Goal: Task Accomplishment & Management: Complete application form

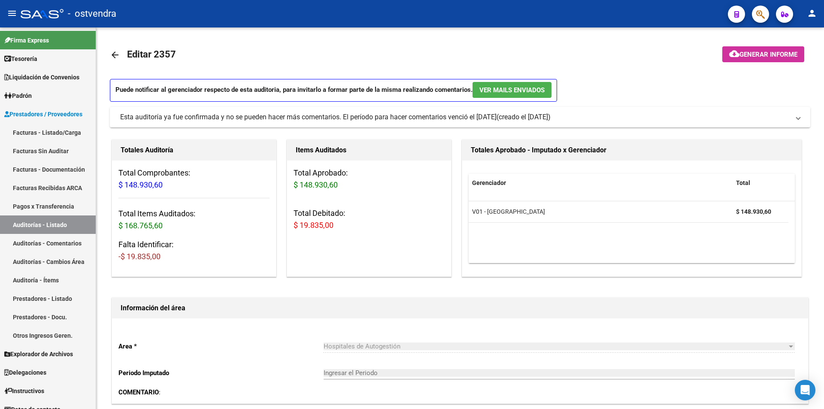
scroll to position [625, 0]
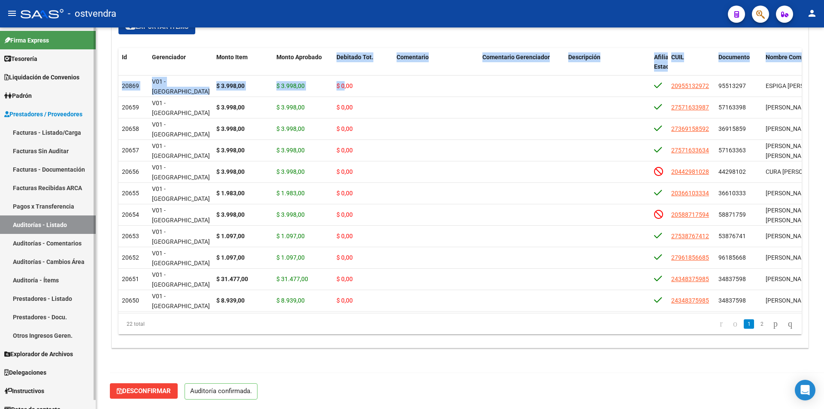
click at [48, 130] on link "Facturas - Listado/Carga" at bounding box center [48, 132] width 96 height 18
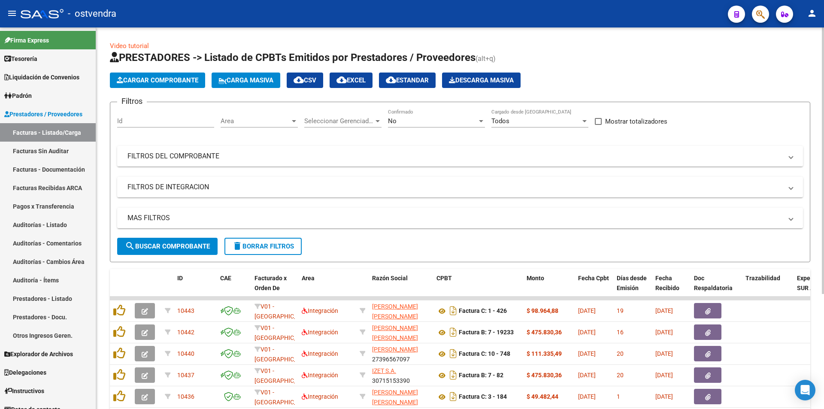
click at [173, 73] on button "Cargar Comprobante" at bounding box center [157, 80] width 95 height 15
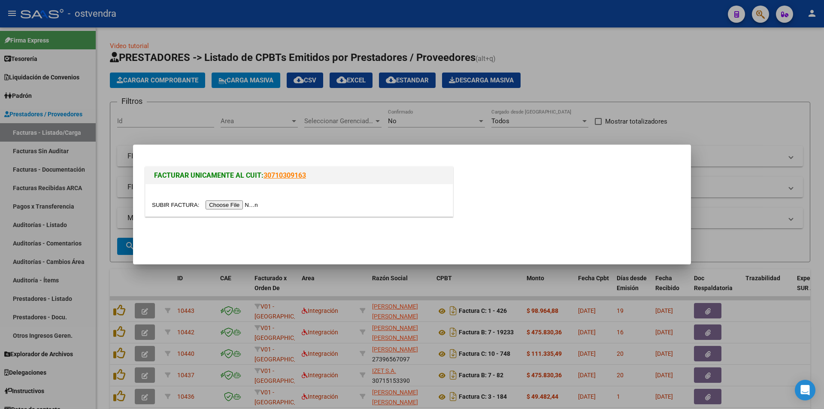
click at [219, 203] on input "file" at bounding box center [206, 204] width 109 height 9
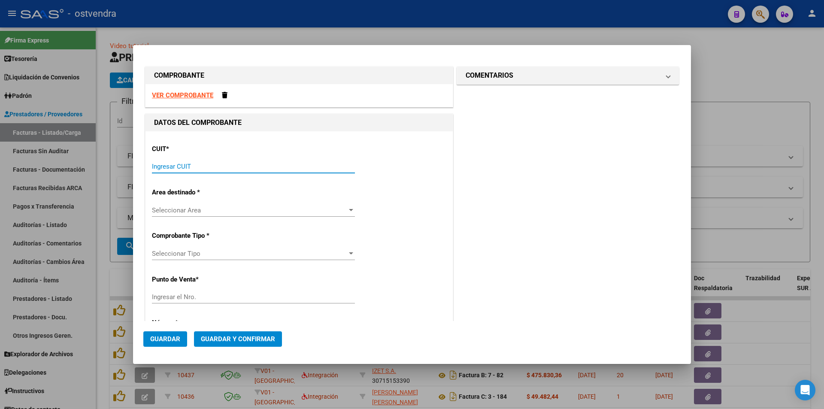
click at [233, 169] on input "Ingresar CUIT" at bounding box center [253, 167] width 203 height 8
paste input "30-99925718-2"
type input "30-99925718-2"
type input "8"
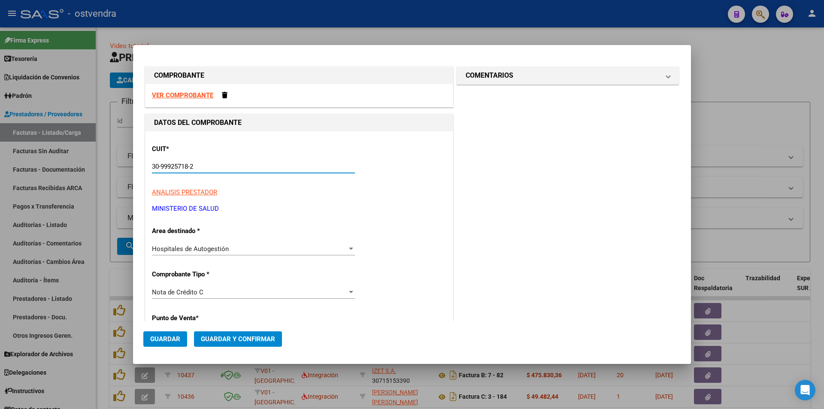
type input "30-99925718-2"
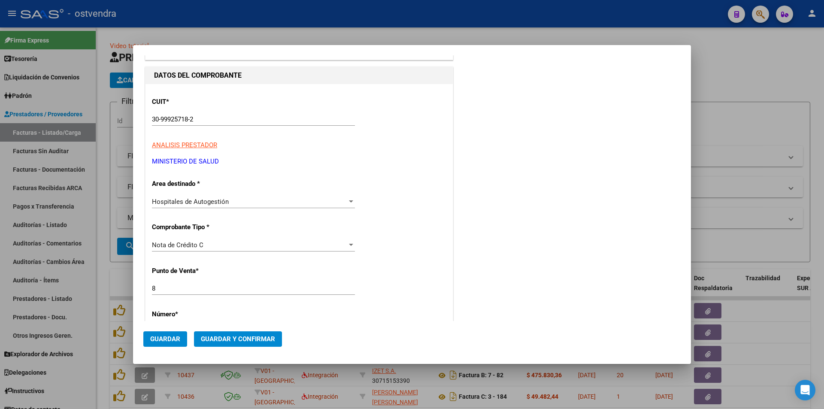
scroll to position [92, 0]
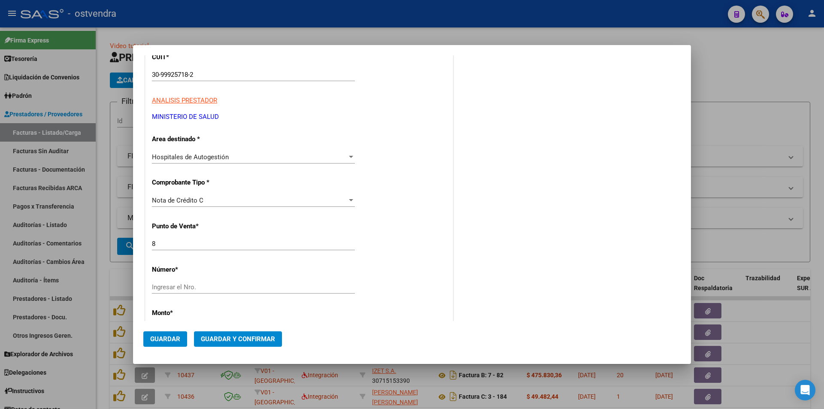
click at [338, 203] on div "Nota de Crédito C" at bounding box center [249, 200] width 195 height 8
click at [291, 158] on input "dropdown search" at bounding box center [249, 154] width 208 height 19
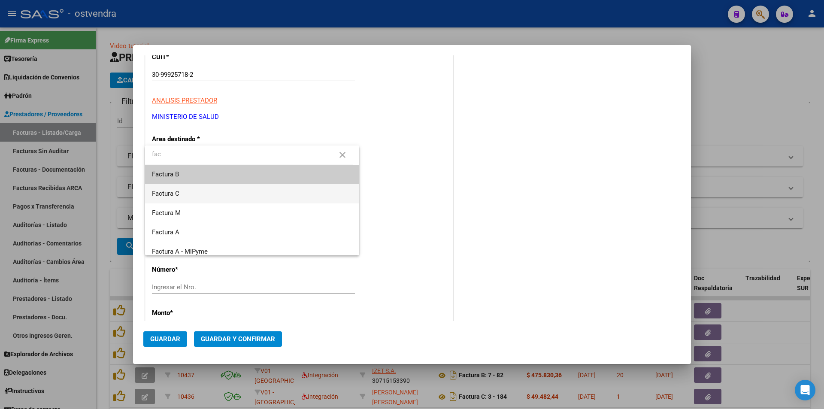
type input "fac"
click at [243, 194] on span "Factura C" at bounding box center [252, 193] width 200 height 19
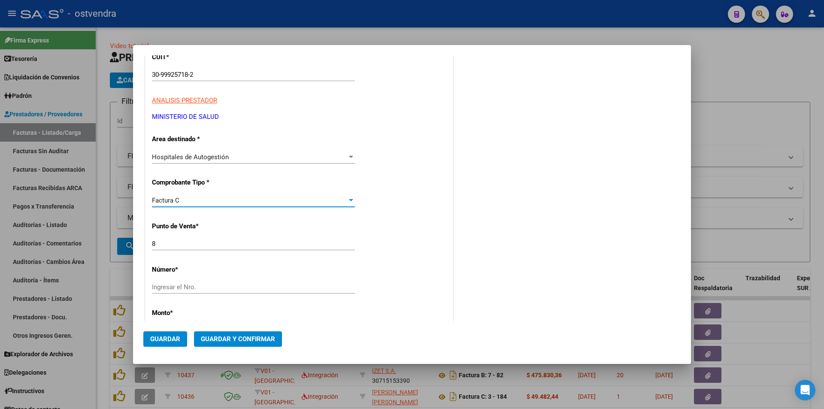
click at [219, 283] on div "Ingresar el Nro." at bounding box center [253, 287] width 203 height 13
paste input "00029224"
click at [163, 287] on input "00029224" at bounding box center [253, 287] width 203 height 8
type input "29224"
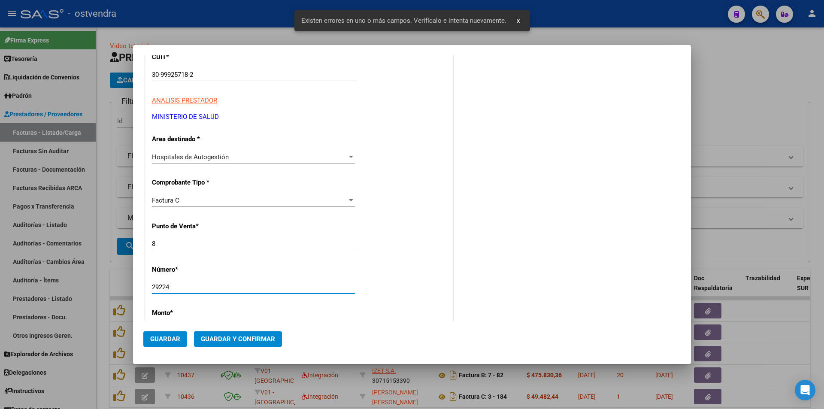
scroll to position [230, 0]
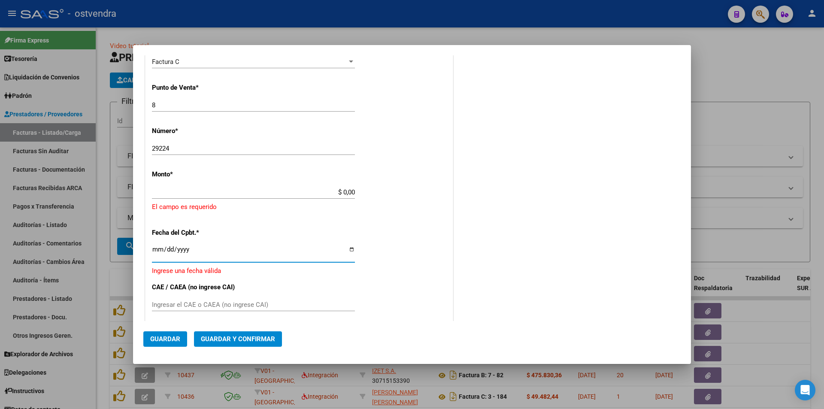
click at [157, 252] on input "Ingresar la fecha" at bounding box center [253, 253] width 203 height 14
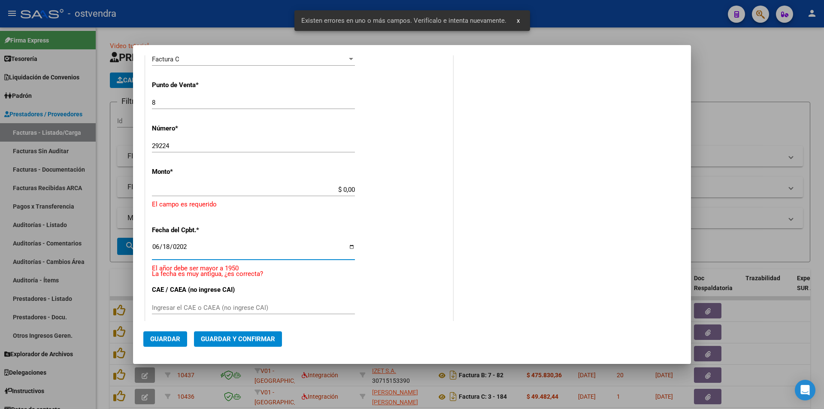
type input "[DATE]"
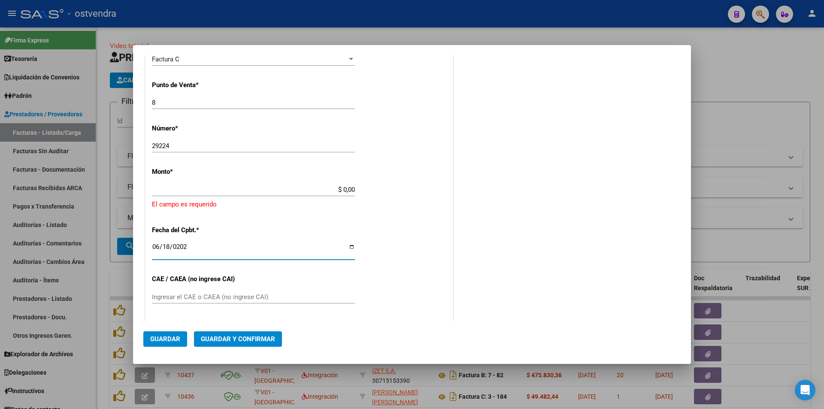
click at [353, 189] on app-form-text-field "Monto * $ 0,00 Ingresar el monto El campo es requerido" at bounding box center [299, 189] width 294 height 42
drag, startPoint x: 351, startPoint y: 189, endPoint x: 356, endPoint y: 189, distance: 5.6
click at [351, 189] on input "$ 0,00" at bounding box center [253, 190] width 203 height 8
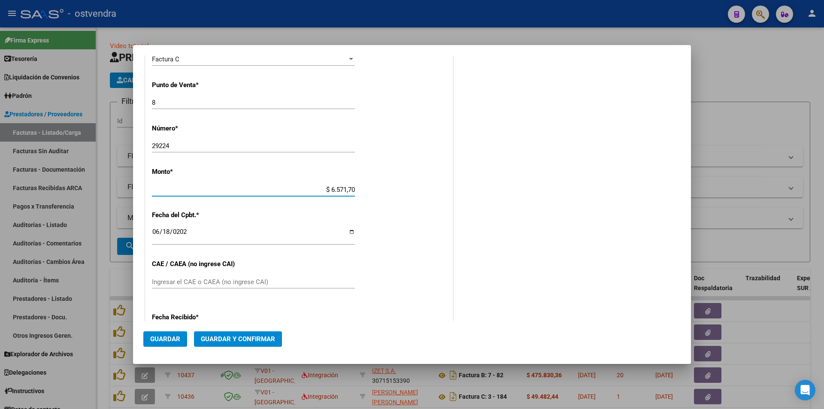
type input "$ 65.717,00"
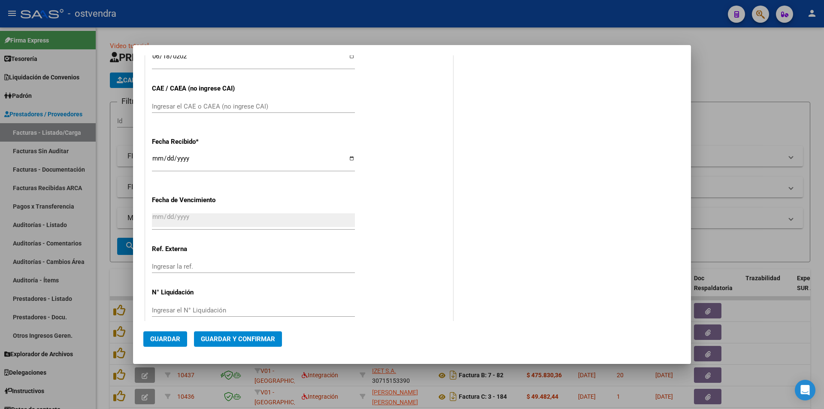
scroll to position [420, 0]
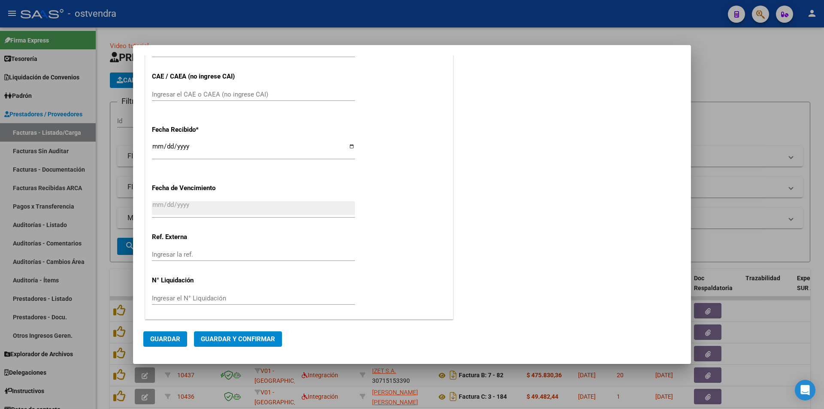
click at [170, 202] on input "Ingresar la fecha" at bounding box center [253, 208] width 203 height 14
click at [204, 207] on input "Ingresar la fecha" at bounding box center [253, 208] width 203 height 14
click at [179, 218] on div "Ingresar la fecha" at bounding box center [253, 208] width 203 height 18
click at [292, 187] on div "CUIT * 30-99925718-2 Ingresar CUIT ANALISIS PRESTADOR MINISTERIO DE SALUD ARCA …" at bounding box center [298, 15] width 307 height 608
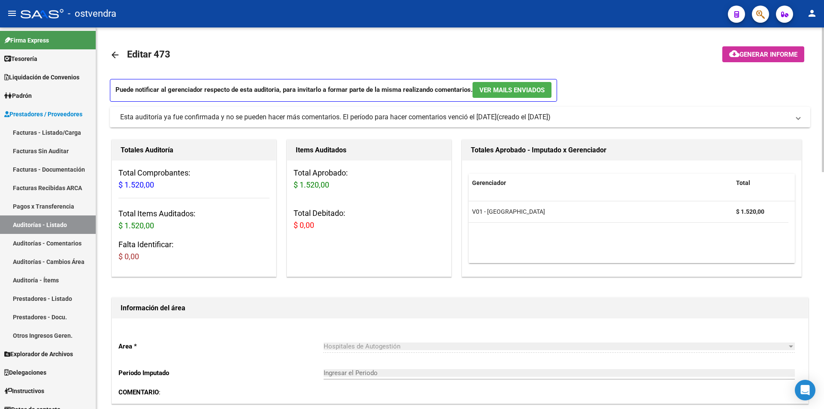
click at [447, 117] on div "Esta auditoría ya fue confirmada y no se pueden hacer más comentarios. El perío…" at bounding box center [308, 116] width 376 height 9
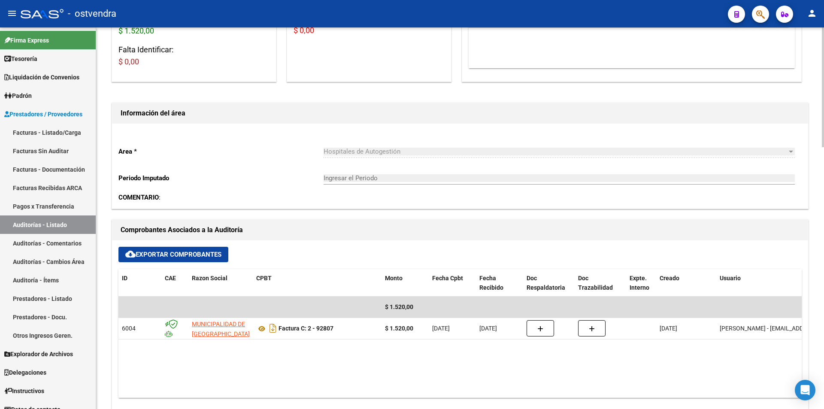
scroll to position [434, 0]
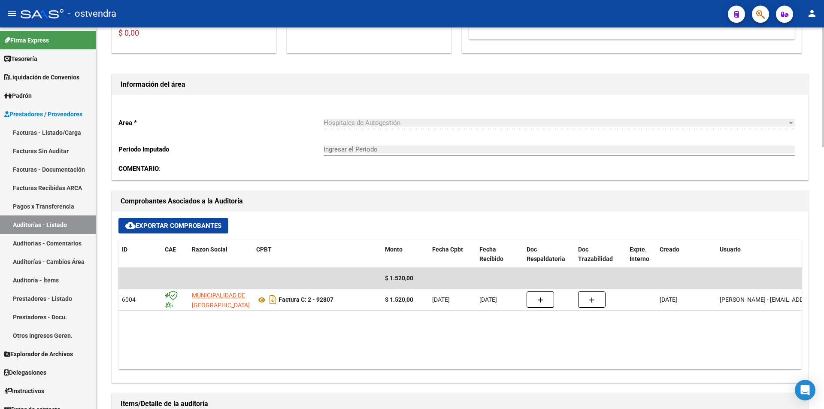
click at [820, 250] on div "arrow_back Editar 473 cloud_download Generar informe Puede notificar al gerenci…" at bounding box center [461, 202] width 730 height 1217
click at [59, 133] on link "Facturas - Listado/Carga" at bounding box center [48, 132] width 96 height 18
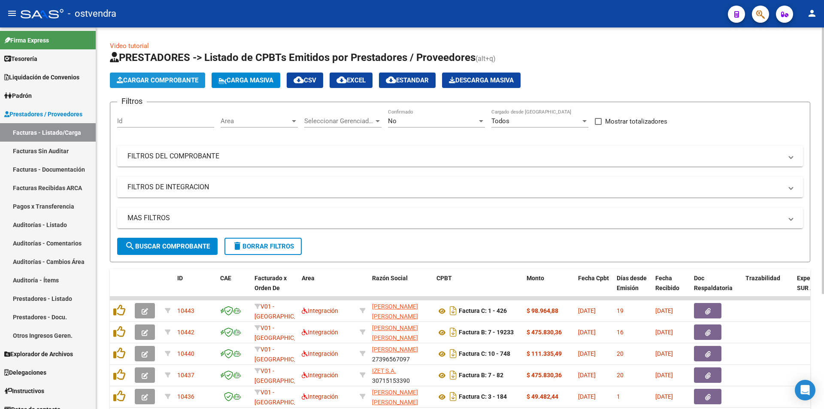
click at [155, 76] on span "Cargar Comprobante" at bounding box center [158, 80] width 82 height 8
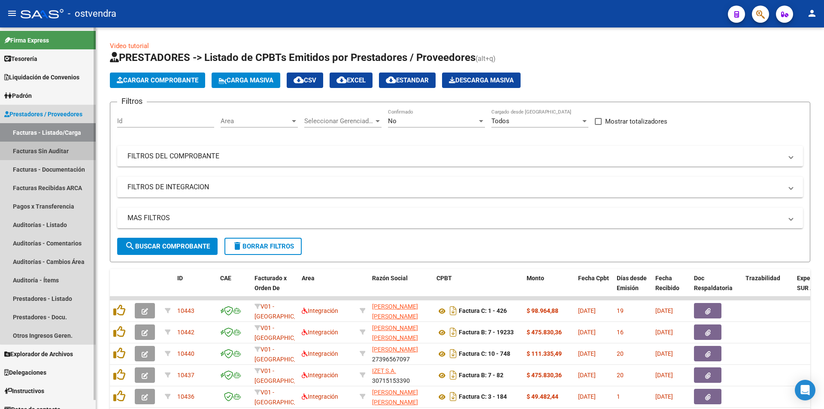
click at [65, 155] on link "Facturas Sin Auditar" at bounding box center [48, 151] width 96 height 18
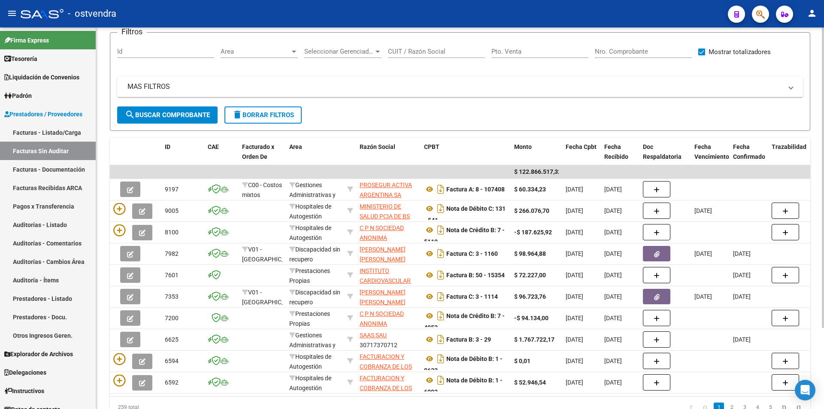
scroll to position [103, 0]
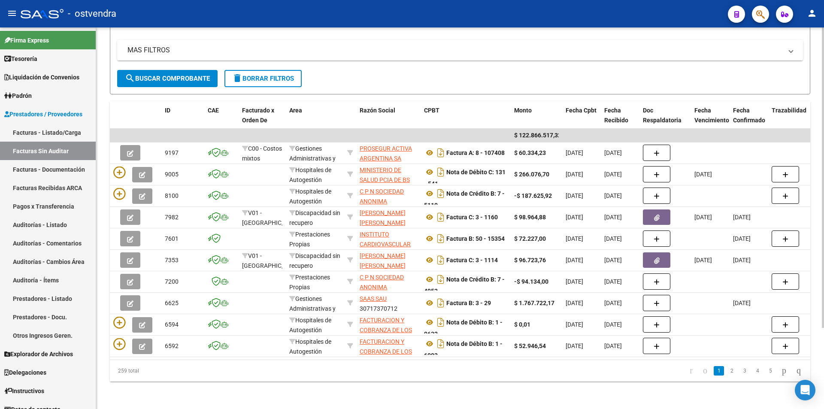
click at [823, 267] on div at bounding box center [823, 258] width 2 height 300
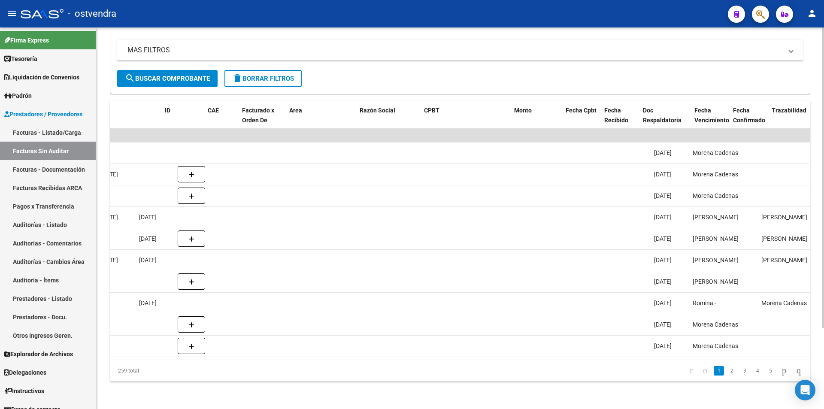
scroll to position [0, 0]
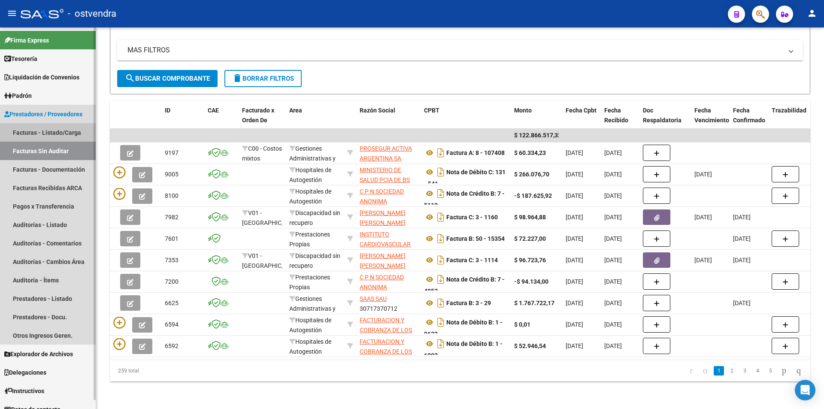
click at [83, 131] on link "Facturas - Listado/Carga" at bounding box center [48, 132] width 96 height 18
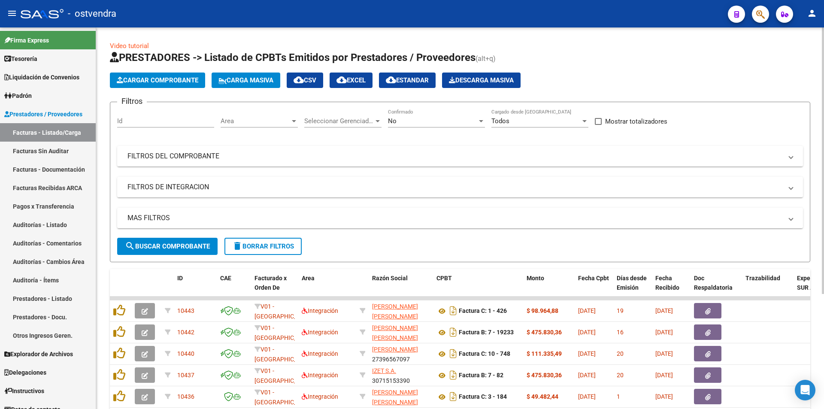
click at [151, 87] on button "Cargar Comprobante" at bounding box center [157, 80] width 95 height 15
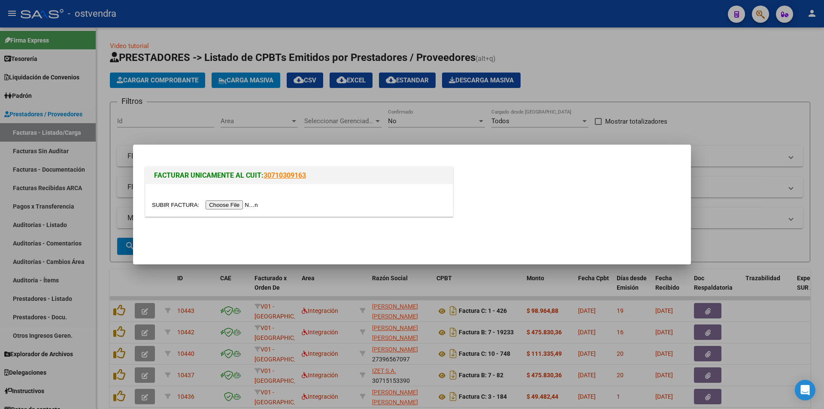
click at [221, 207] on input "file" at bounding box center [206, 204] width 109 height 9
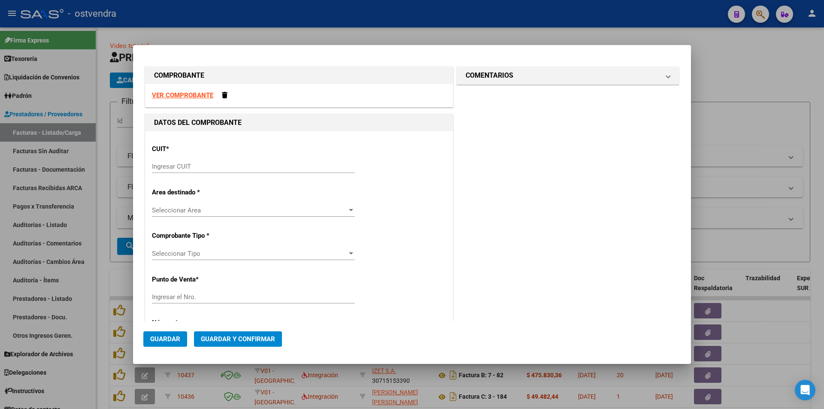
click at [187, 170] on input "Ingresar CUIT" at bounding box center [253, 167] width 203 height 8
paste input "30-99925718-2"
type input "30-99925718-2"
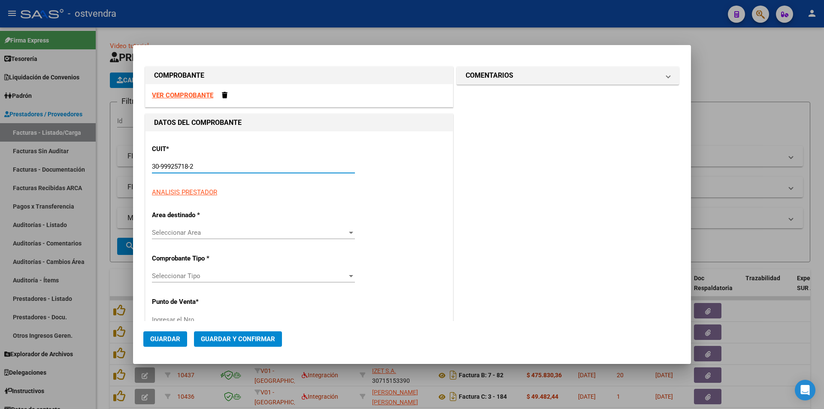
type input "8"
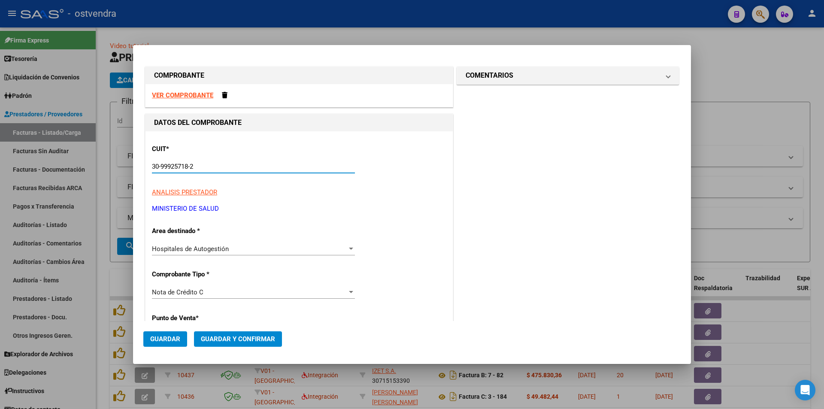
type input "30-99925718-2"
click at [210, 299] on div "Nota de Crédito C Seleccionar Tipo" at bounding box center [253, 296] width 203 height 21
click at [211, 297] on div "Nota de Crédito C Seleccionar Tipo" at bounding box center [253, 292] width 203 height 13
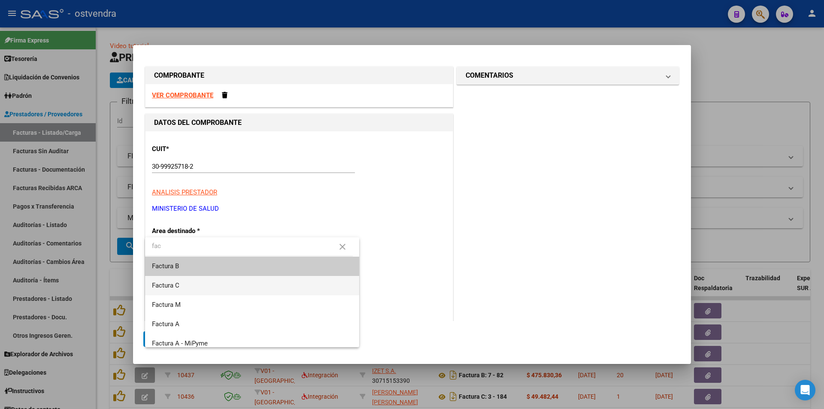
type input "fac"
click at [261, 282] on span "Factura C" at bounding box center [252, 285] width 200 height 19
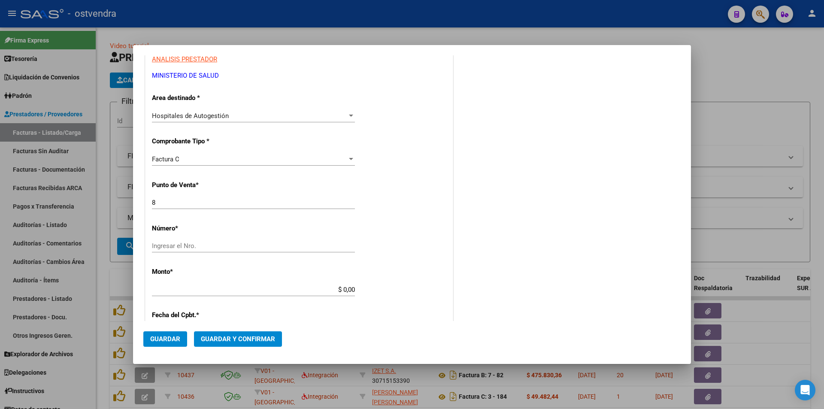
scroll to position [167, 0]
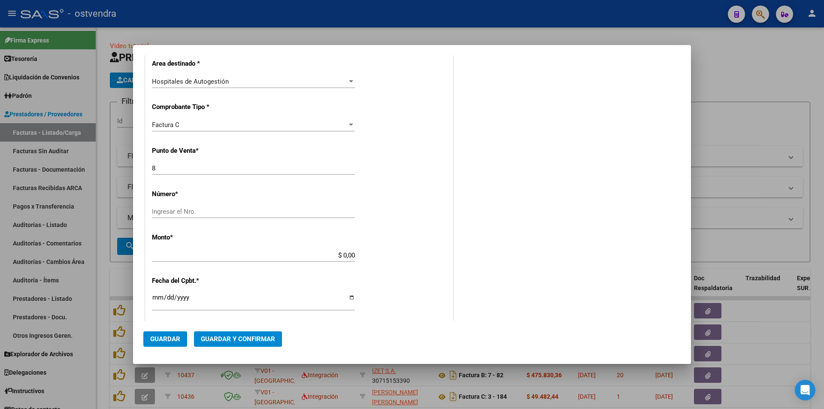
click at [210, 211] on input "Ingresar el Nro." at bounding box center [253, 212] width 203 height 8
paste input "29224"
type input "29224"
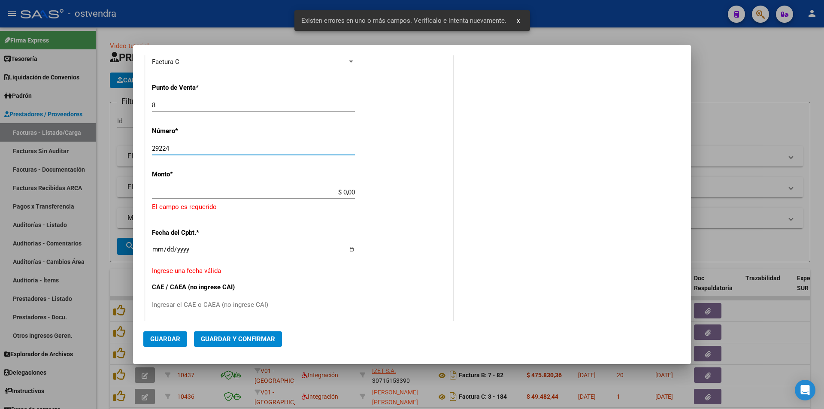
scroll to position [233, 0]
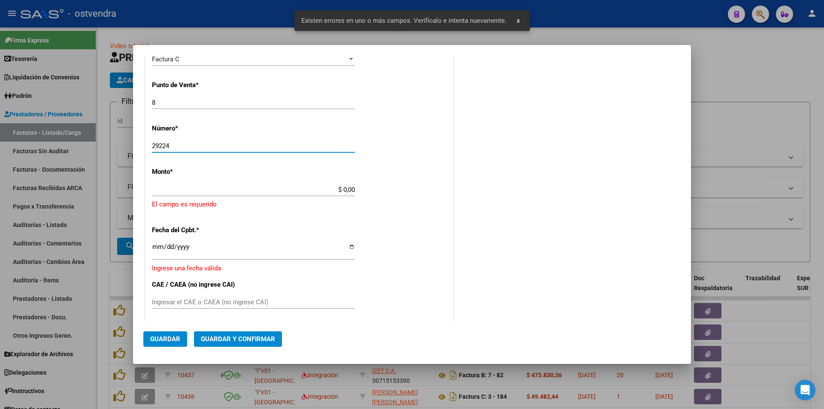
click at [350, 192] on input "$ 0,00" at bounding box center [253, 190] width 203 height 8
click at [351, 192] on input "$ 0,00" at bounding box center [253, 190] width 203 height 8
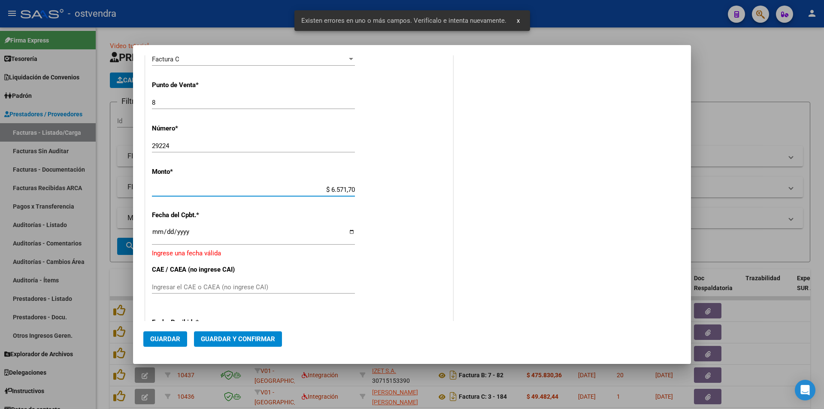
type input "$ 65.717,00"
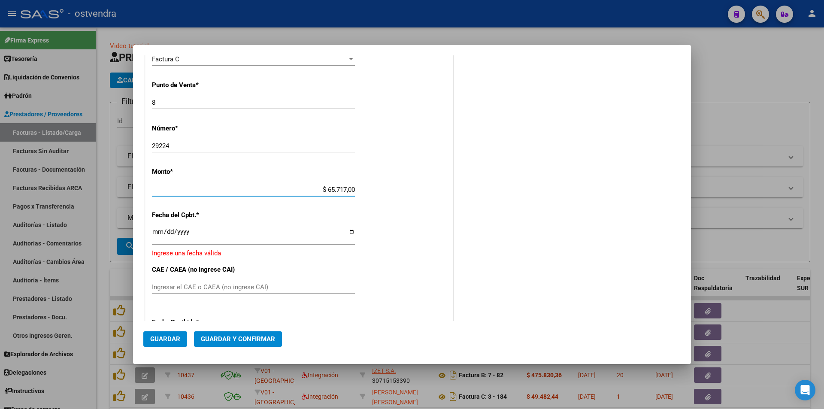
click at [160, 231] on input "Ingresar la fecha" at bounding box center [253, 235] width 203 height 14
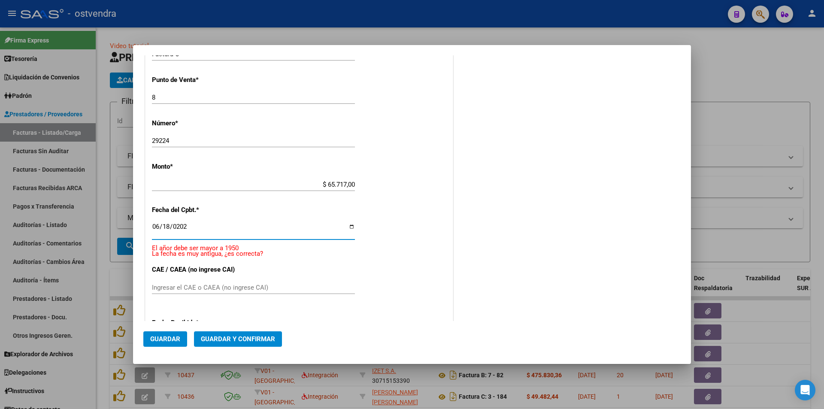
type input "[DATE]"
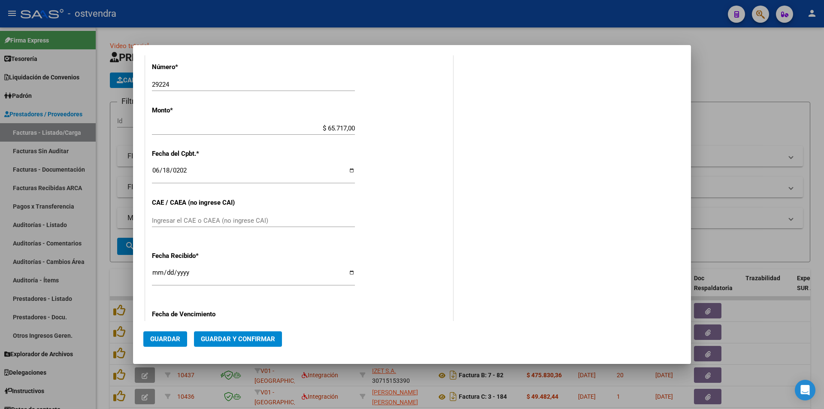
scroll to position [304, 0]
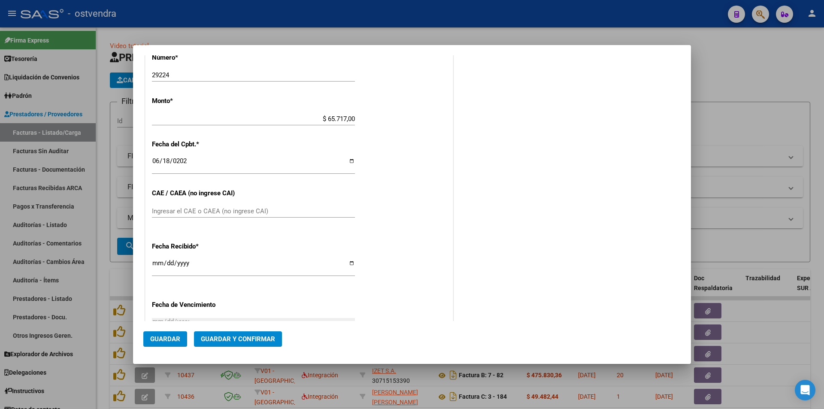
click at [497, 222] on div "COMENTARIOS Comentarios De la Obra Social: Comentarios de la Obra Social (no vi…" at bounding box center [568, 99] width 226 height 677
click at [251, 343] on button "Guardar y Confirmar" at bounding box center [238, 338] width 88 height 15
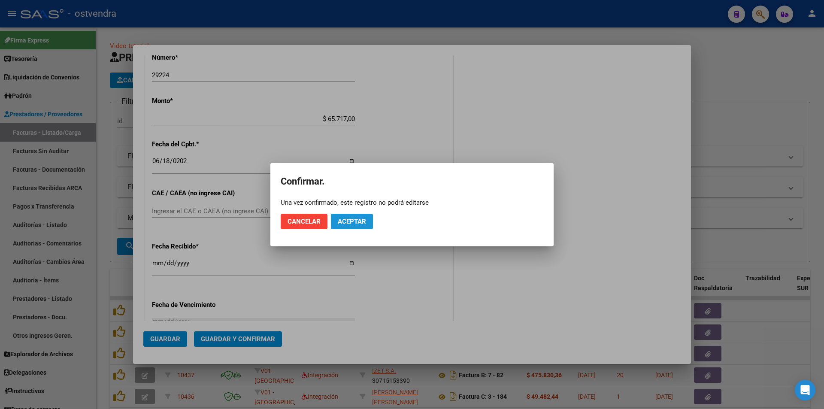
click at [346, 220] on span "Aceptar" at bounding box center [352, 222] width 28 height 8
click at [346, 220] on span "Guardar igualmente." at bounding box center [374, 222] width 73 height 8
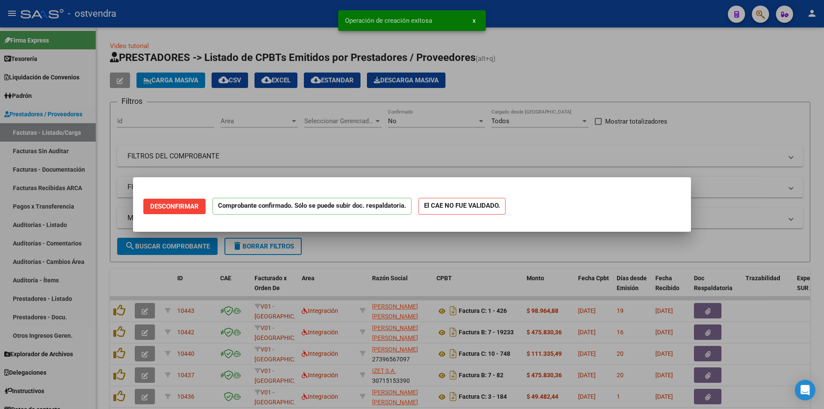
scroll to position [0, 0]
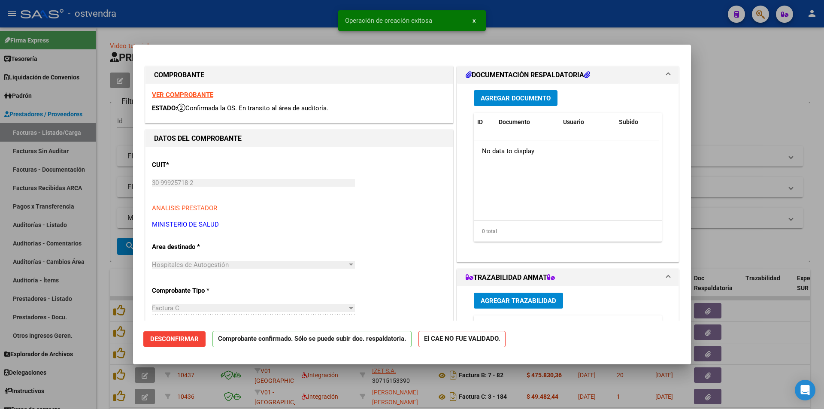
type input "[DATE]"
click at [112, 218] on div at bounding box center [412, 204] width 824 height 409
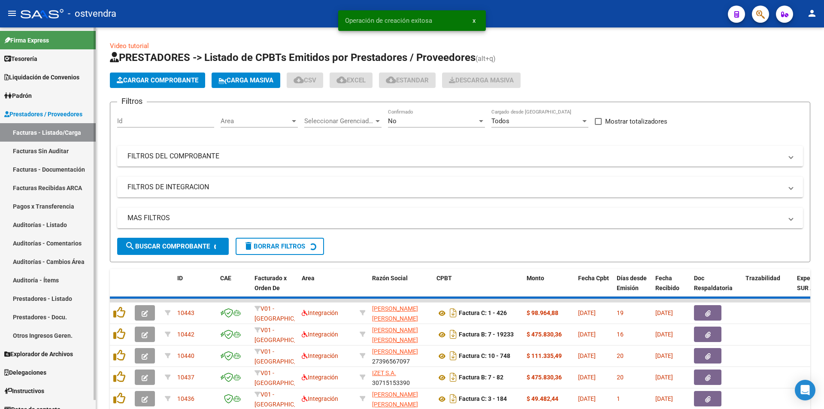
click at [73, 156] on link "Facturas Sin Auditar" at bounding box center [48, 151] width 96 height 18
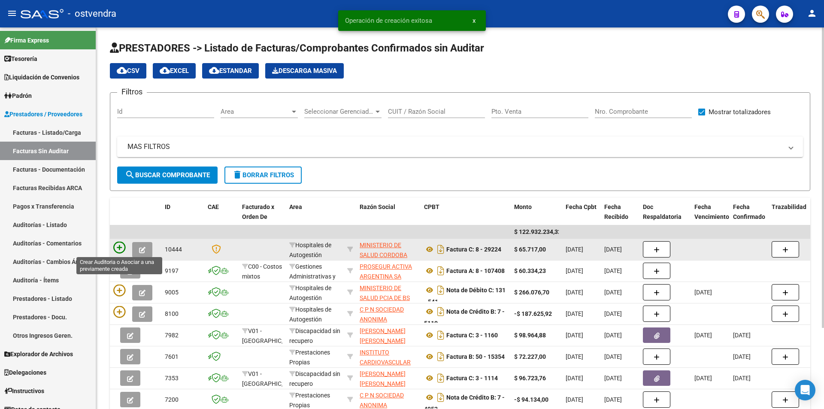
click at [122, 248] on icon at bounding box center [119, 248] width 12 height 12
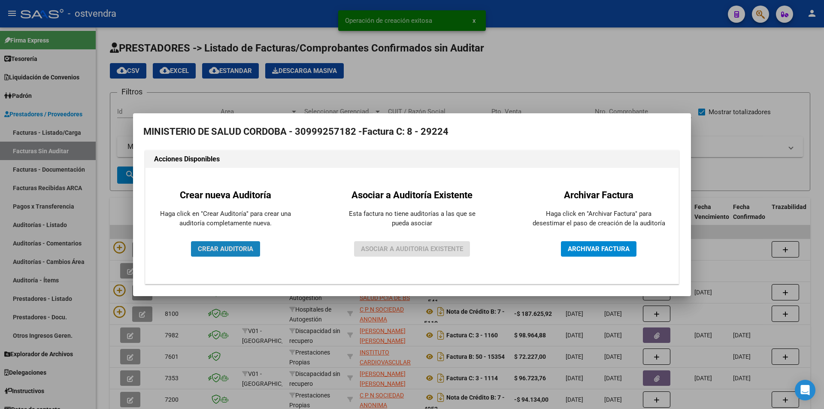
click at [246, 244] on button "CREAR AUDITORIA" at bounding box center [225, 248] width 69 height 15
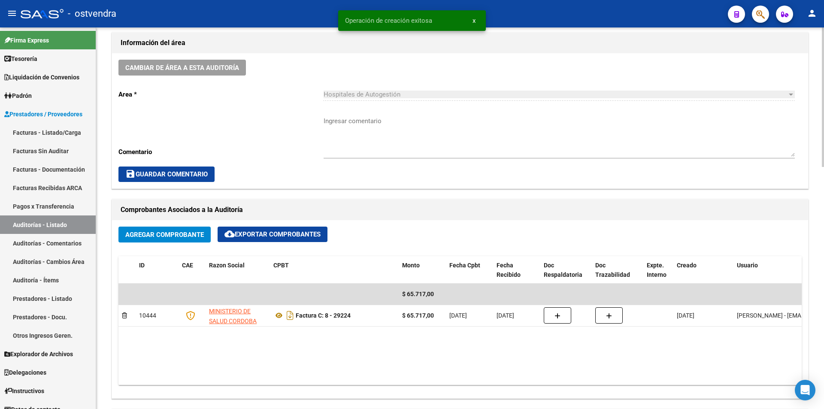
scroll to position [286, 0]
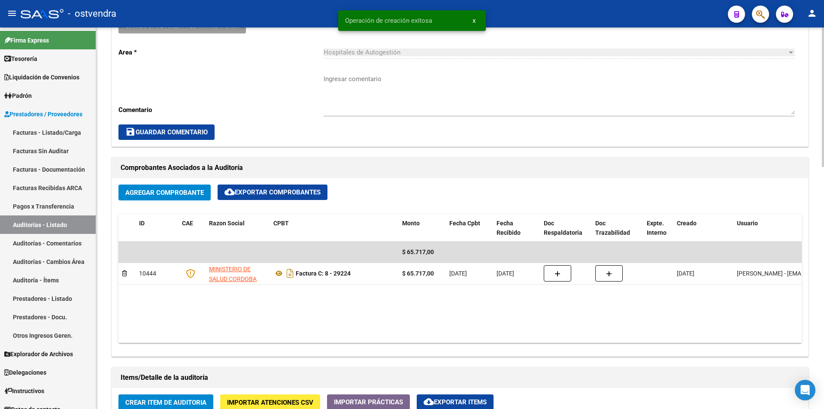
click at [823, 202] on div at bounding box center [823, 201] width 2 height 139
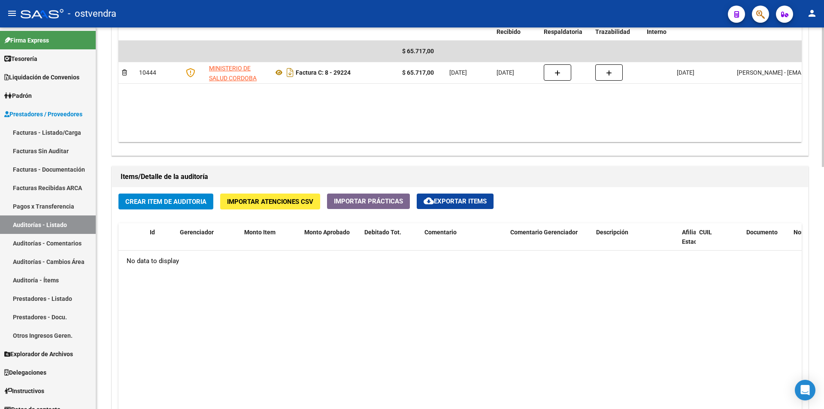
click at [821, 222] on div "arrow_back Editar 2832 cloud_download Generar informe Puede notificar al gerenc…" at bounding box center [461, 62] width 730 height 1043
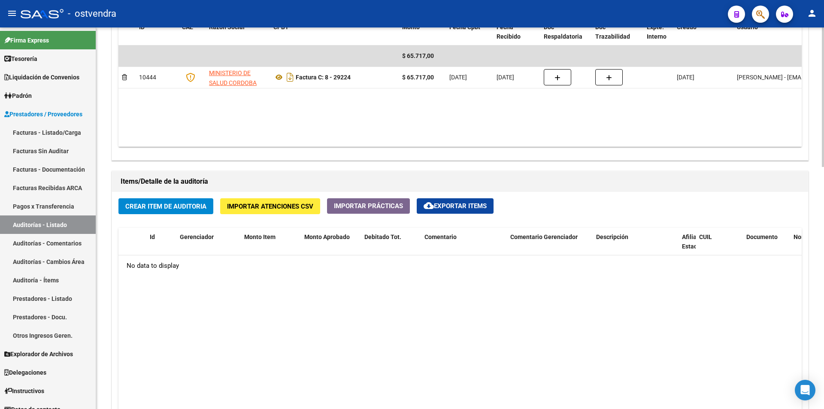
click at [187, 211] on button "Crear Item de Auditoria" at bounding box center [165, 206] width 95 height 16
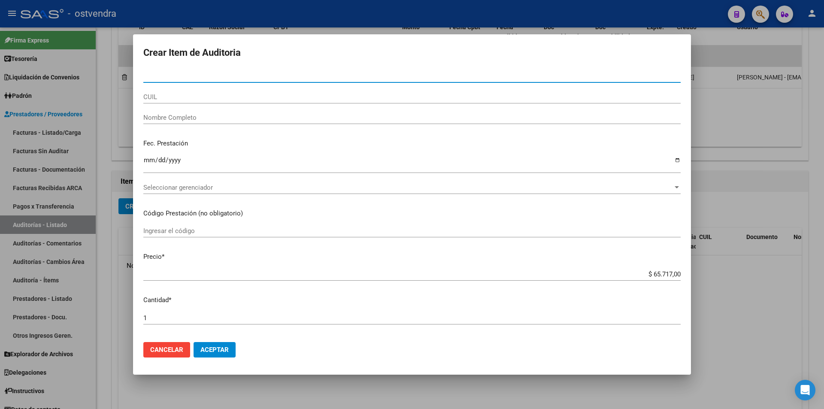
paste input "25610765"
type input "25610765"
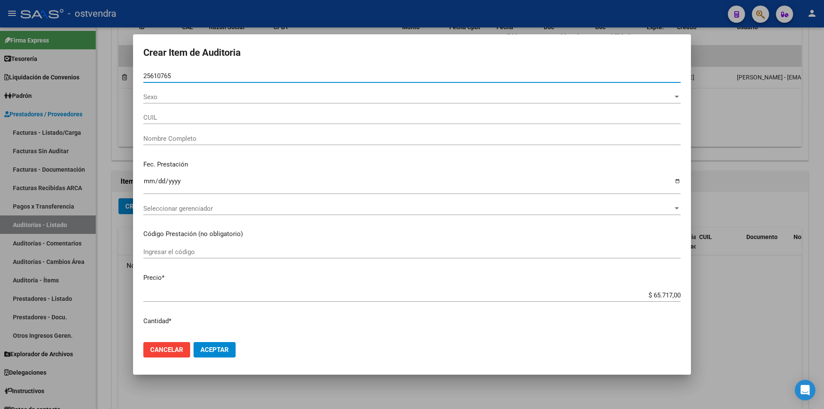
type input "27256107657"
type input "[PERSON_NAME]"
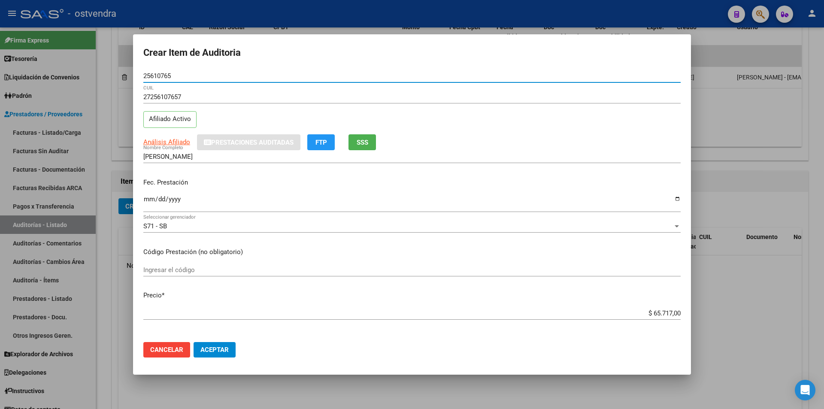
type input "25610765"
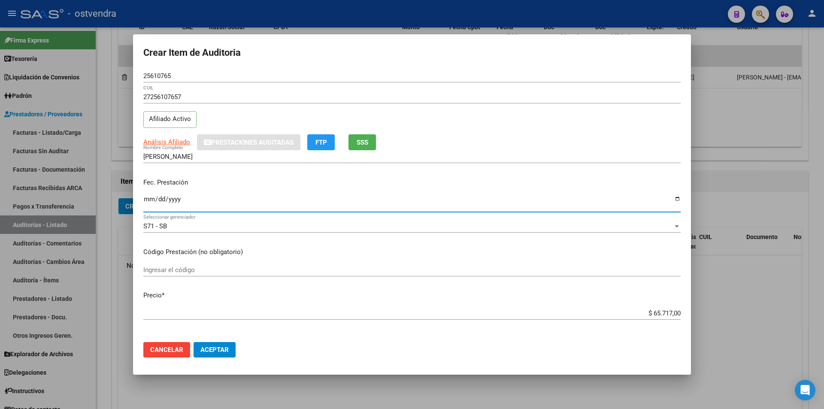
click at [152, 200] on input "Ingresar la fecha" at bounding box center [411, 203] width 537 height 14
type input "[DATE]"
click at [674, 312] on input "$ 65.717,00" at bounding box center [411, 313] width 537 height 8
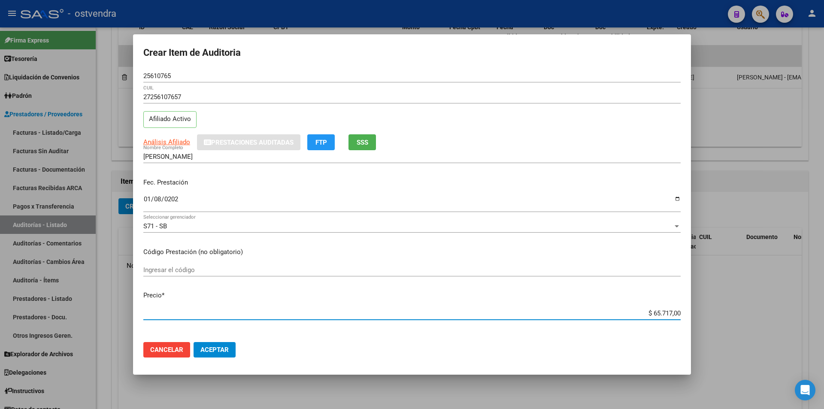
type input "$ 6.571,70"
type input "$ 657,17"
type input "$ 65,71"
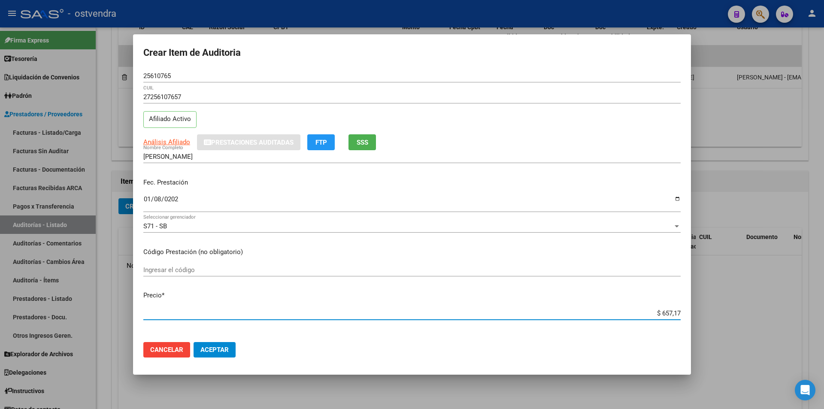
type input "$ 65,71"
type input "$ 6,57"
type input "$ 0,65"
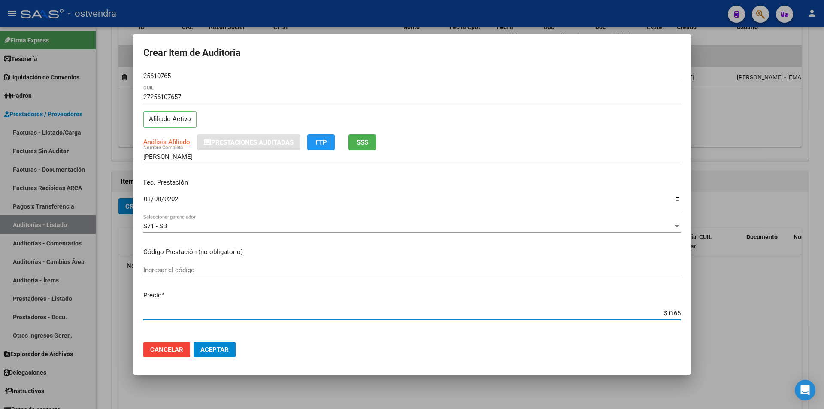
type input "$ 0,06"
type input "$ 0,03"
type input "$ 0,39"
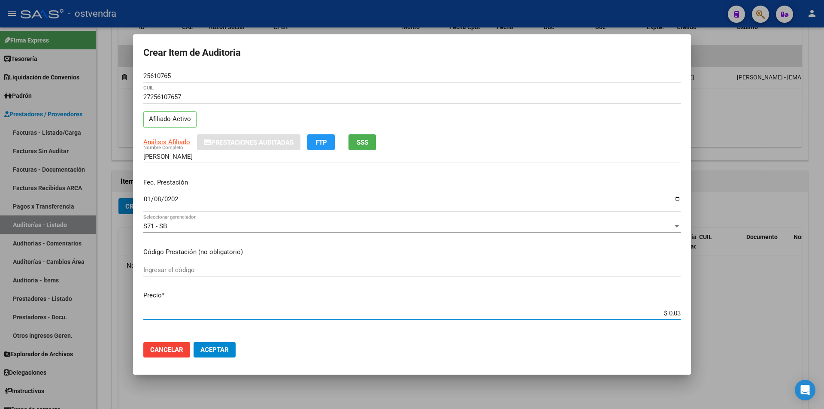
type input "$ 0,39"
type input "$ 3,90"
type input "$ 39,00"
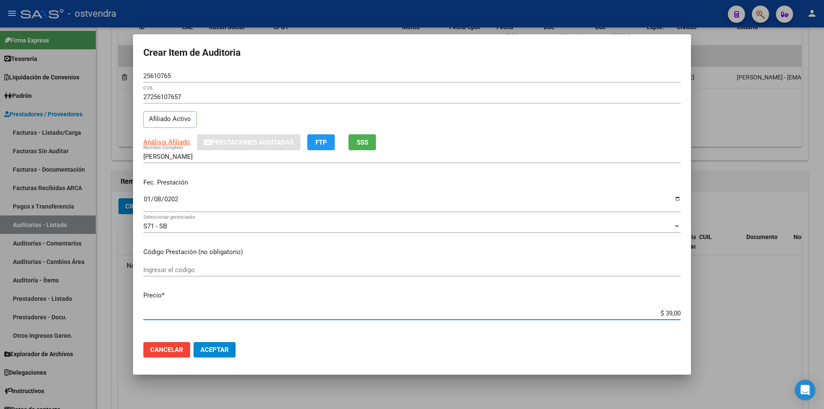
type input "$ 390,00"
type input "$ 3.900,00"
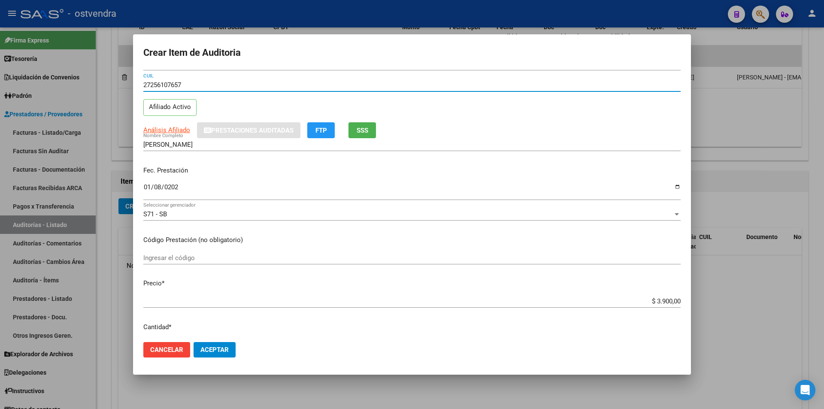
drag, startPoint x: 194, startPoint y: 83, endPoint x: 174, endPoint y: 85, distance: 20.2
click at [174, 85] on input "27256107657" at bounding box center [411, 85] width 537 height 8
click at [257, 82] on input "27256107657" at bounding box center [411, 85] width 537 height 8
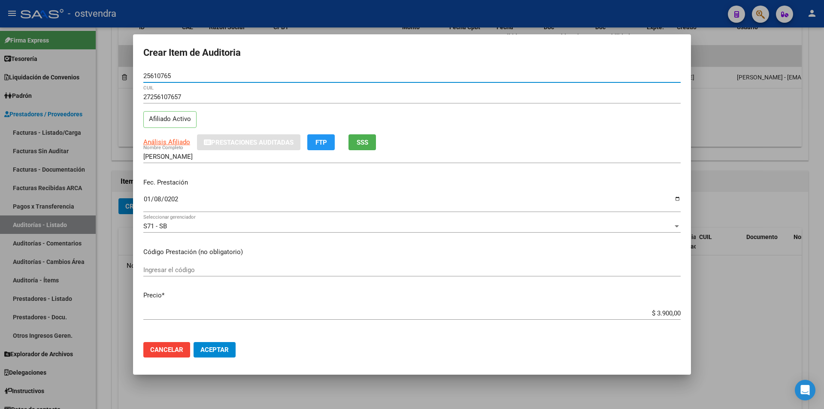
drag, startPoint x: 175, startPoint y: 77, endPoint x: 147, endPoint y: 74, distance: 28.9
click at [144, 74] on input "25610765" at bounding box center [411, 76] width 537 height 8
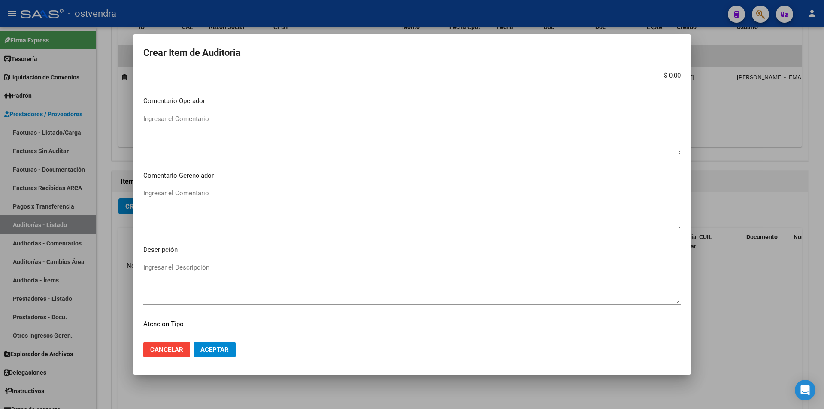
scroll to position [384, 0]
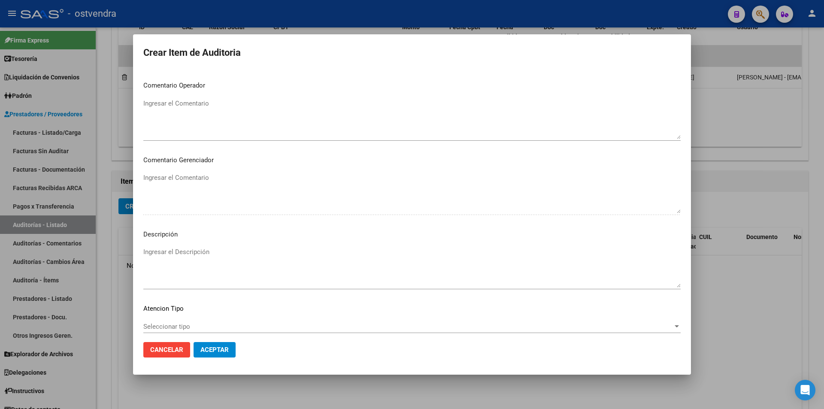
click at [175, 254] on textarea "Ingresar el Descripción" at bounding box center [411, 267] width 537 height 40
paste textarea "CONSULTA [PERSON_NAME]"
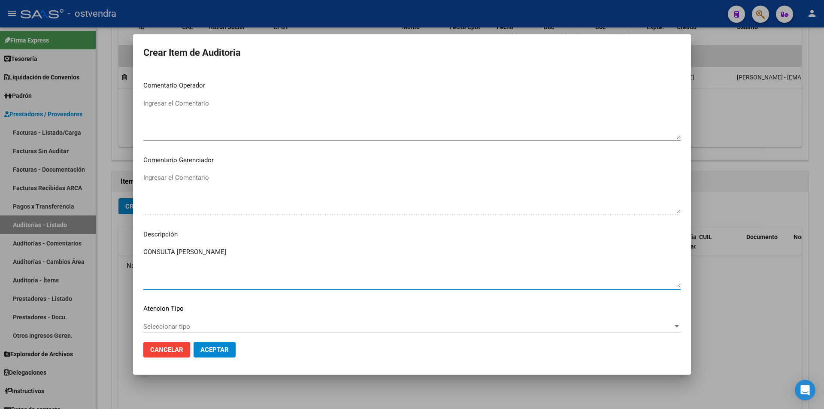
type textarea "CONSULTA [PERSON_NAME]"
click at [182, 321] on div "Seleccionar tipo Seleccionar tipo" at bounding box center [411, 326] width 537 height 13
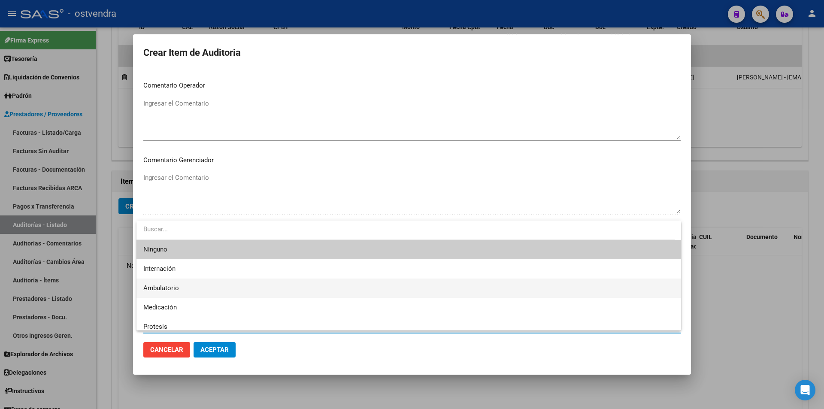
click at [188, 294] on span "Ambulatorio" at bounding box center [408, 287] width 531 height 19
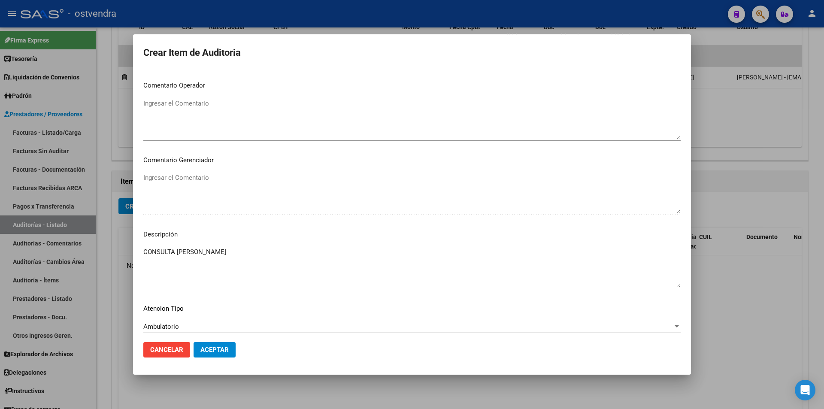
click at [205, 341] on mat-dialog-actions "Cancelar Aceptar" at bounding box center [411, 349] width 537 height 29
click at [205, 344] on button "Aceptar" at bounding box center [214, 349] width 42 height 15
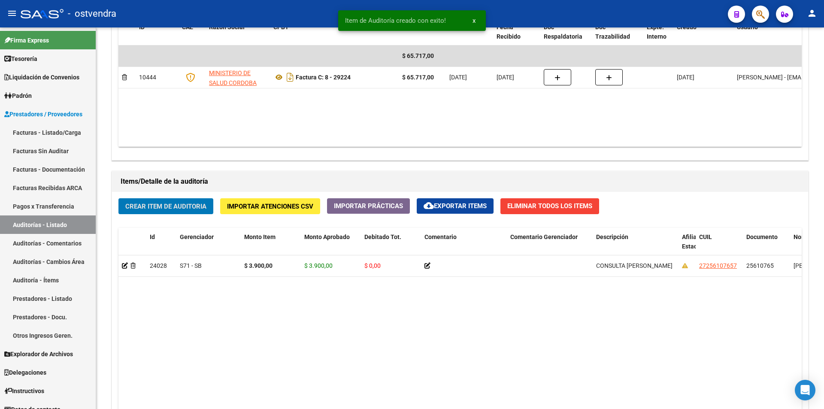
scroll to position [483, 0]
click at [172, 207] on span "Crear Item de Auditoria" at bounding box center [165, 206] width 81 height 8
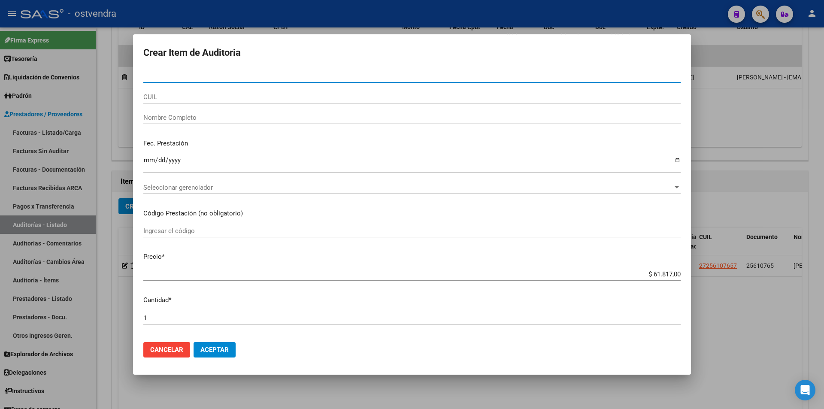
paste input "25610765"
type input "25610765"
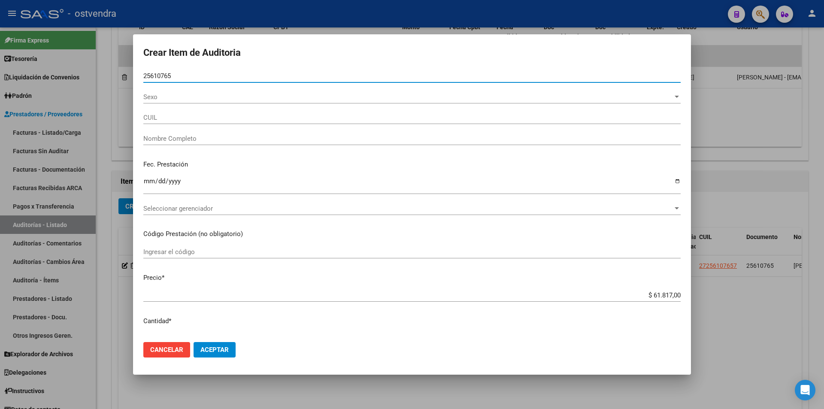
type input "27256107657"
type input "[PERSON_NAME]"
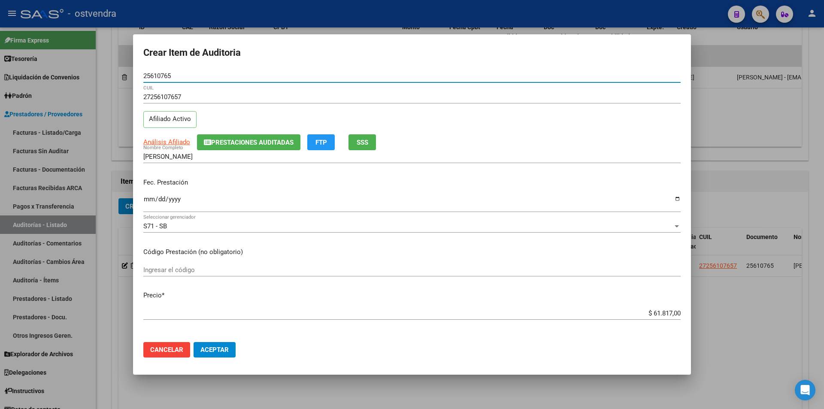
type input "25610765"
click at [674, 311] on app-form-text-field "Precio * $ 61.817,00 Ingresar el precio" at bounding box center [415, 303] width 544 height 27
click at [674, 311] on input "$ 61.817,00" at bounding box center [411, 313] width 537 height 8
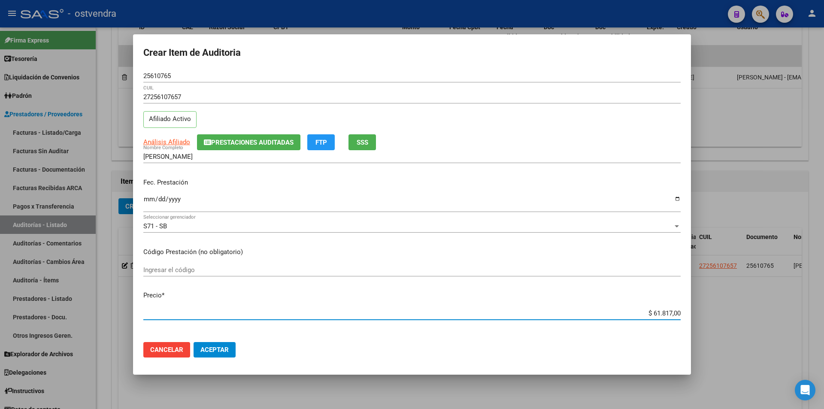
click at [674, 313] on input "$ 61.817,00" at bounding box center [411, 313] width 537 height 8
type input "$ 6.181,70"
type input "$ 618,17"
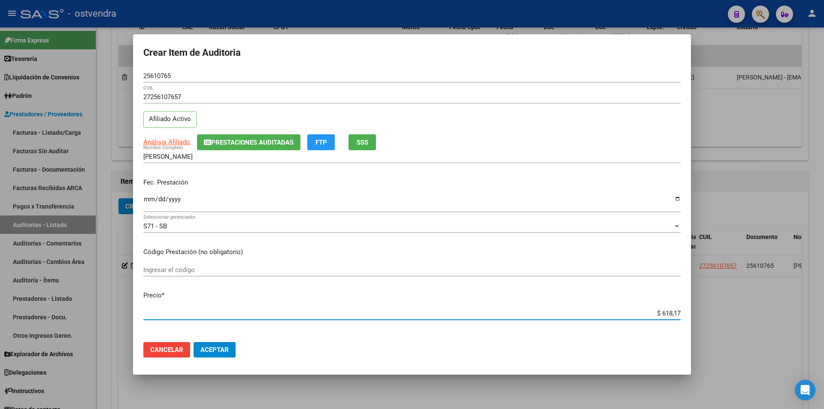
type input "$ 61,81"
type input "$ 6,18"
type input "$ 0,61"
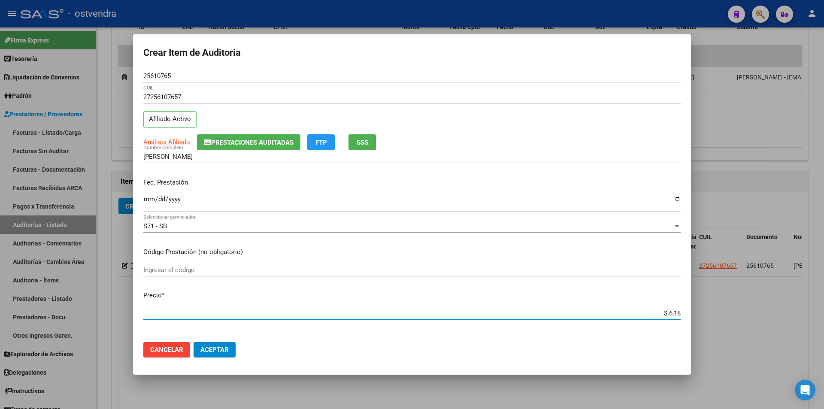
type input "$ 0,61"
type input "$ 0,06"
type input "$ 0,04"
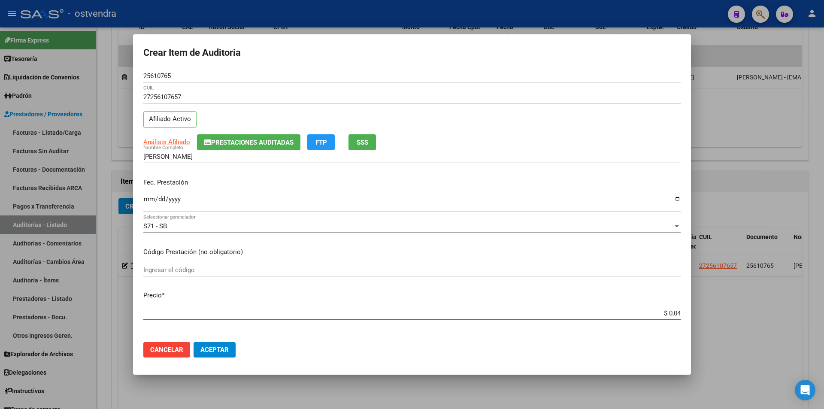
type input "$ 0,40"
type input "$ 4,00"
type input "$ 40,00"
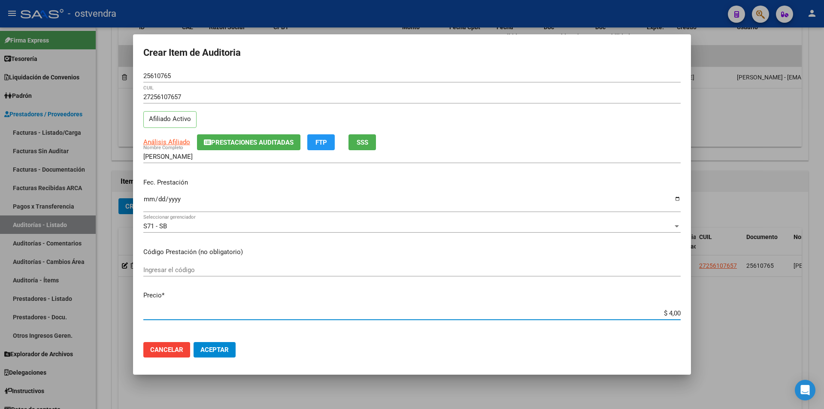
type input "$ 40,00"
type input "$ 400,00"
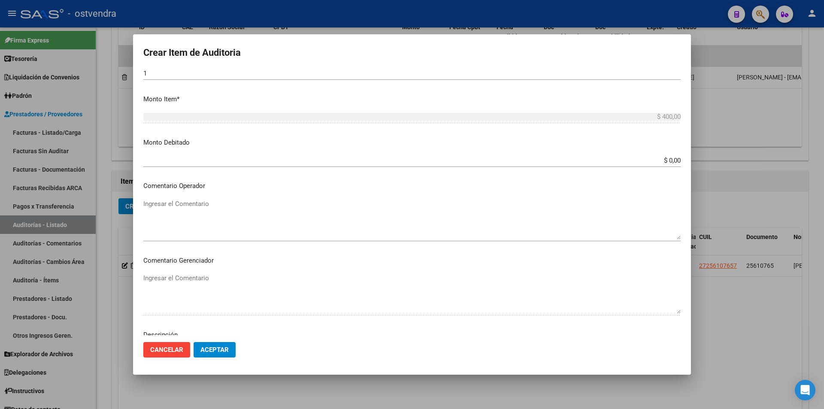
scroll to position [344, 0]
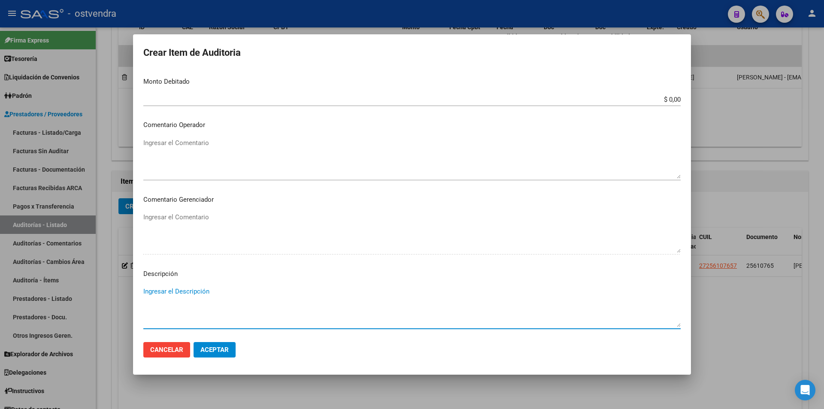
drag, startPoint x: 202, startPoint y: 299, endPoint x: 242, endPoint y: 267, distance: 51.3
click at [202, 299] on textarea "Ingresar el Descripción" at bounding box center [411, 307] width 537 height 40
type textarea "plaquetas"
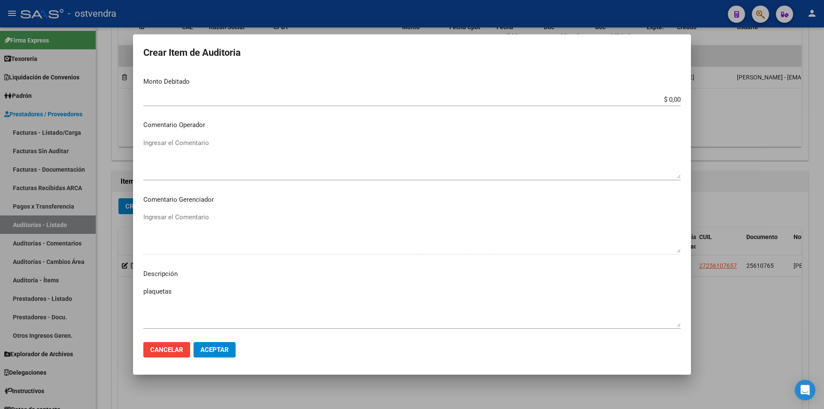
scroll to position [433, 0]
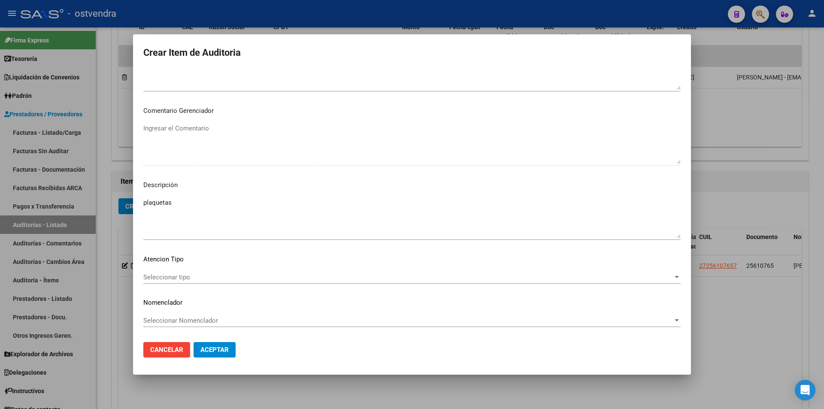
click at [236, 275] on span "Seleccionar tipo" at bounding box center [407, 277] width 529 height 8
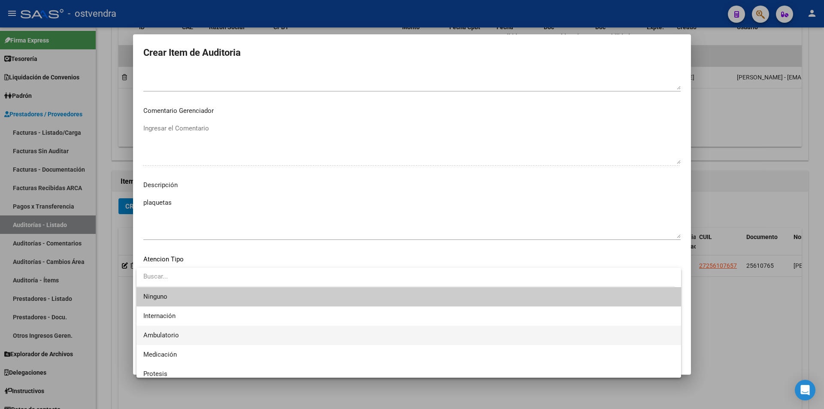
click at [206, 336] on span "Ambulatorio" at bounding box center [408, 335] width 531 height 19
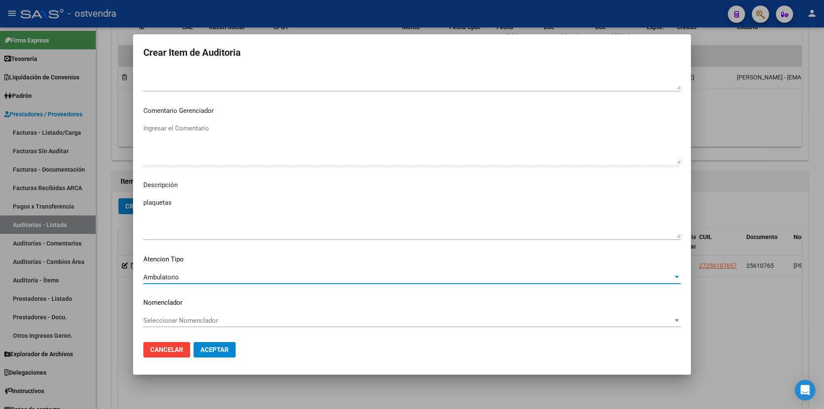
click at [213, 351] on span "Aceptar" at bounding box center [214, 350] width 28 height 8
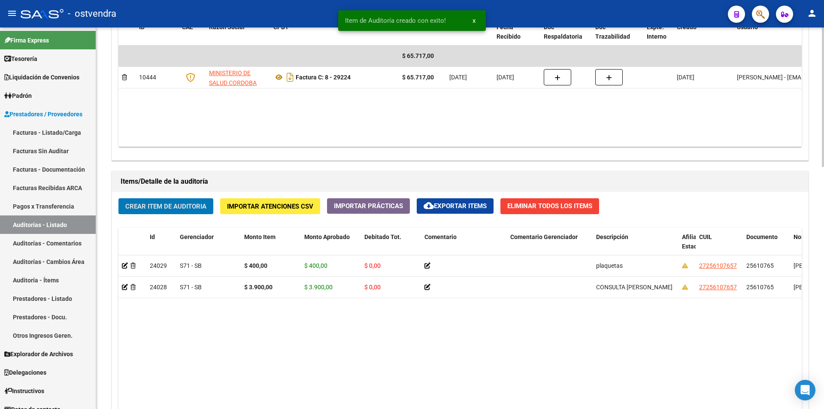
click at [159, 207] on span "Crear Item de Auditoria" at bounding box center [165, 206] width 81 height 8
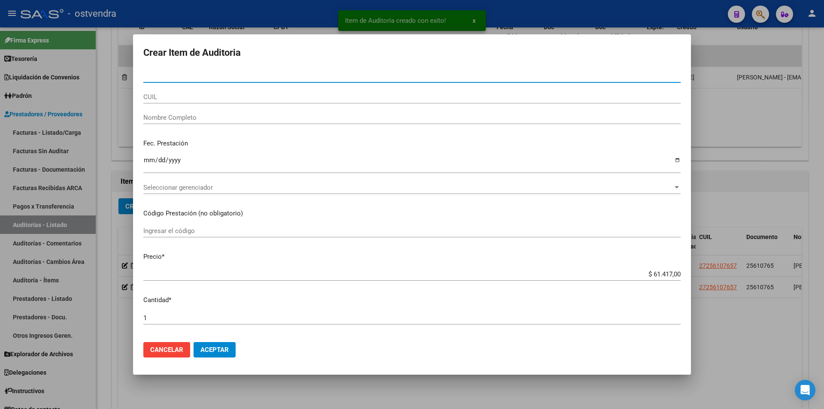
paste input "25610765"
type input "25610765"
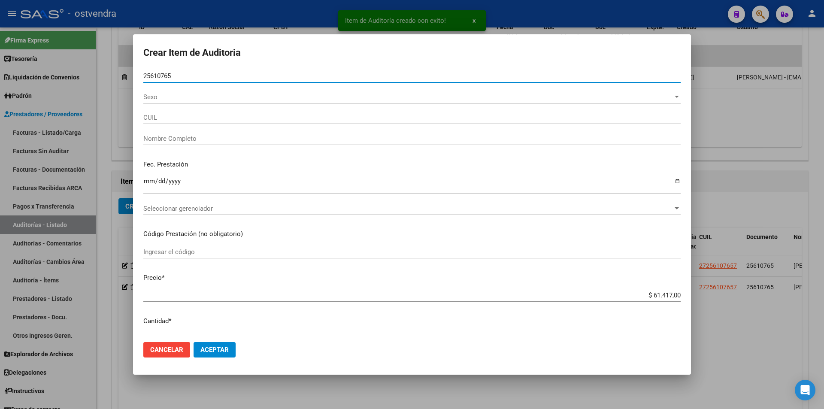
type input "27256107657"
type input "[PERSON_NAME]"
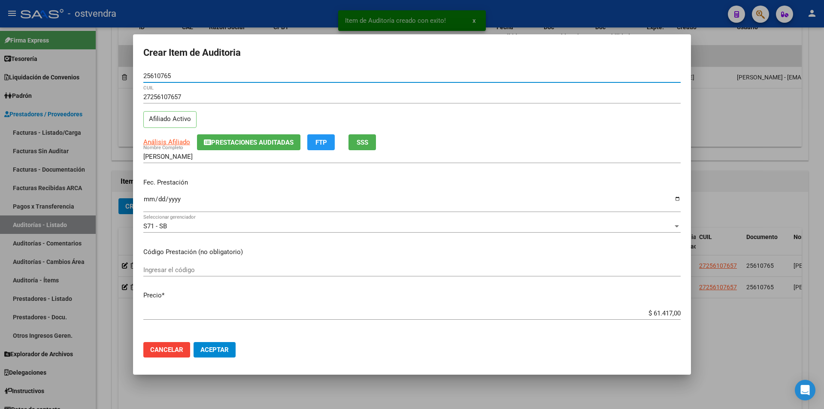
type input "25610765"
click at [674, 312] on input "$ 61.417,00" at bounding box center [411, 313] width 537 height 8
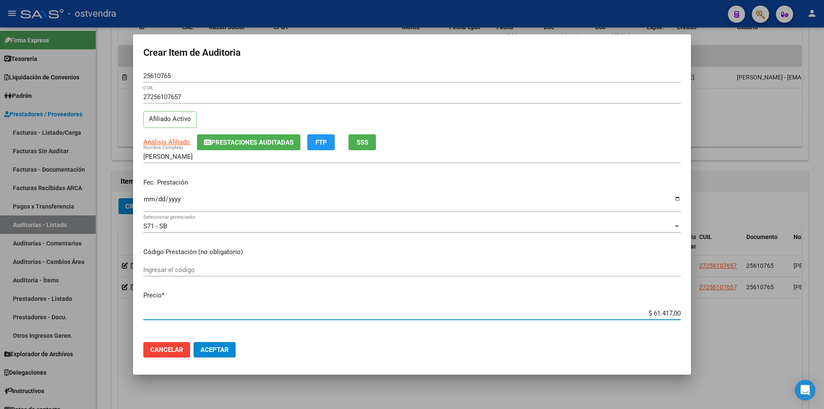
type input "$ 6.141,70"
type input "$ 614,17"
type input "$ 61,41"
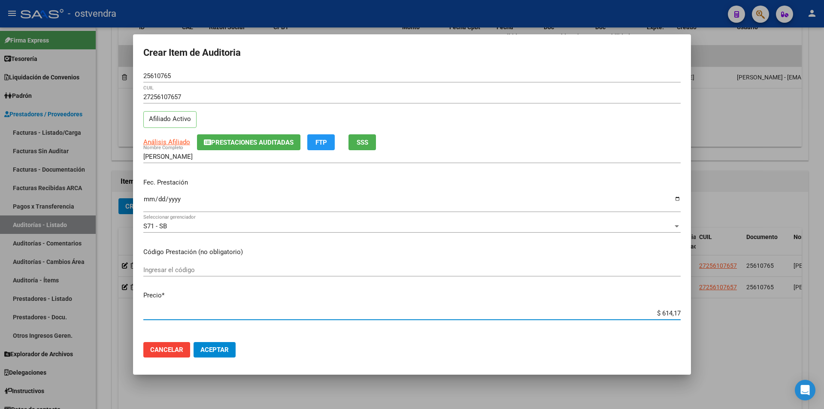
type input "$ 61,41"
type input "$ 6,14"
type input "$ 0,61"
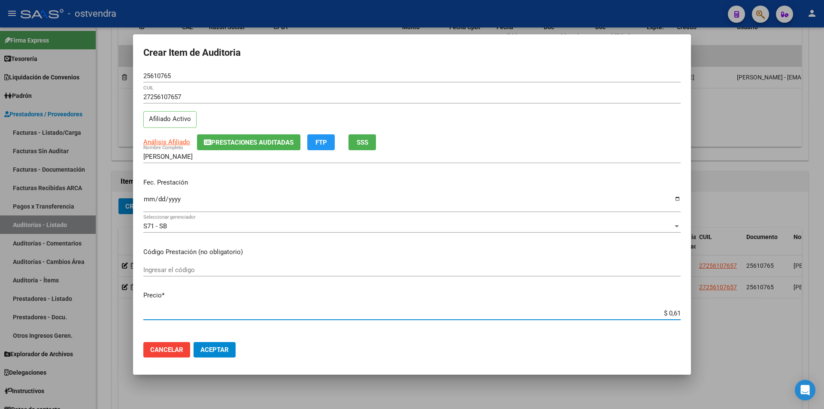
type input "$ 0,06"
type input "$ 0,01"
type input "$ 0,12"
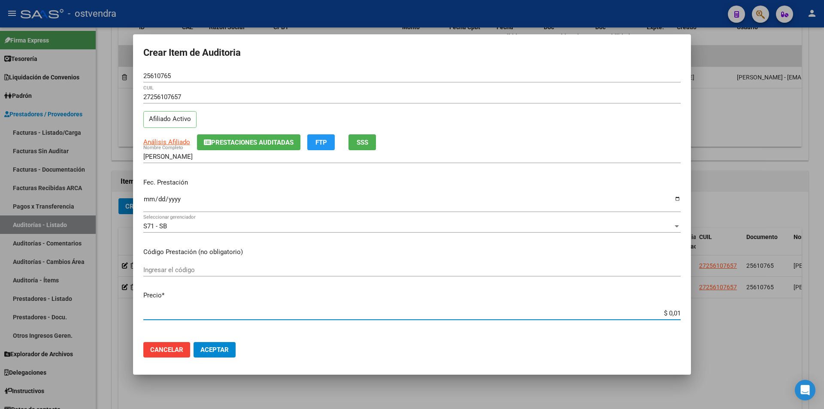
type input "$ 0,12"
type input "$ 1,20"
type input "$ 12,00"
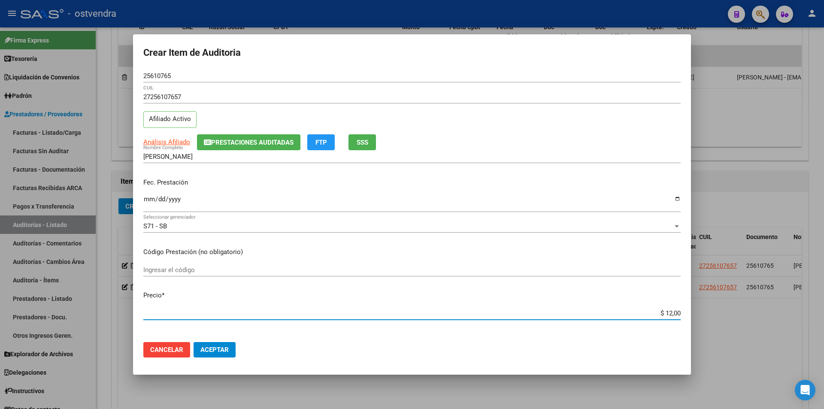
type input "$ 120,00"
type input "$ 1.200,00"
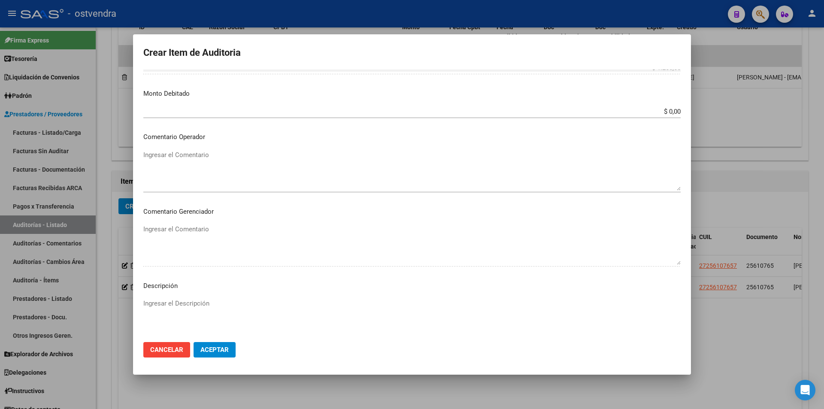
scroll to position [341, 0]
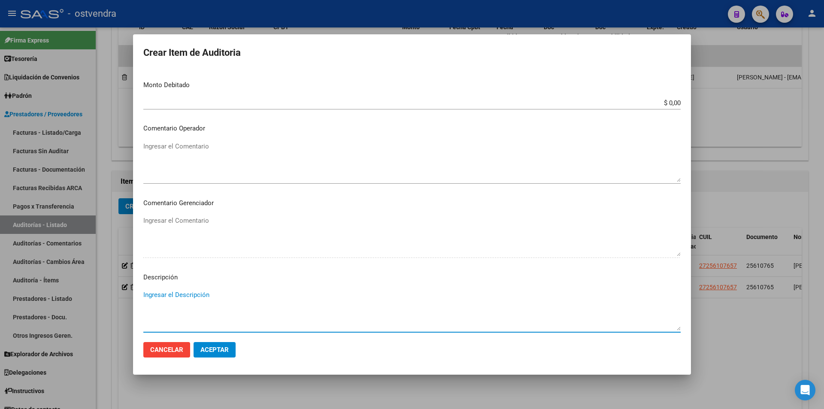
click at [336, 292] on textarea "Ingresar el Descripción" at bounding box center [411, 310] width 537 height 40
type textarea "hemograma"
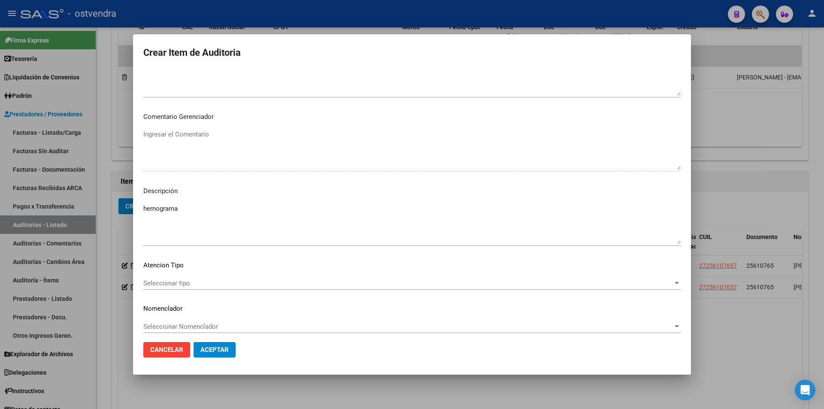
scroll to position [433, 0]
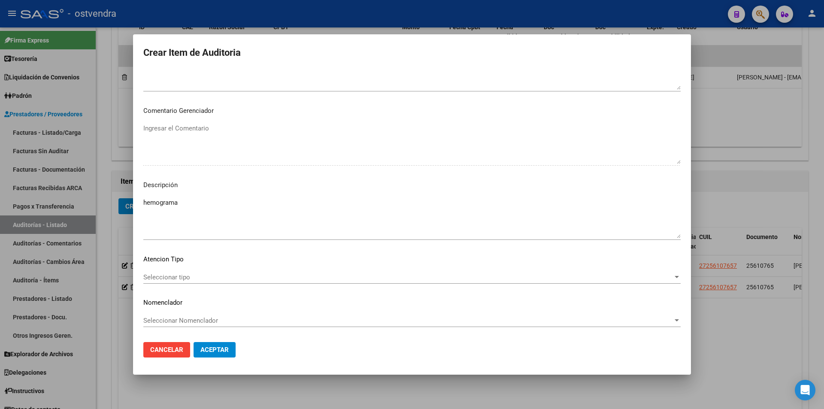
click at [390, 279] on span "Seleccionar tipo" at bounding box center [407, 277] width 529 height 8
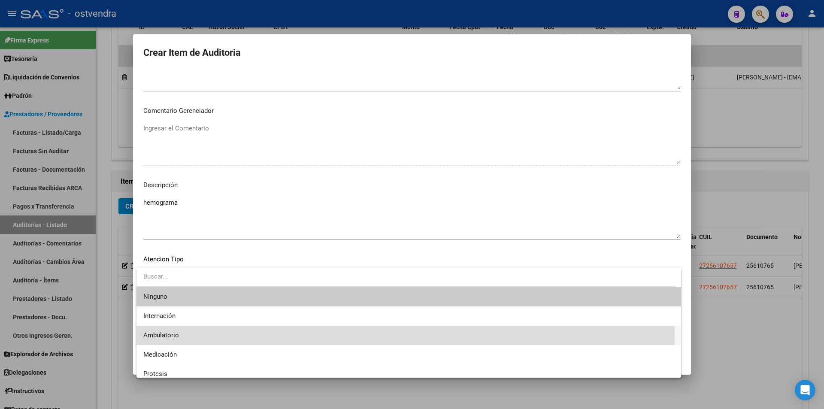
click at [273, 332] on span "Ambulatorio" at bounding box center [408, 335] width 531 height 19
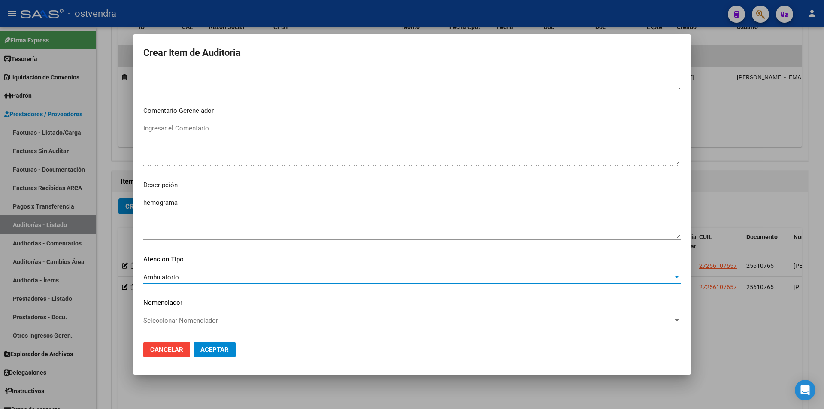
click at [223, 353] on span "Aceptar" at bounding box center [214, 350] width 28 height 8
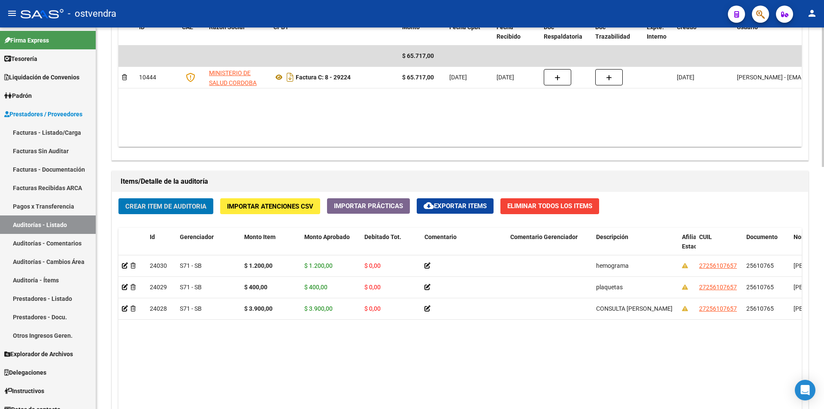
click at [208, 199] on button "Crear Item de Auditoria" at bounding box center [165, 206] width 95 height 16
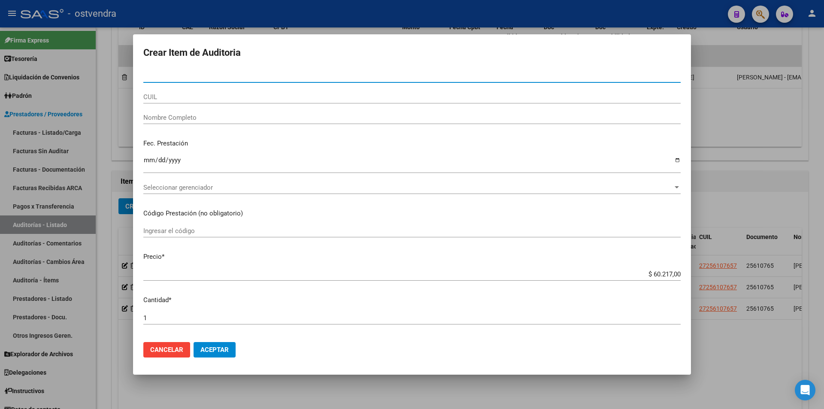
paste input "25610765"
type input "25610765"
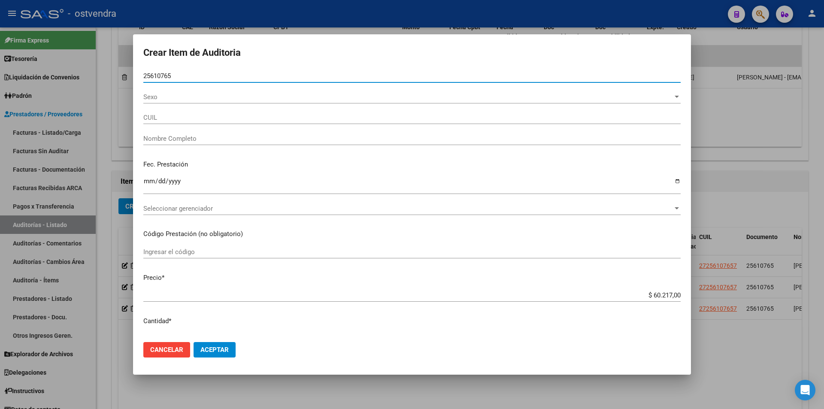
type input "27256107657"
type input "[PERSON_NAME]"
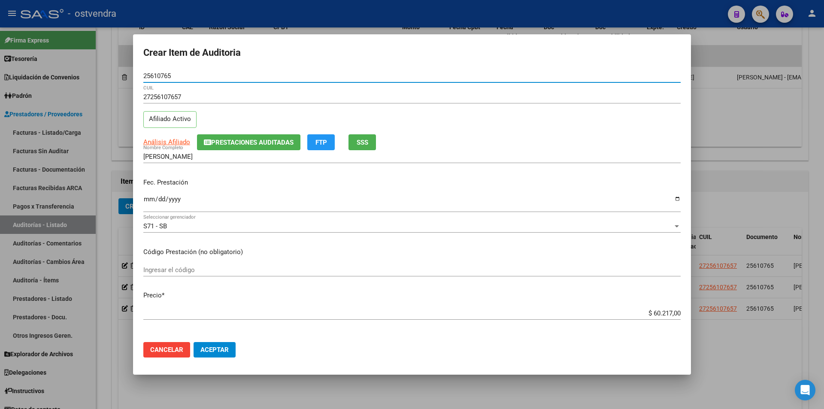
type input "25610765"
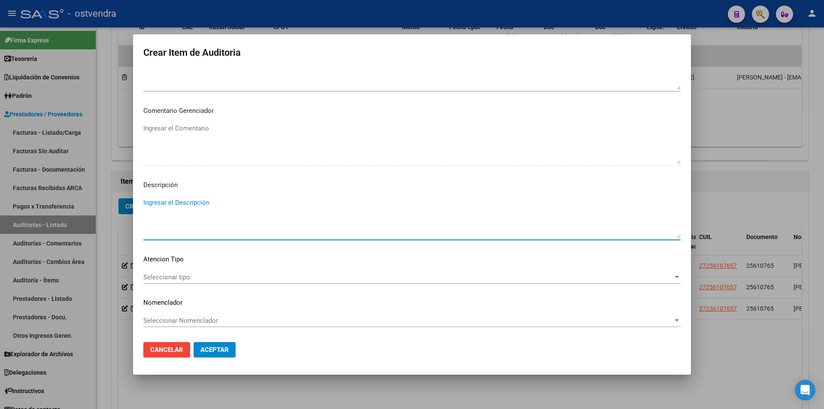
click at [196, 201] on textarea "Ingresar el Descripción" at bounding box center [411, 218] width 537 height 40
drag, startPoint x: 196, startPoint y: 201, endPoint x: 197, endPoint y: 208, distance: 7.1
paste textarea "Atenci¿nen [PERSON_NAME] 7639262 [DATE] 990018 1 guardia: incluye pr¿cticas men…"
drag, startPoint x: 306, startPoint y: 205, endPoint x: 181, endPoint y: 205, distance: 124.8
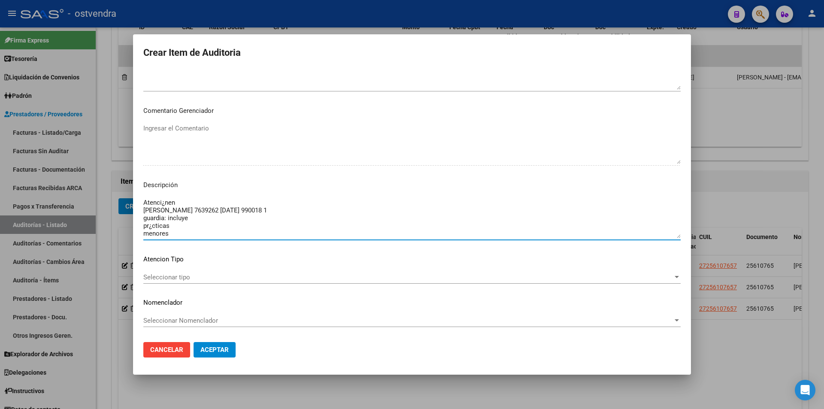
click at [181, 205] on textarea "Atenci¿nen [PERSON_NAME] 7639262 [DATE] 990018 1 guardia: incluye pr¿cticas men…" at bounding box center [411, 218] width 537 height 40
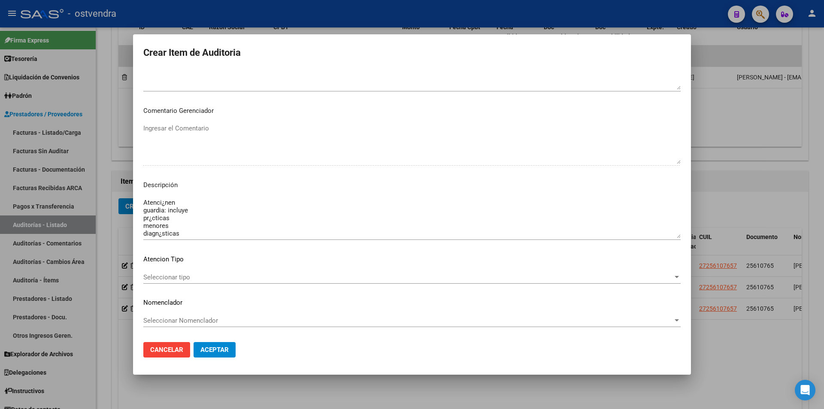
click at [143, 209] on mat-dialog-content "25610765 Nro Documento 27256107657 CUIL Afiliado Activo Análisis Afiliado Prest…" at bounding box center [412, 202] width 558 height 266
click at [143, 210] on mat-dialog-content "25610765 Nro Documento 27256107657 CUIL Afiliado Activo Análisis Afiliado Prest…" at bounding box center [412, 202] width 558 height 266
click at [144, 211] on textarea "Atenci¿nen guardia: incluye pr¿cticas menores diagn¿sticas" at bounding box center [411, 218] width 537 height 40
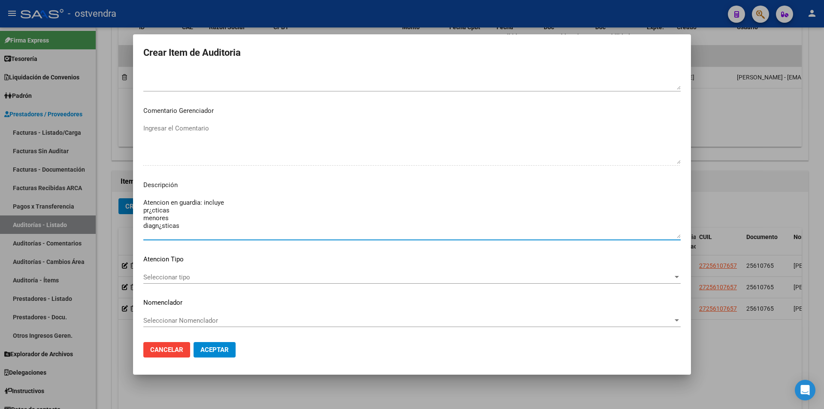
click at [143, 210] on textarea "Atencion en guardia: incluye pr¿cticas menores diagn¿sticas" at bounding box center [411, 218] width 537 height 40
click at [236, 207] on textarea "Atencion en guardia: incluye pr¿cticas menores diagn¿sticas" at bounding box center [411, 218] width 537 height 40
click at [235, 204] on textarea "Atencion en guardia: incluye pr¿cticas menores diagn¿sticas" at bounding box center [411, 218] width 537 height 40
click at [142, 208] on mat-dialog-content "25610765 Nro Documento 27256107657 CUIL Afiliado Activo Análisis Afiliado Prest…" at bounding box center [412, 202] width 558 height 266
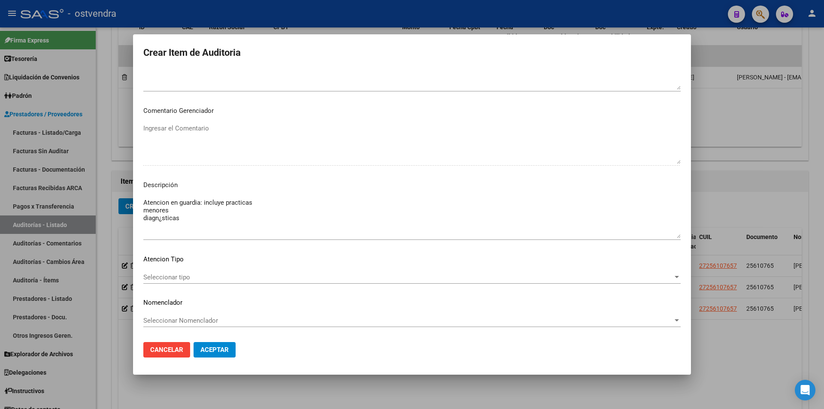
click at [143, 209] on mat-dialog-content "25610765 Nro Documento 27256107657 CUIL Afiliado Activo Análisis Afiliado Prest…" at bounding box center [412, 202] width 558 height 266
click at [144, 210] on textarea "Atencion en guardia: incluye practicas menores diagn¿sticas" at bounding box center [411, 218] width 537 height 40
click at [148, 212] on textarea "Atencion en guardia: incluye practicas menores diagn¿sticas" at bounding box center [411, 218] width 537 height 40
click at [143, 211] on mat-dialog-content "25610765 Nro Documento 27256107657 CUIL Afiliado Activo Análisis Afiliado Prest…" at bounding box center [412, 202] width 558 height 266
click at [145, 213] on textarea "Atencion en guardia: incluye practicas menores diagn¿sticas" at bounding box center [411, 218] width 537 height 40
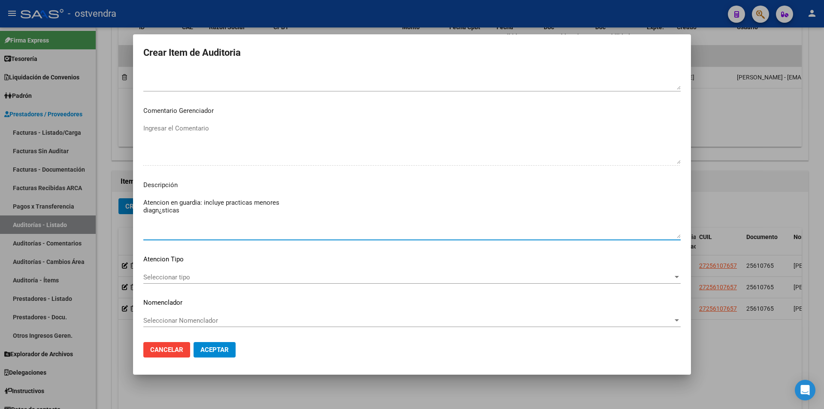
click at [143, 213] on textarea "Atencion en guardia: incluye practicas menores diagn¿sticas" at bounding box center [411, 218] width 537 height 40
click at [301, 204] on textarea "Atencion en guardia: incluye practicas menores diagn¿sticas" at bounding box center [411, 218] width 537 height 40
click at [299, 203] on textarea "Atencion en guardia: incluye practicas menores diagn¿sticas" at bounding box center [411, 218] width 537 height 40
type textarea "Atención en guardia: incluye practicas menores diagnosticas"
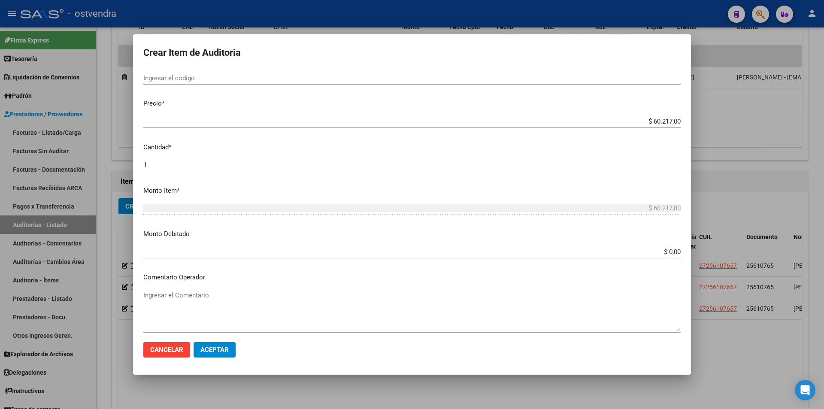
scroll to position [128, 0]
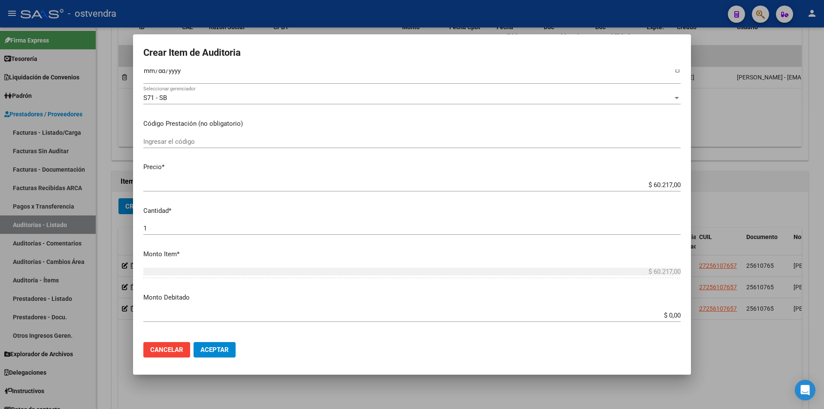
click at [673, 184] on input "$ 60.217,00" at bounding box center [411, 185] width 537 height 8
type input "$ 6.021,70"
type input "$ 602,17"
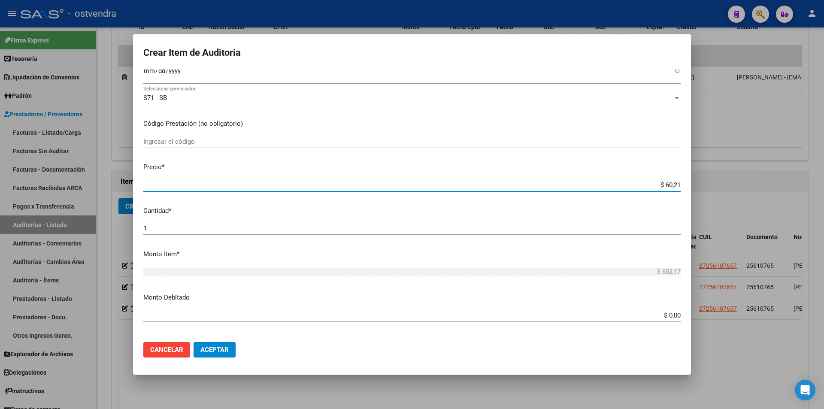
type input "$ 6,02"
type input "$ 0,60"
type input "$ 0,06"
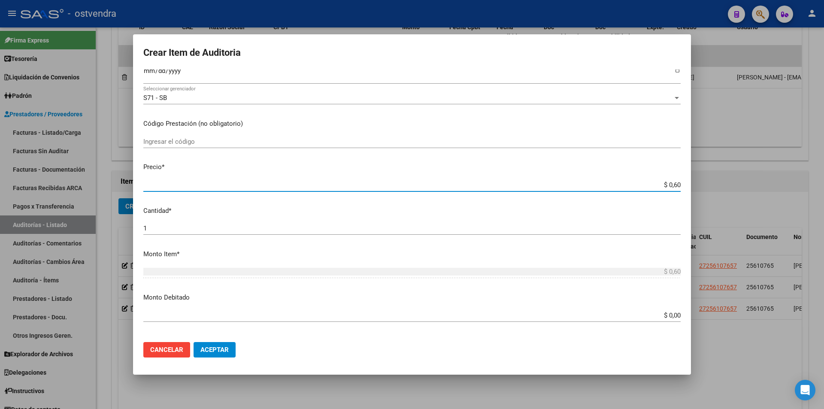
type input "$ 0,06"
type input "$ 0,01"
type input "$ 0,11"
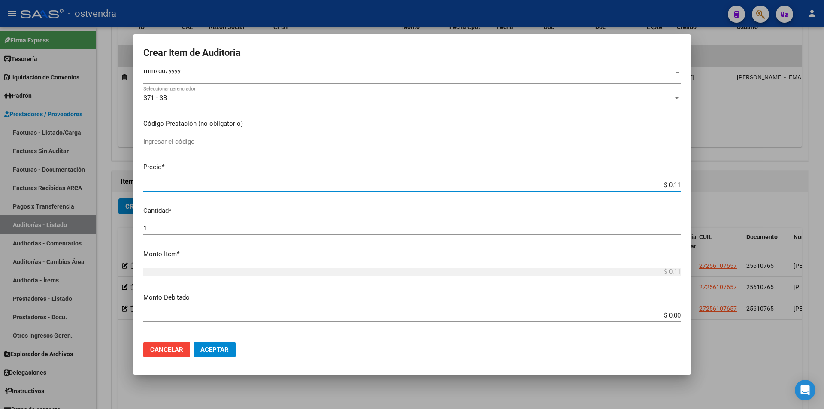
type input "$ 1,17"
type input "$ 11,70"
type input "$ 117,00"
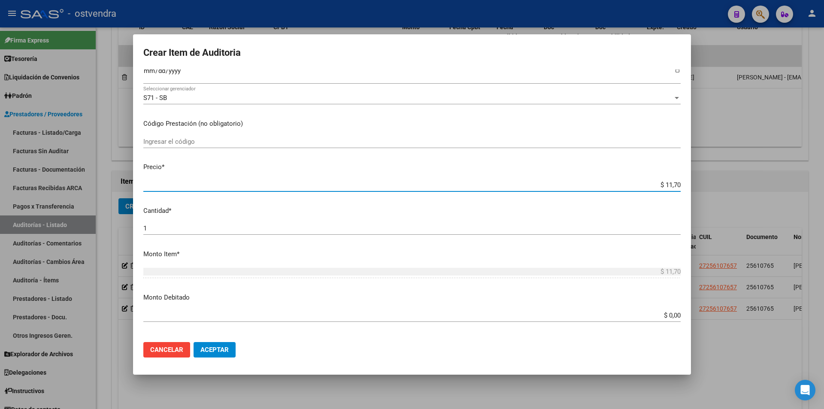
type input "$ 117,00"
type input "$ 1.170,00"
type input "$ 11.700,00"
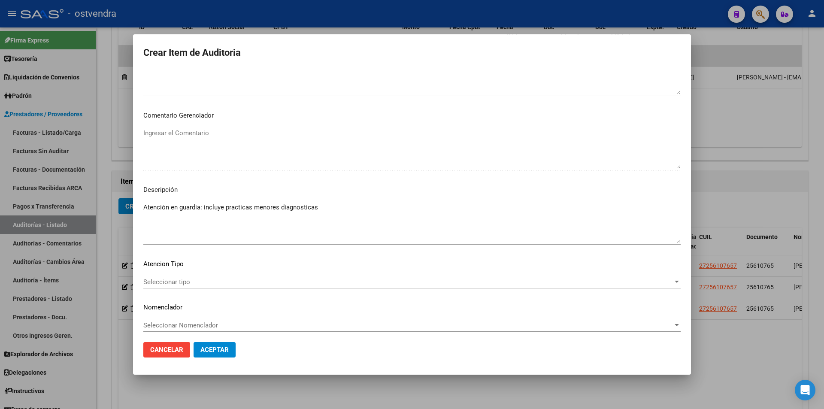
scroll to position [433, 0]
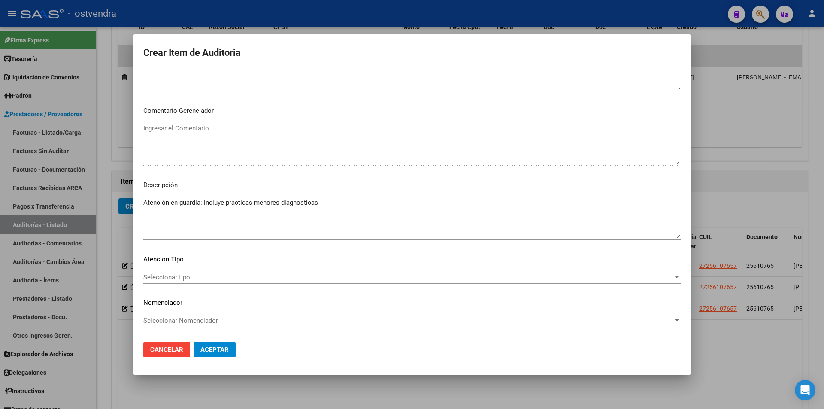
click at [312, 282] on div "Seleccionar tipo Seleccionar tipo" at bounding box center [411, 277] width 537 height 13
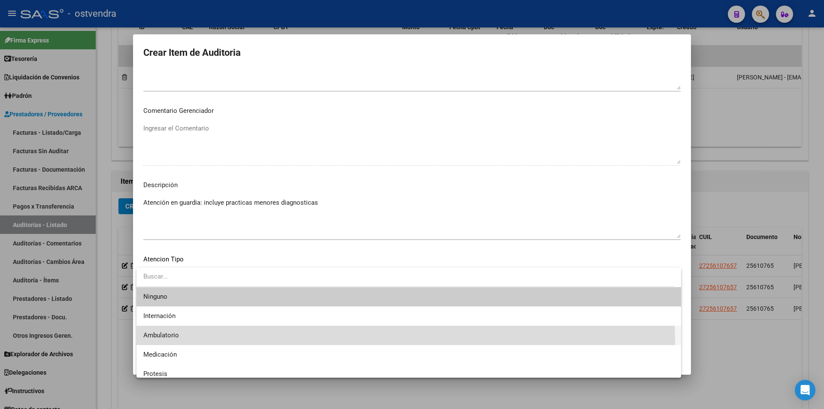
click at [259, 343] on span "Ambulatorio" at bounding box center [408, 335] width 531 height 19
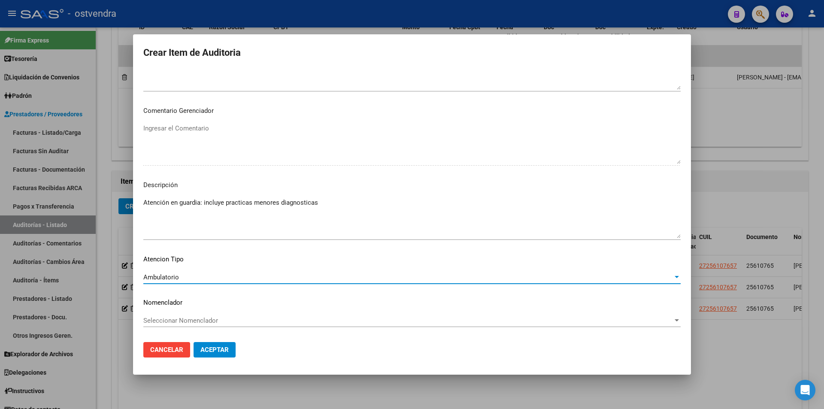
click at [227, 351] on span "Aceptar" at bounding box center [214, 350] width 28 height 8
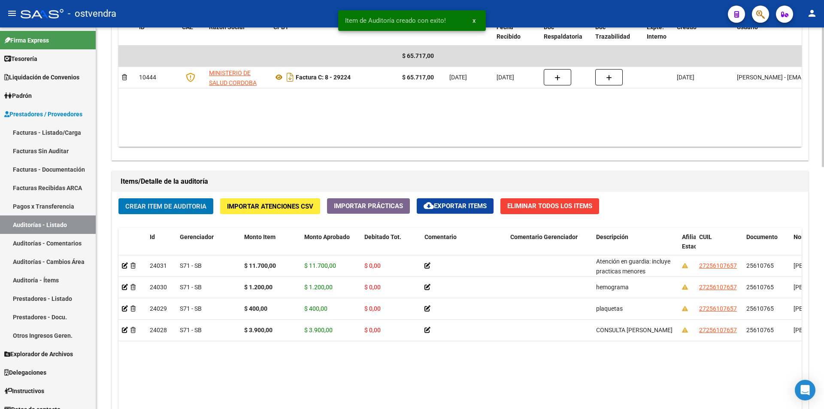
click at [168, 211] on button "Crear Item de Auditoria" at bounding box center [165, 206] width 95 height 16
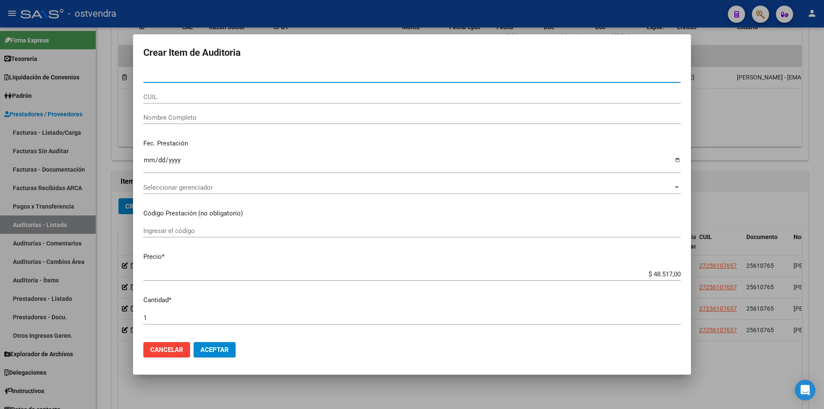
paste input "25610765"
type input "25610765"
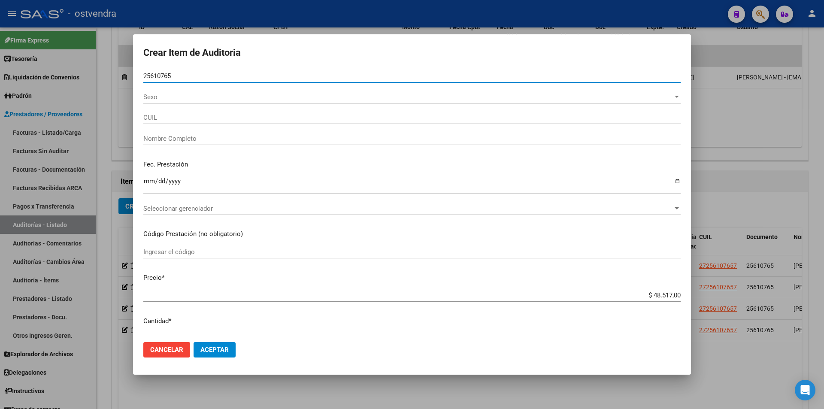
type input "27256107657"
type input "[PERSON_NAME]"
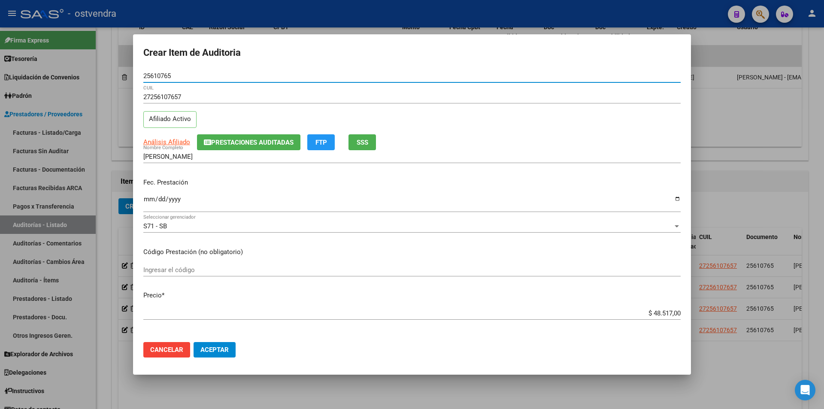
type input "25610765"
click at [674, 311] on app-form-text-field "Precio * $ 48.517,00 Ingresar el precio" at bounding box center [415, 303] width 544 height 27
click at [674, 311] on input "$ 48.517,00" at bounding box center [411, 313] width 537 height 8
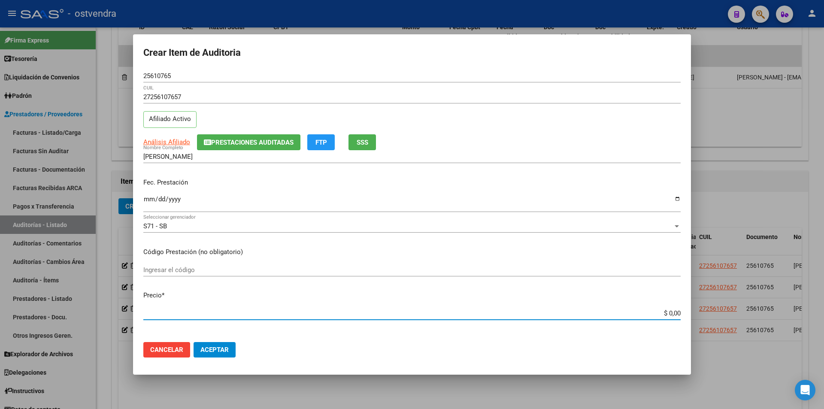
type input "$ 0,07"
type input "$ 0,77"
type input "$ 7,77"
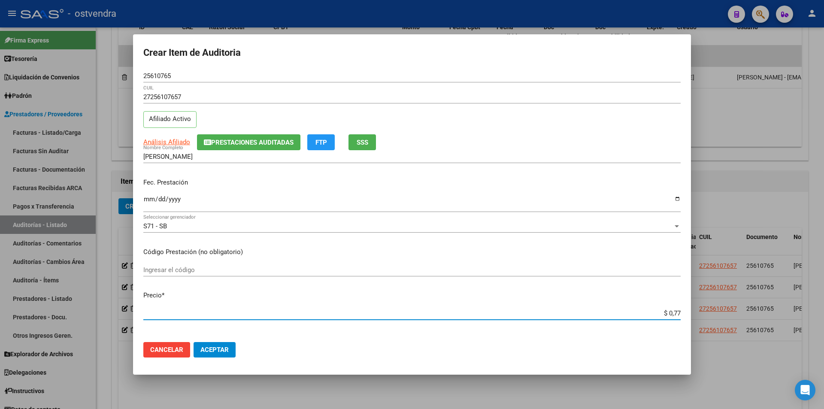
type input "$ 7,77"
type input "$ 77,77"
type input "$ 777,70"
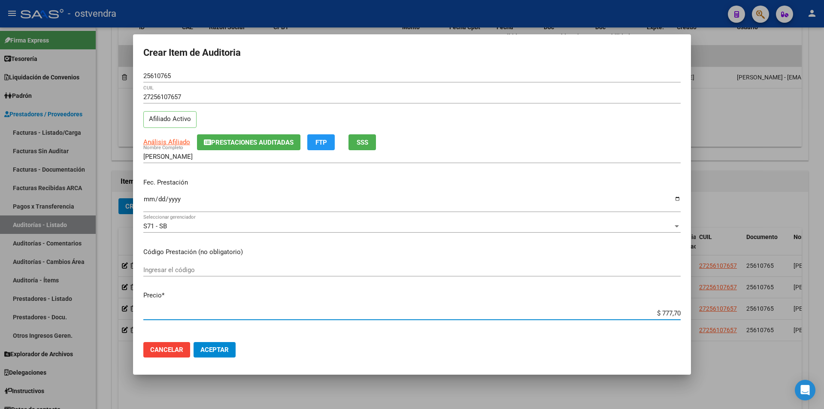
type input "$ 7.777,00"
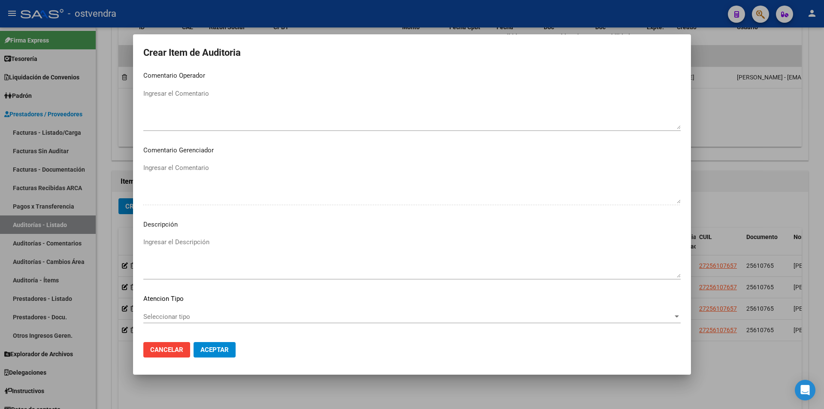
scroll to position [405, 0]
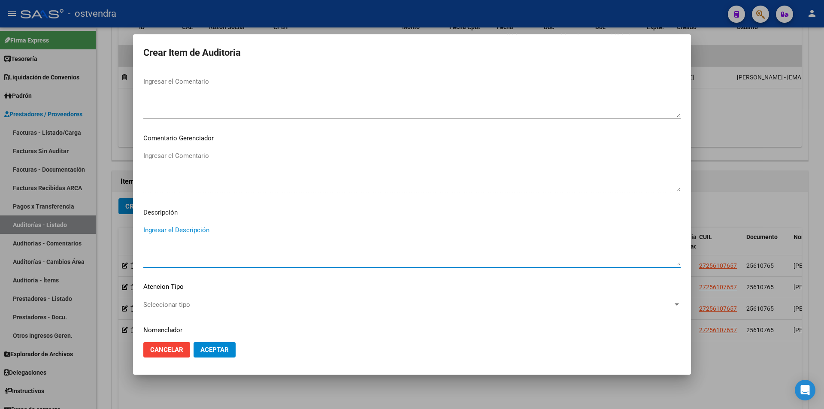
click at [200, 241] on textarea "Ingresar el Descripción" at bounding box center [411, 245] width 537 height 40
paste textarea "MAMOGRAFIA DIGITAL BILATERA"
type textarea "MAMOGRAFIA DIGITAL BILATERA"
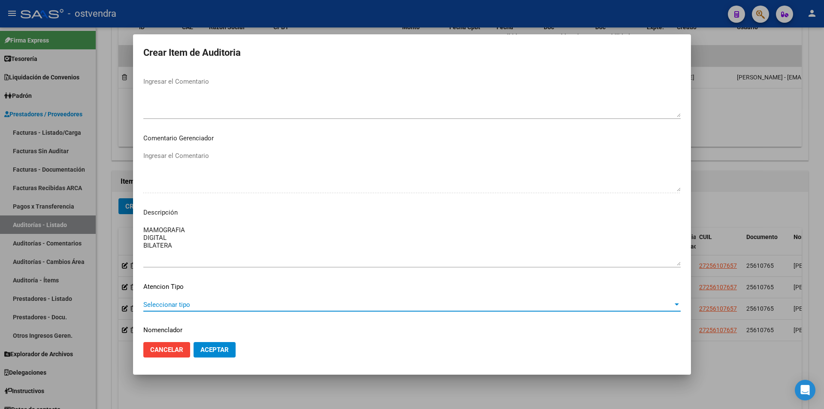
click at [179, 301] on span "Seleccionar tipo" at bounding box center [407, 305] width 529 height 8
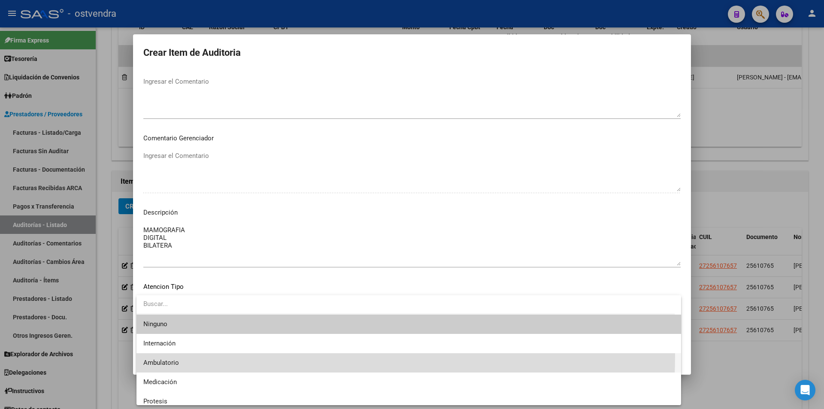
click at [169, 354] on span "Ambulatorio" at bounding box center [408, 362] width 531 height 19
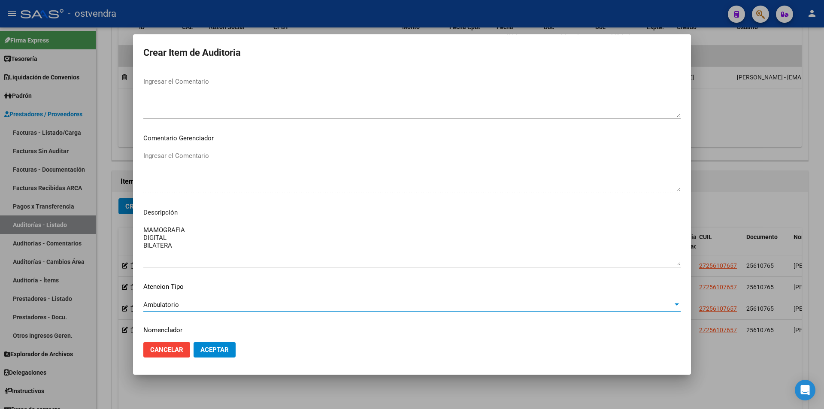
click at [204, 347] on span "Aceptar" at bounding box center [214, 350] width 28 height 8
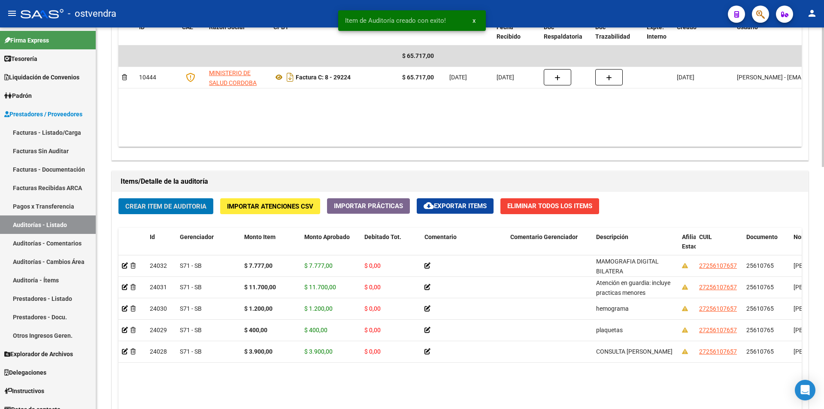
click at [178, 206] on span "Crear Item de Auditoria" at bounding box center [165, 206] width 81 height 8
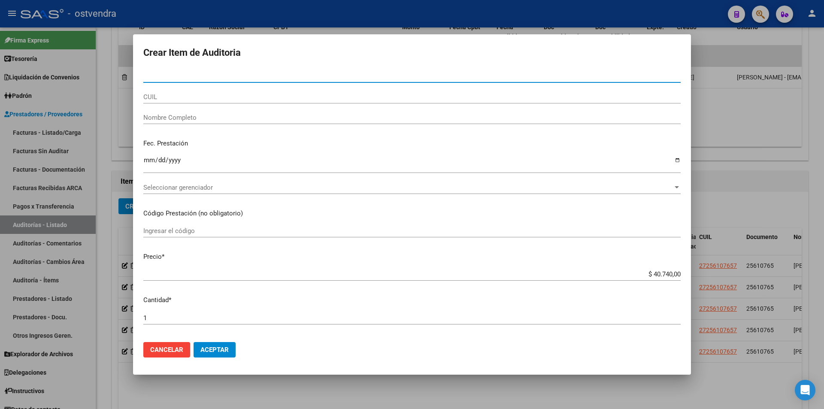
paste input "25610765"
type input "25610765"
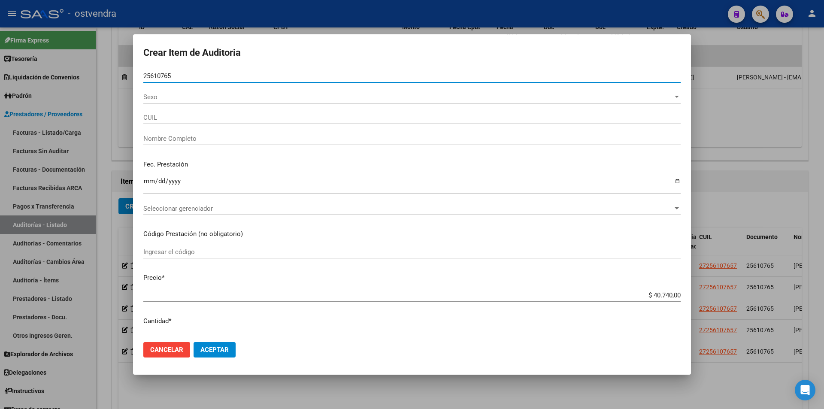
type input "27256107657"
type input "[PERSON_NAME]"
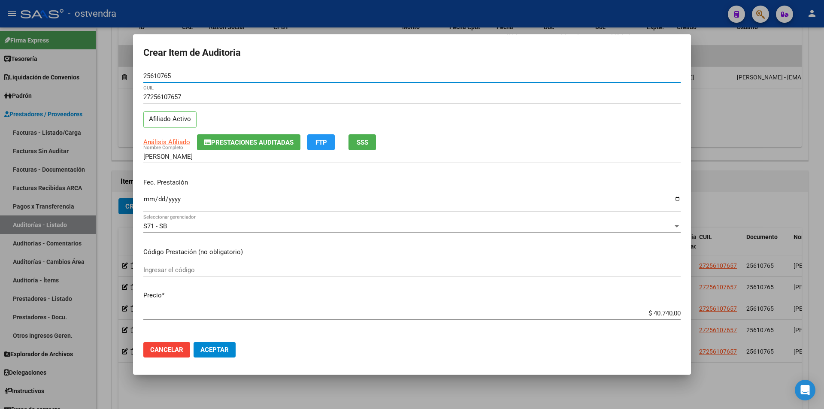
type input "25610765"
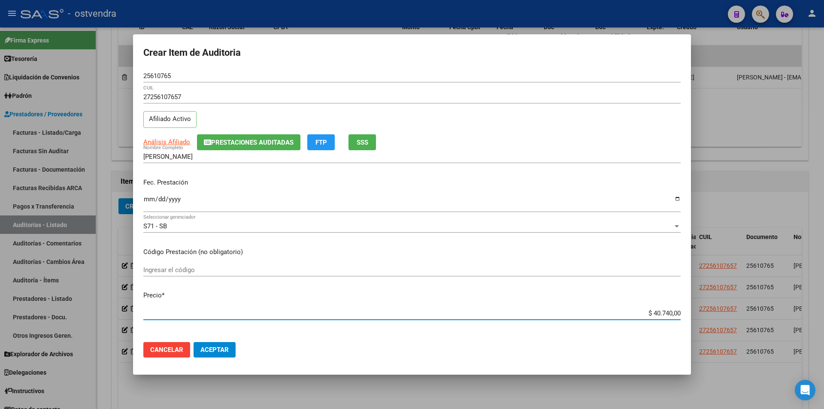
click at [671, 311] on input "$ 40.740,00" at bounding box center [411, 313] width 537 height 8
click at [672, 314] on input "$ 40.740,00" at bounding box center [411, 313] width 537 height 8
type input "$ 4.074,00"
type input "$ 4,07"
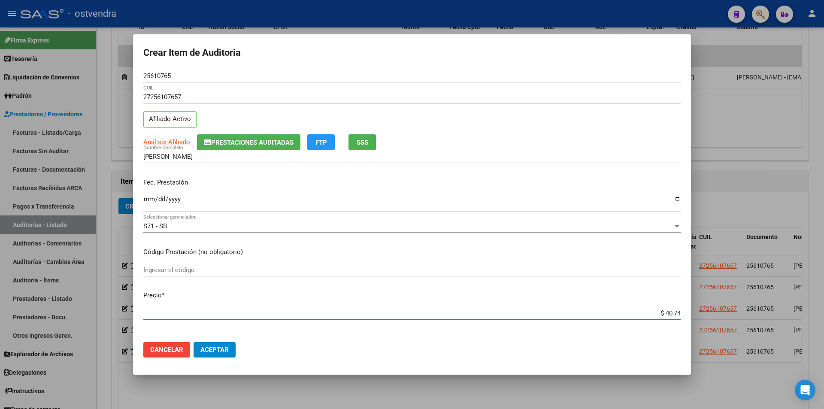
type input "$ 4,07"
type input "$ 0,40"
type input "$ 0,04"
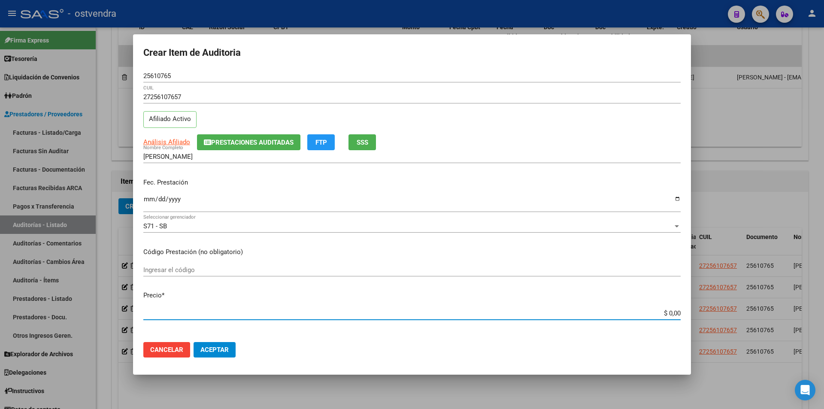
type input "$ 0,01"
type input "$ 0,10"
type input "$ 1,06"
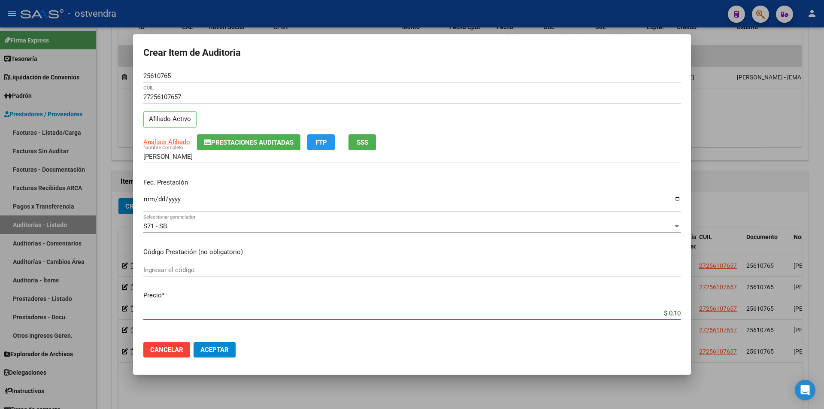
type input "$ 1,06"
type input "$ 10,62"
type input "$ 106,20"
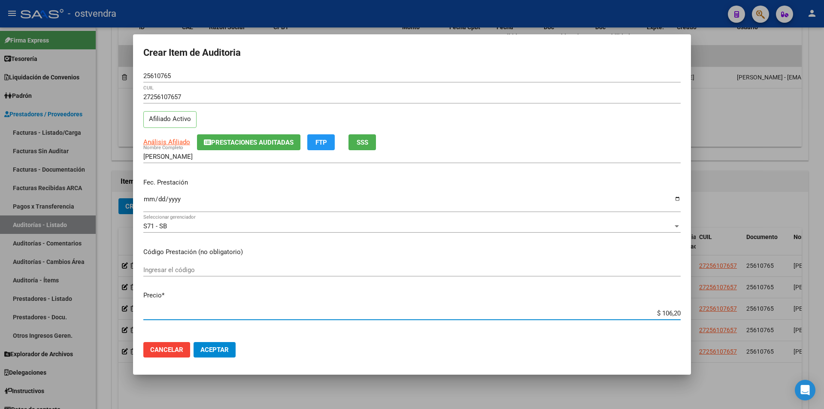
type input "$ 1.062,00"
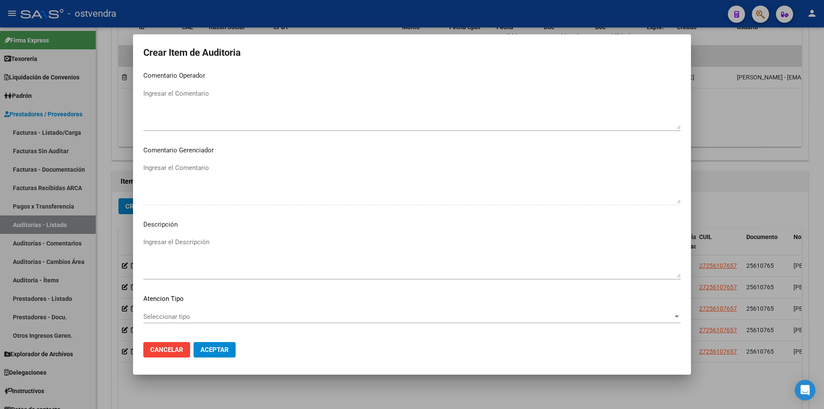
scroll to position [410, 0]
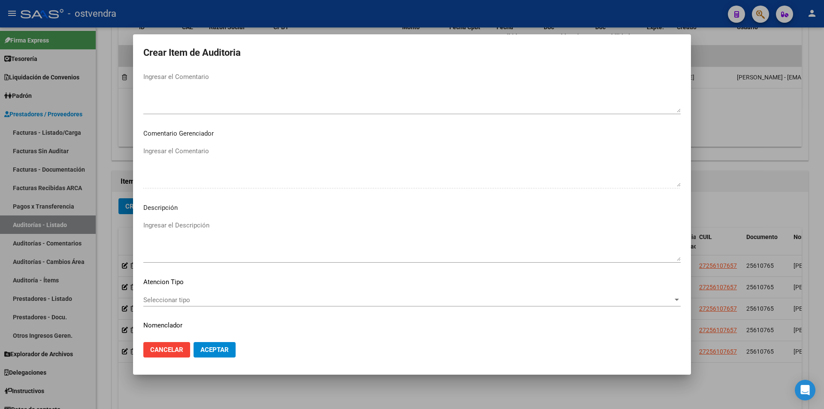
drag, startPoint x: 453, startPoint y: 263, endPoint x: 448, endPoint y: 254, distance: 10.0
click at [453, 261] on div "Ingresar el Descripción" at bounding box center [411, 245] width 537 height 52
click at [213, 219] on mat-dialog-content "25610765 Nro Documento 27256107657 CUIL Afiliado Activo Análisis Afiliado Prest…" at bounding box center [412, 202] width 558 height 266
click at [210, 223] on textarea "Ingresar el Descripción" at bounding box center [411, 241] width 537 height 40
type textarea "colposcoria"
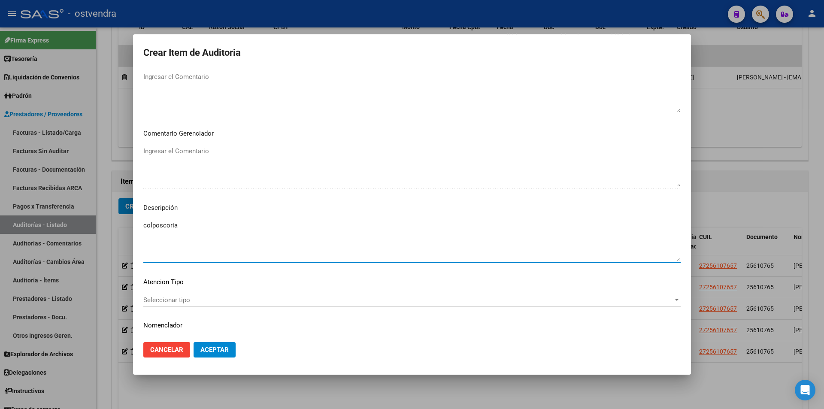
click at [167, 298] on span "Seleccionar tipo" at bounding box center [407, 300] width 529 height 8
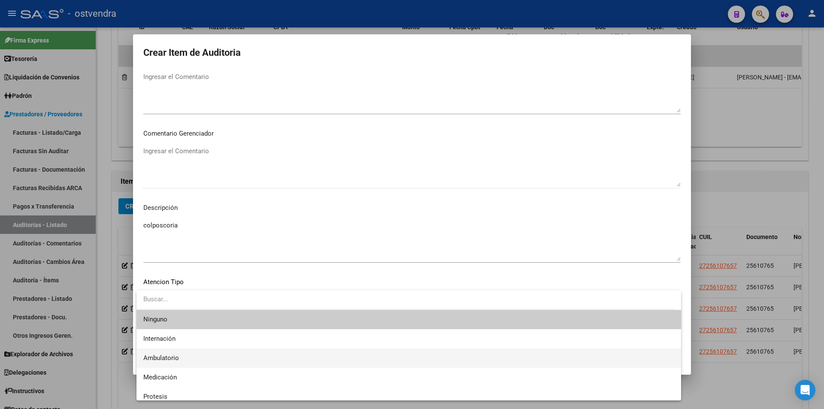
click at [181, 351] on span "Ambulatorio" at bounding box center [408, 357] width 531 height 19
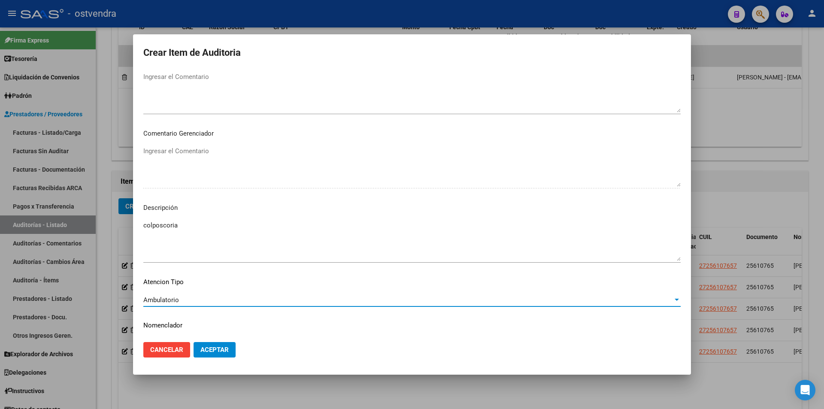
click at [199, 354] on button "Aceptar" at bounding box center [214, 349] width 42 height 15
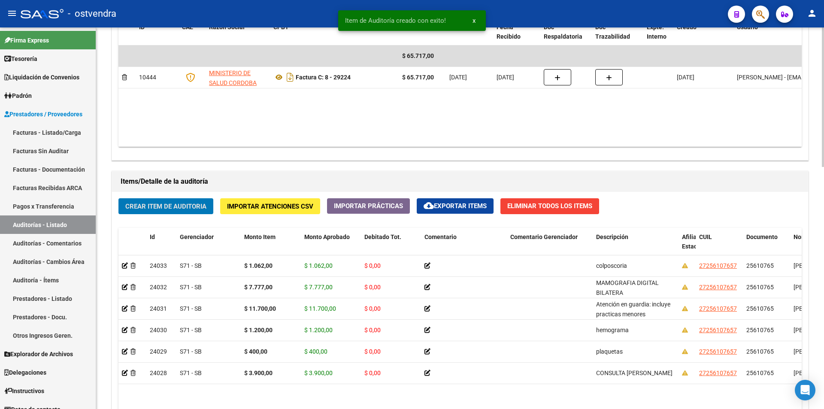
click at [157, 210] on button "Crear Item de Auditoria" at bounding box center [165, 206] width 95 height 16
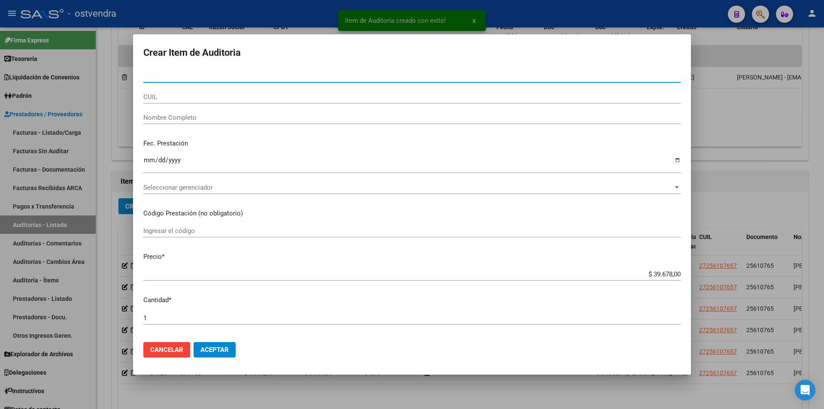
paste input "25610765"
type input "25610765"
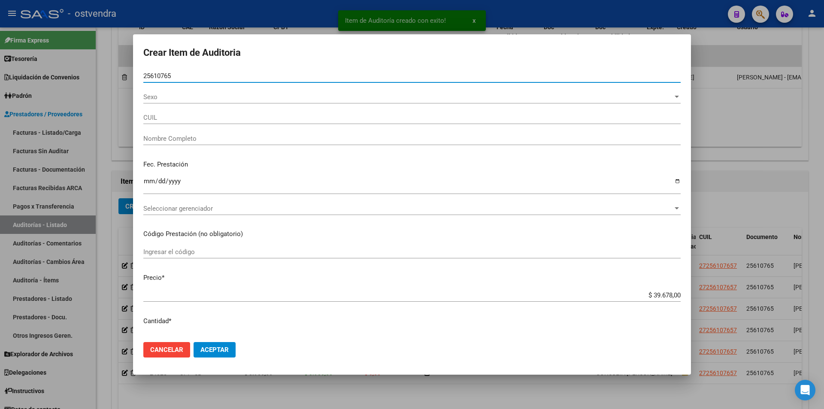
type input "27256107657"
type input "[PERSON_NAME]"
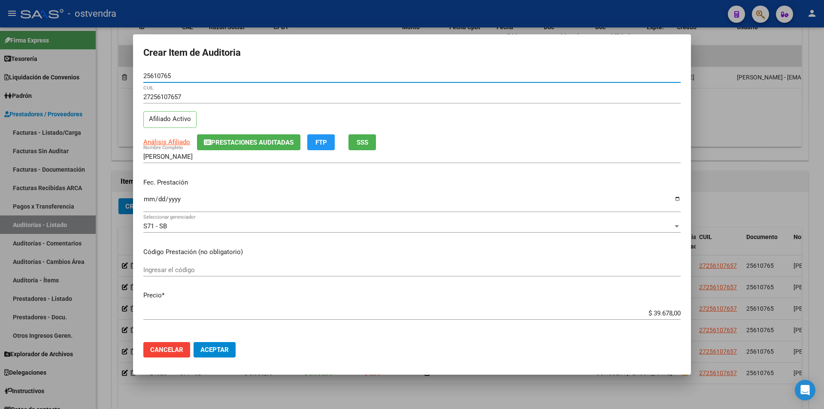
type input "25610765"
click at [672, 311] on input "$ 39.678,00" at bounding box center [411, 313] width 537 height 8
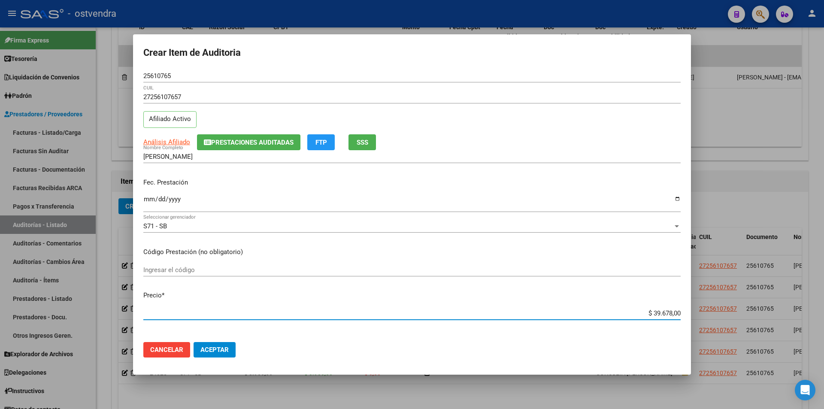
click at [673, 312] on input "$ 39.678,00" at bounding box center [411, 313] width 537 height 8
type input "$ 3.967,80"
type input "$ 39,67"
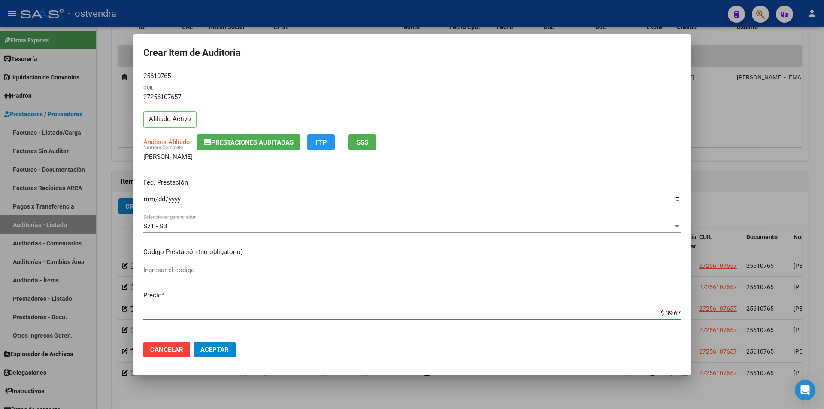
type input "$ 3,96"
type input "$ 0,39"
type input "$ 0,03"
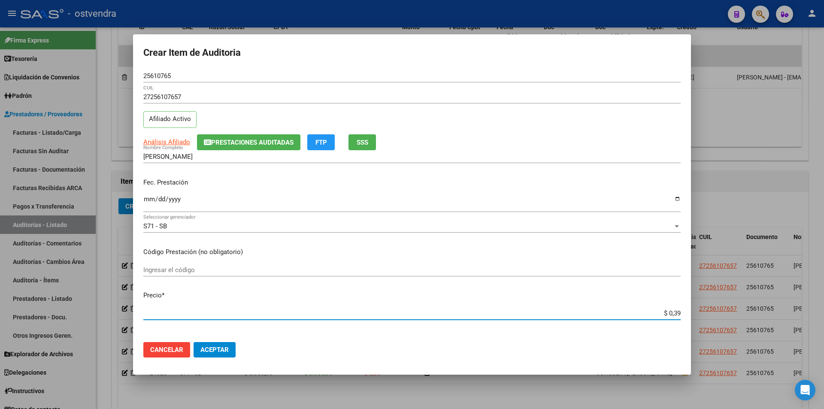
type input "$ 0,03"
type input "$ 0,32"
type input "$ 3,24"
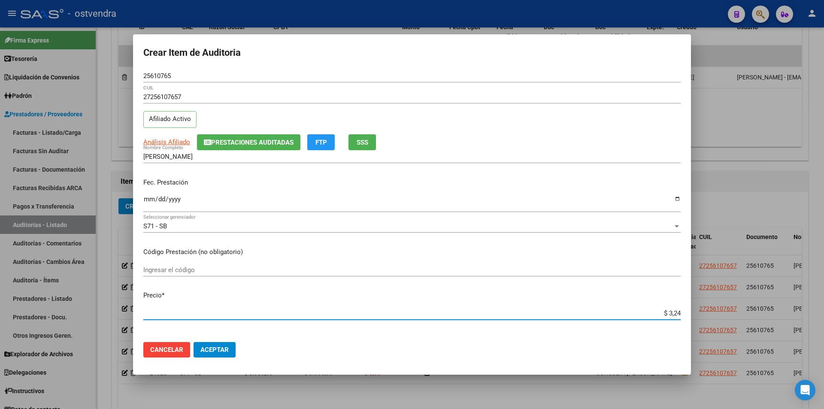
type input "$ 32,46"
type input "$ 324,60"
type input "$ 3.246,00"
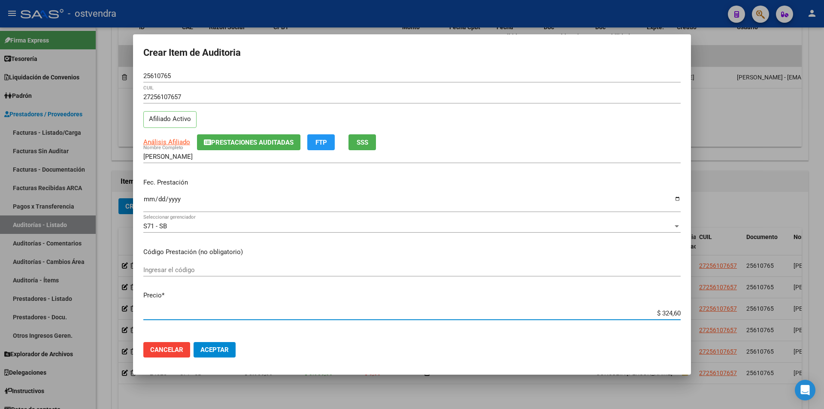
type input "$ 3.246,00"
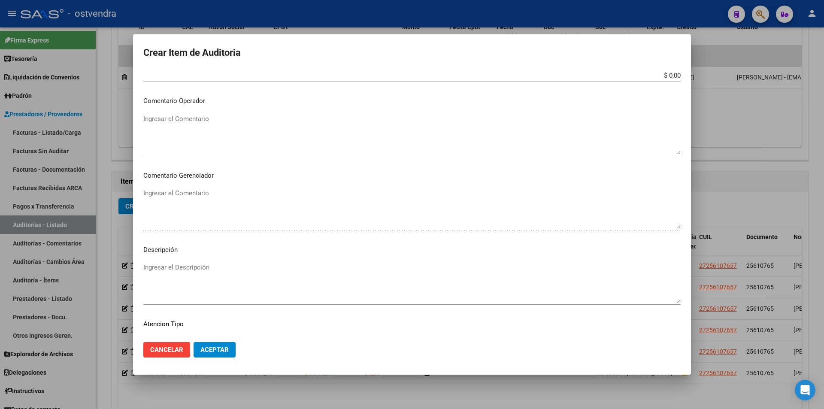
scroll to position [378, 0]
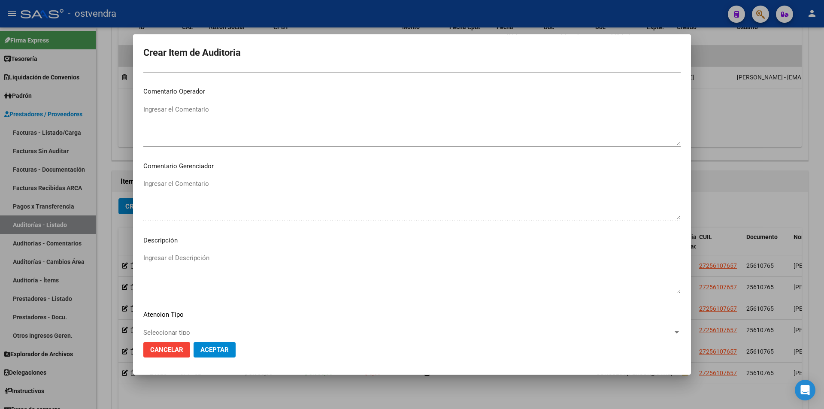
click at [189, 248] on mat-dialog-content "25610765 Nro Documento 27256107657 CUIL Afiliado Activo Análisis Afiliado Prest…" at bounding box center [412, 202] width 558 height 266
click at [190, 258] on textarea "Ingresar el Descripción" at bounding box center [411, 273] width 537 height 40
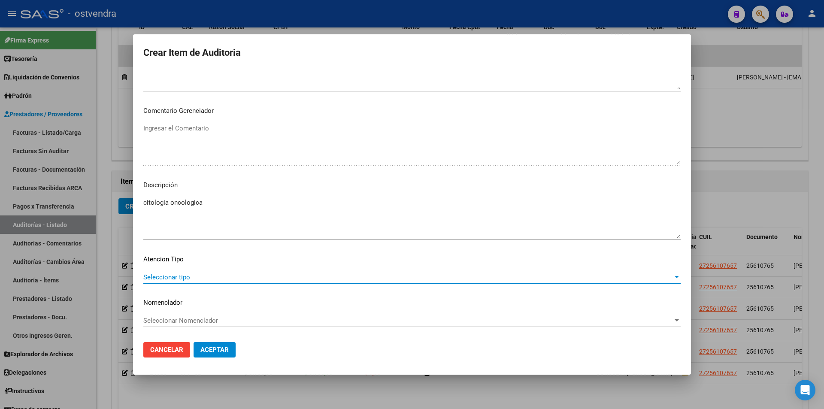
click at [303, 282] on div "Seleccionar tipo Seleccionar tipo" at bounding box center [411, 277] width 537 height 13
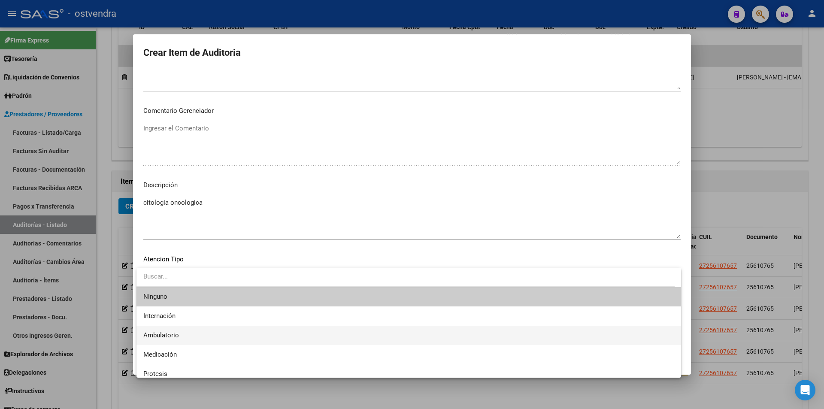
click at [220, 330] on span "Ambulatorio" at bounding box center [408, 335] width 531 height 19
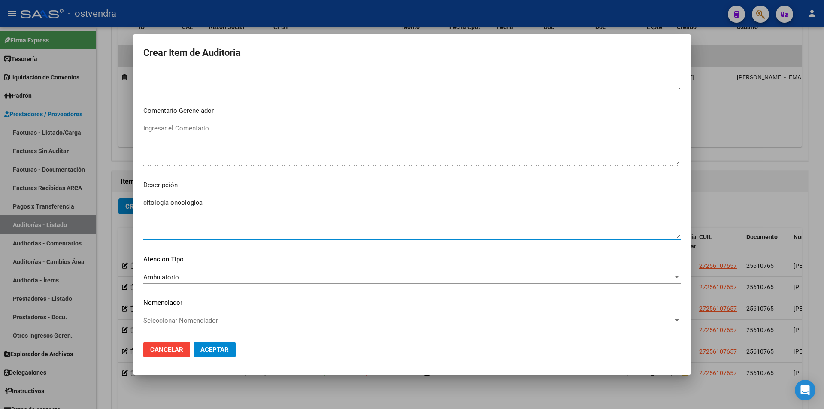
click at [154, 203] on textarea "citologia oncologica" at bounding box center [411, 218] width 537 height 40
type textarea "citología oncológica"
click at [220, 351] on span "Aceptar" at bounding box center [214, 350] width 28 height 8
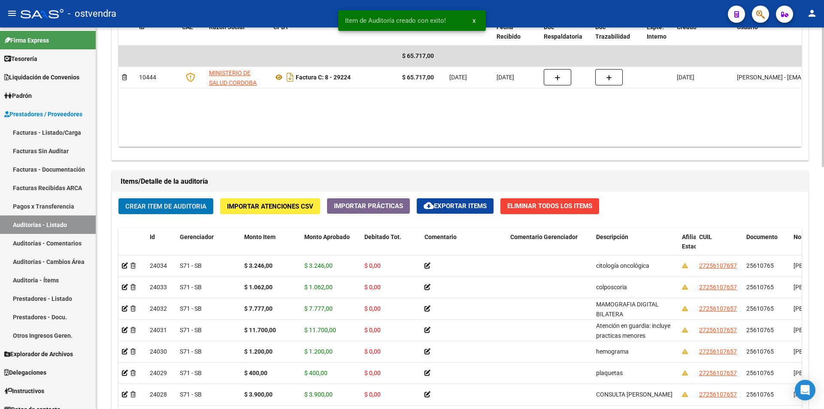
click at [165, 208] on span "Crear Item de Auditoria" at bounding box center [165, 206] width 81 height 8
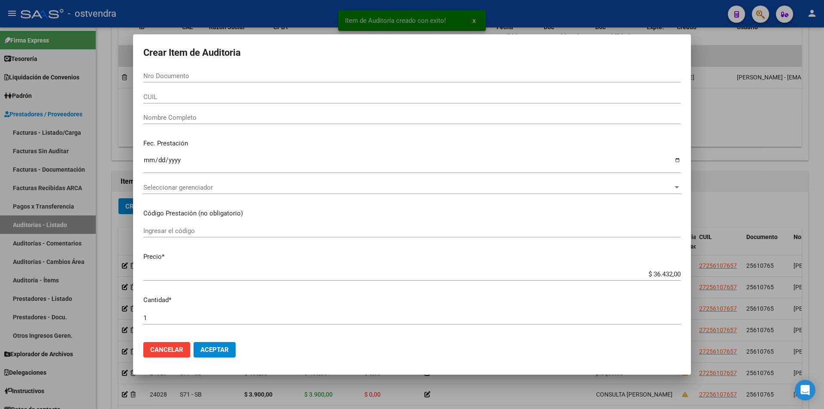
drag, startPoint x: 199, startPoint y: 71, endPoint x: 195, endPoint y: 76, distance: 5.8
click at [195, 75] on input "Nro Documento" at bounding box center [411, 76] width 537 height 8
paste input "25610765"
type input "25610765"
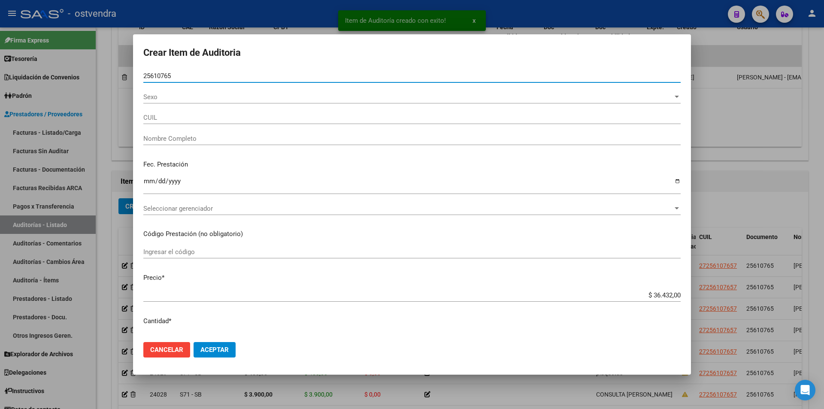
type input "27256107657"
type input "[PERSON_NAME]"
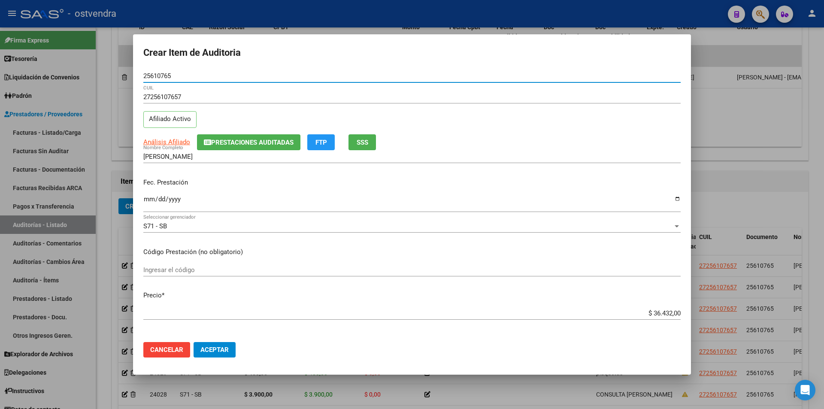
type input "25610765"
click at [674, 317] on input "$ 36.432,00" at bounding box center [411, 313] width 537 height 8
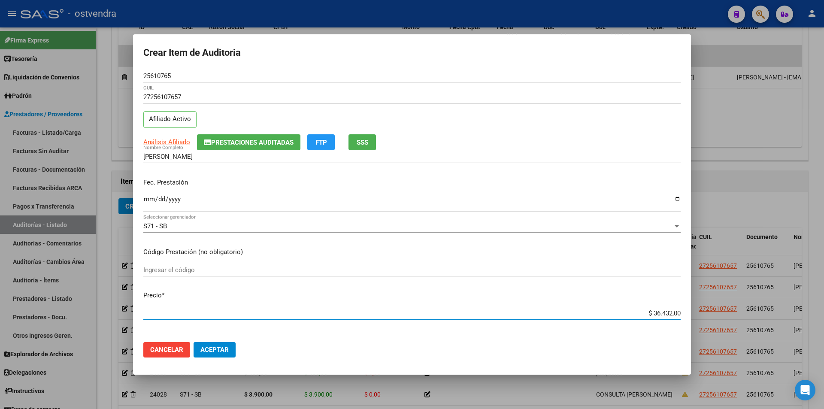
type input "$ 3.643,20"
type input "$ 364,32"
type input "$ 36,43"
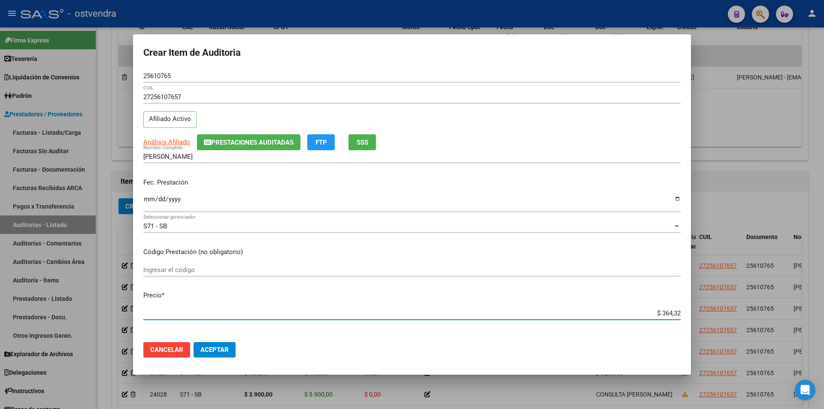
type input "$ 36,43"
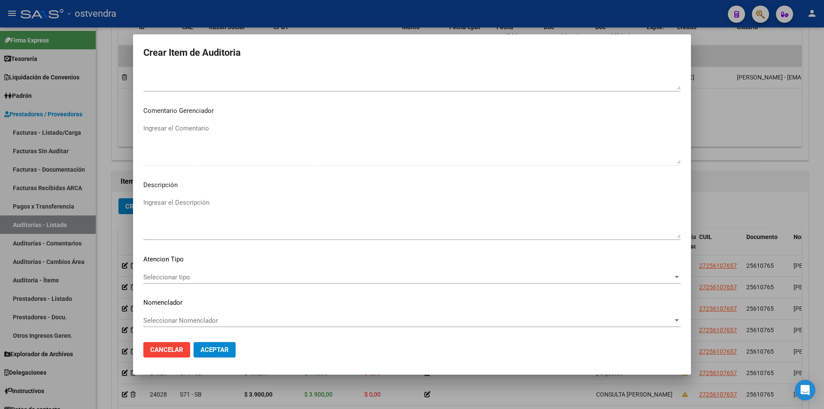
click at [274, 211] on textarea "Ingresar el Descripción" at bounding box center [411, 218] width 537 height 40
click at [181, 270] on mat-dialog-content "25610765 Nro Documento 27256107657 CUIL Afiliado Activo Análisis Afiliado Prest…" at bounding box center [412, 202] width 558 height 266
click at [184, 272] on div "Seleccionar tipo Seleccionar tipo" at bounding box center [411, 277] width 537 height 13
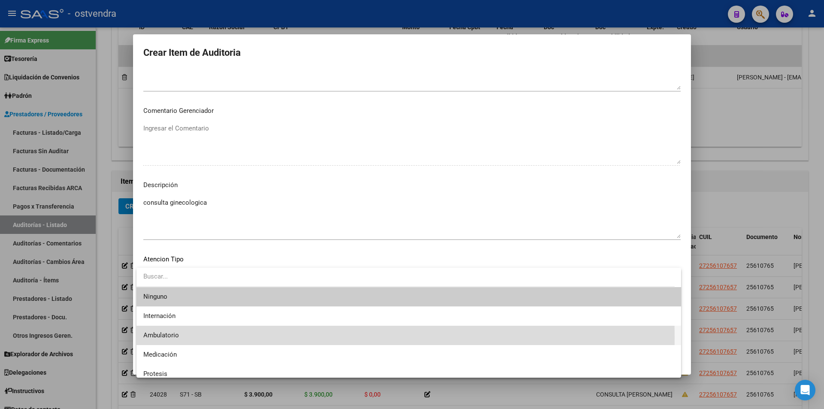
click at [187, 337] on span "Ambulatorio" at bounding box center [408, 335] width 531 height 19
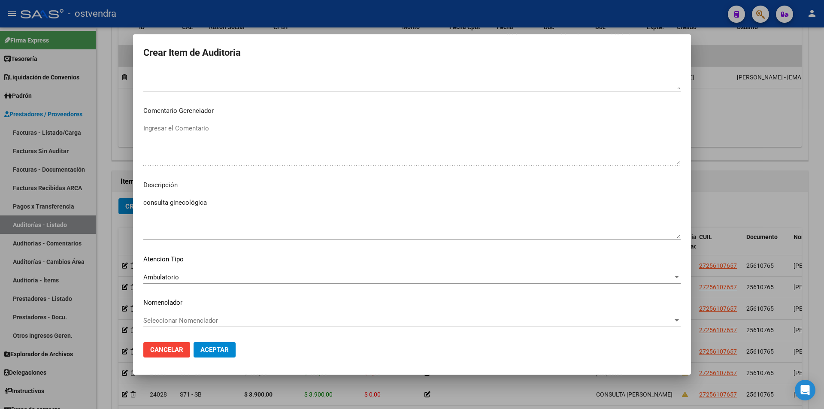
click at [222, 347] on span "Aceptar" at bounding box center [214, 350] width 28 height 8
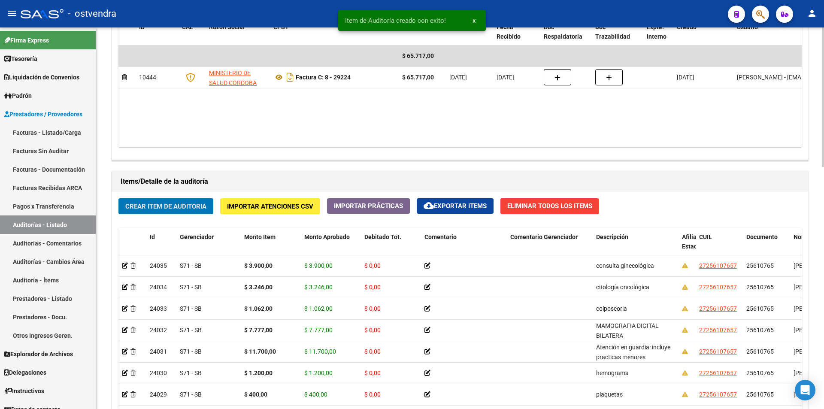
click at [167, 208] on span "Crear Item de Auditoria" at bounding box center [165, 206] width 81 height 8
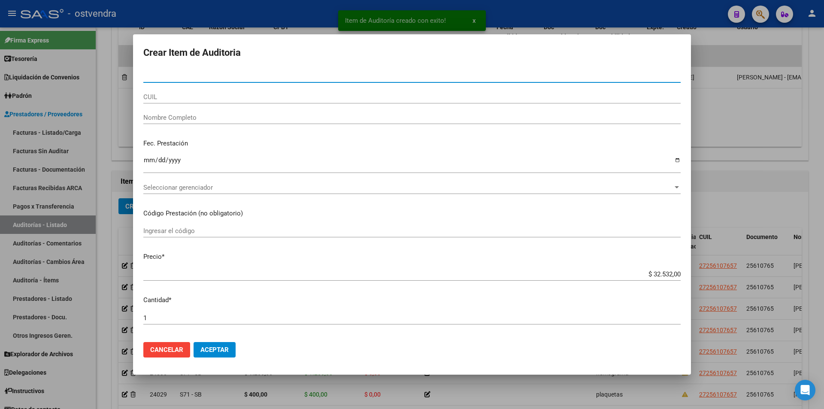
paste input "25610765"
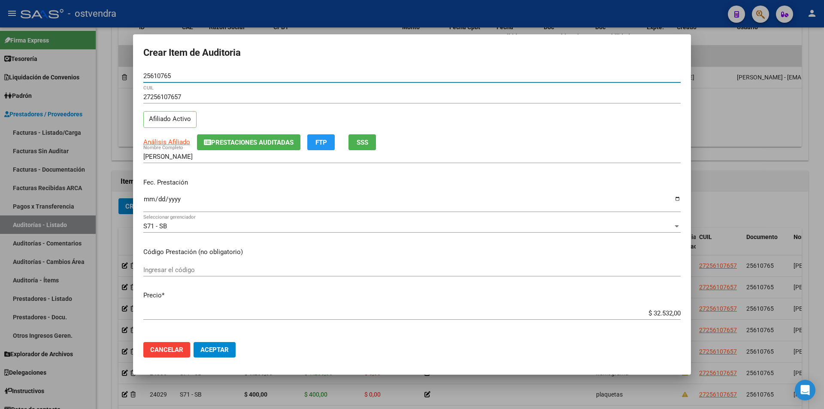
click at [674, 313] on app-form-text-field "Precio * $ 32.532,00 Ingresar el precio" at bounding box center [415, 303] width 544 height 27
click at [674, 313] on input "$ 32.532,00" at bounding box center [411, 313] width 537 height 8
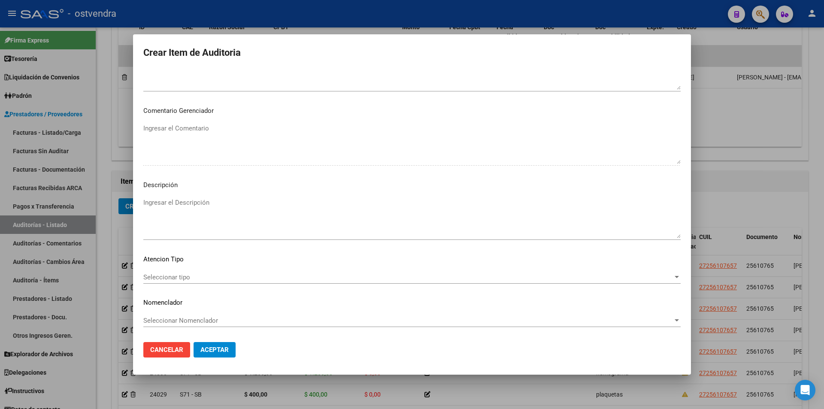
drag, startPoint x: 331, startPoint y: 195, endPoint x: 334, endPoint y: 205, distance: 10.3
click at [332, 197] on mat-dialog-content "25610765 Nro Documento 27256107657 CUIL Afiliado Activo Análisis Afiliado Prest…" at bounding box center [412, 202] width 558 height 266
click at [334, 205] on textarea "Ingresar el Descripción" at bounding box center [411, 218] width 537 height 40
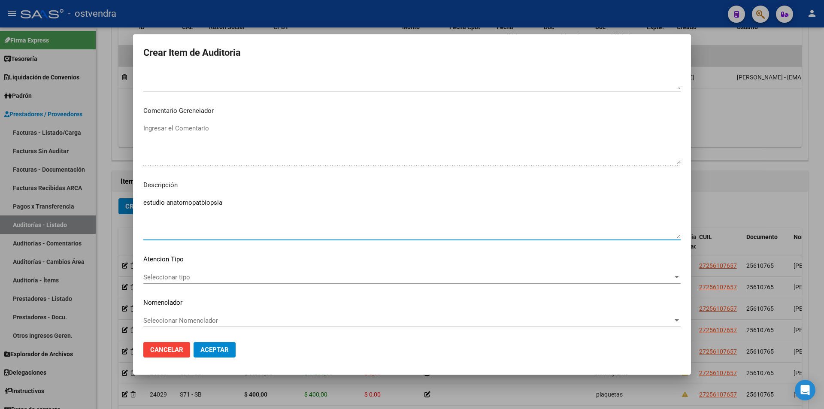
drag, startPoint x: 203, startPoint y: 198, endPoint x: 187, endPoint y: 200, distance: 16.9
click at [187, 200] on textarea "estudio anatomopatbiopsia" at bounding box center [411, 218] width 537 height 40
click at [191, 204] on textarea "estudio anatomopatbiopsia" at bounding box center [411, 218] width 537 height 40
click at [231, 278] on span "Seleccionar tipo" at bounding box center [407, 277] width 529 height 8
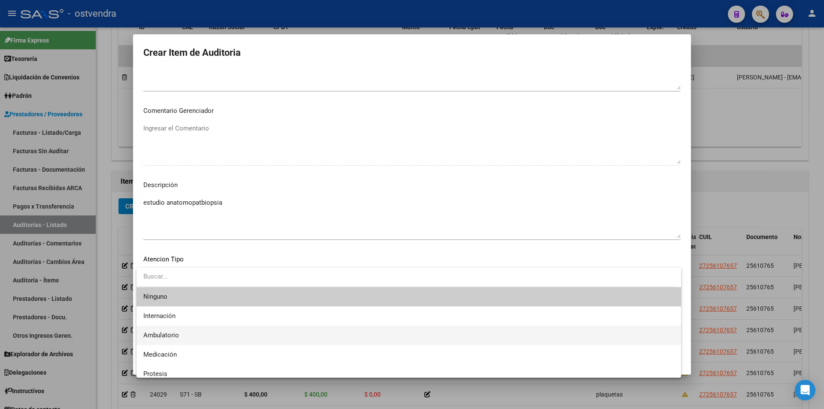
click at [220, 331] on span "Ambulatorio" at bounding box center [408, 335] width 531 height 19
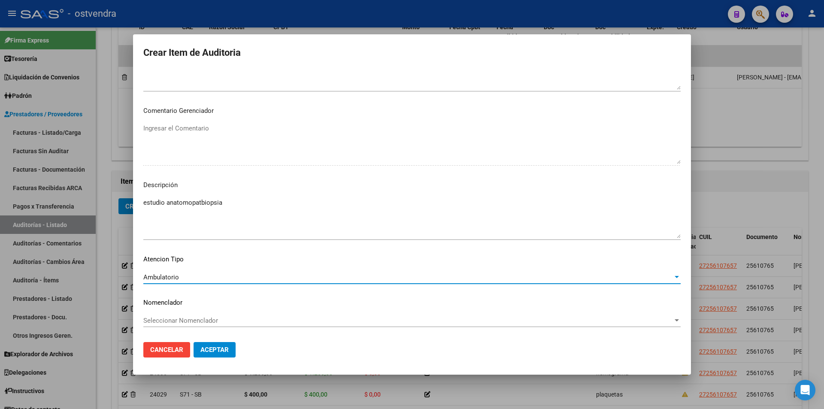
click at [222, 348] on span "Aceptar" at bounding box center [214, 350] width 28 height 8
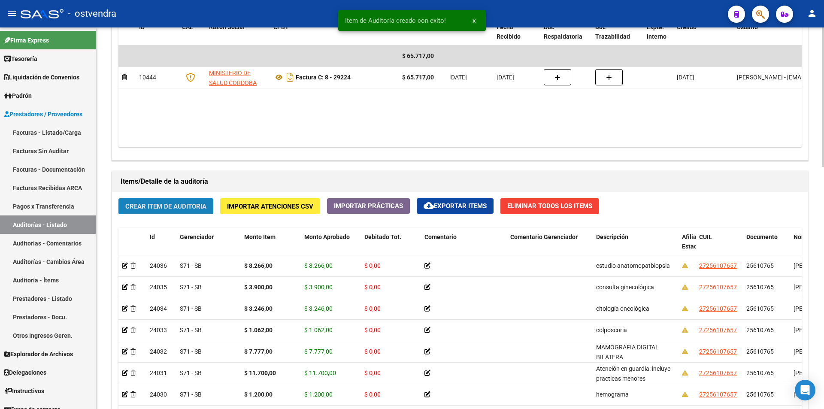
click at [146, 210] on button "Crear Item de Auditoria" at bounding box center [165, 206] width 95 height 16
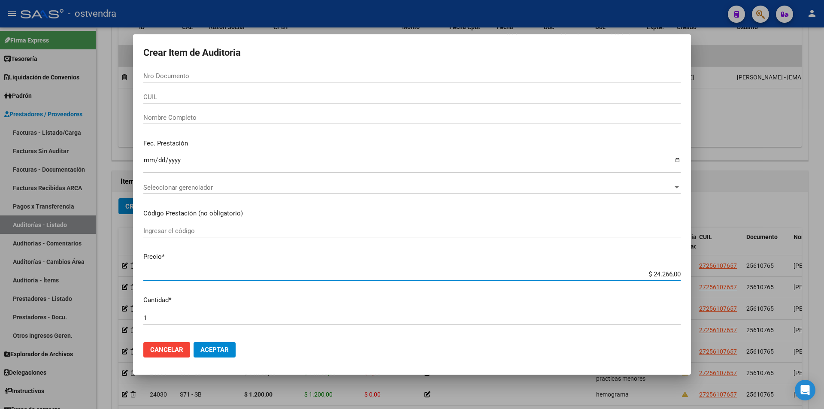
click at [671, 271] on input "$ 24.266,00" at bounding box center [411, 274] width 537 height 8
click at [673, 272] on input "$ 24.266,00" at bounding box center [411, 274] width 537 height 8
click at [280, 77] on input "Nro Documento" at bounding box center [411, 76] width 537 height 8
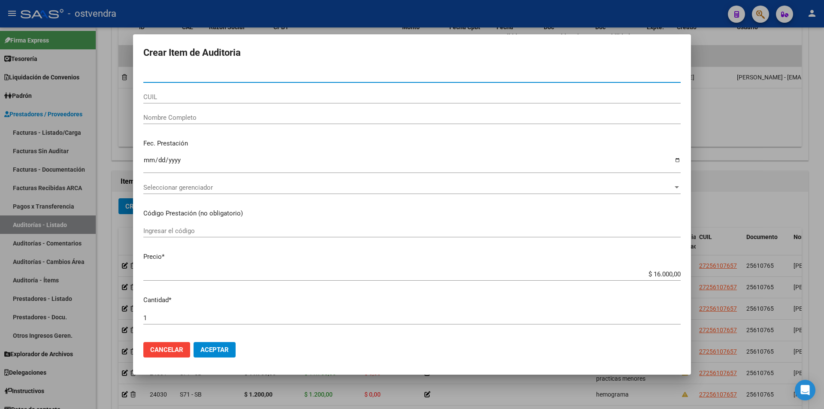
paste input "25610765"
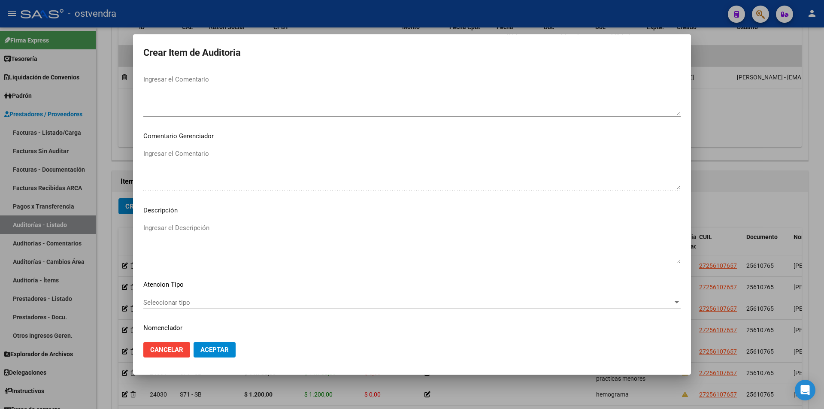
scroll to position [403, 0]
click at [199, 238] on textarea "Ingresar el Descripción" at bounding box center [411, 248] width 537 height 40
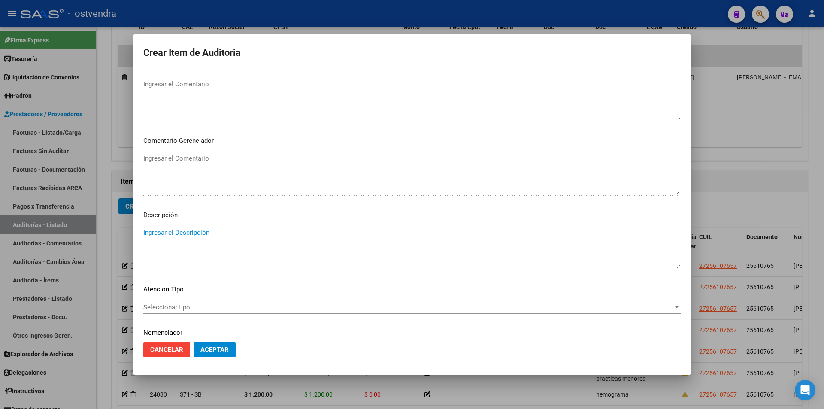
paste textarea "[MEDICAL_DATA]+ D3"
click at [144, 242] on textarea "[MEDICAL_DATA]+ D3" at bounding box center [411, 248] width 537 height 40
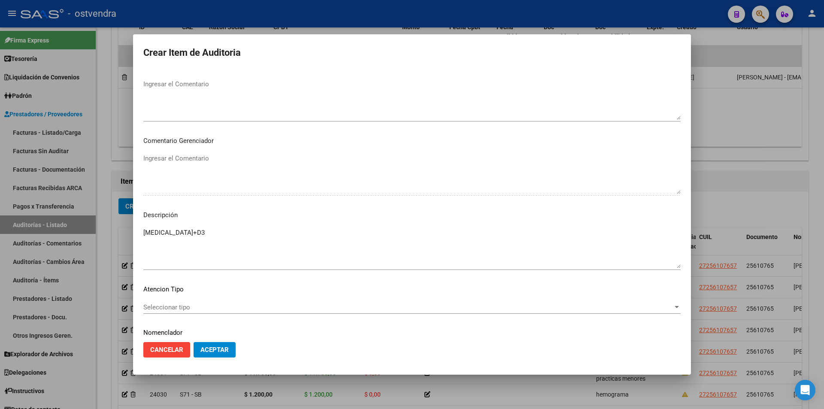
click at [144, 302] on div "Seleccionar tipo Seleccionar tipo" at bounding box center [411, 307] width 537 height 13
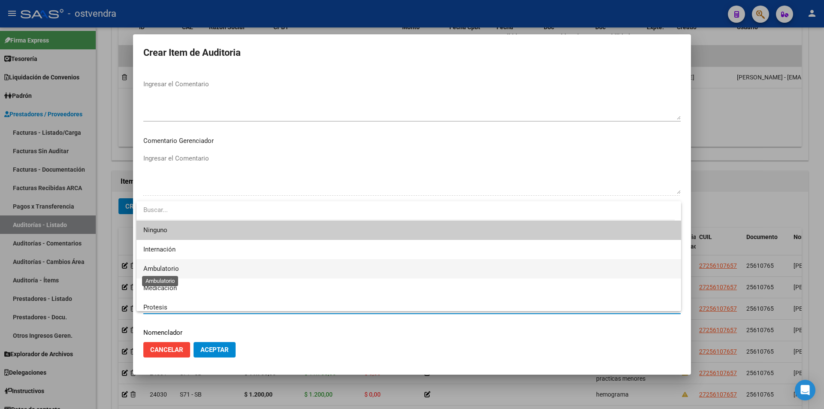
click at [176, 269] on span "Ambulatorio" at bounding box center [161, 269] width 36 height 8
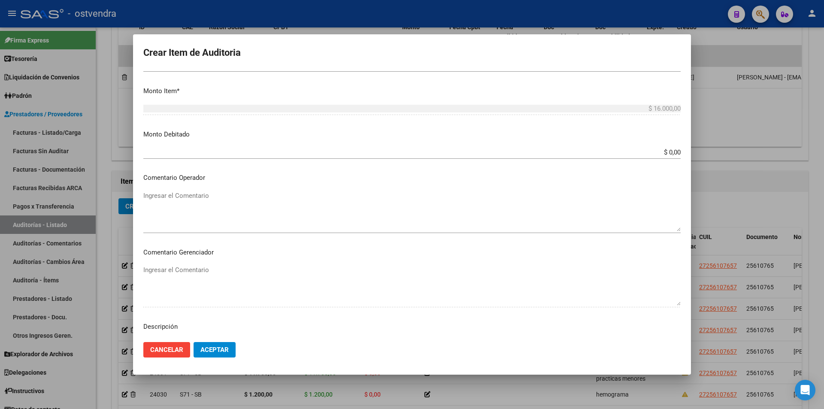
scroll to position [281, 0]
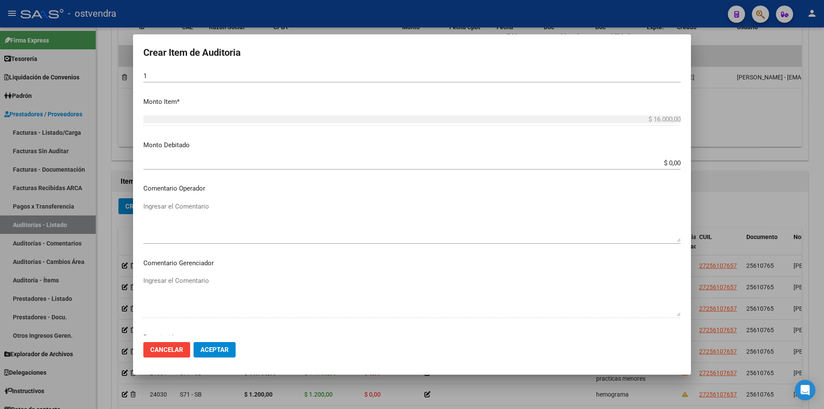
click at [215, 358] on mat-dialog-actions "Cancelar Aceptar" at bounding box center [411, 349] width 537 height 29
click at [212, 347] on span "Aceptar" at bounding box center [214, 350] width 28 height 8
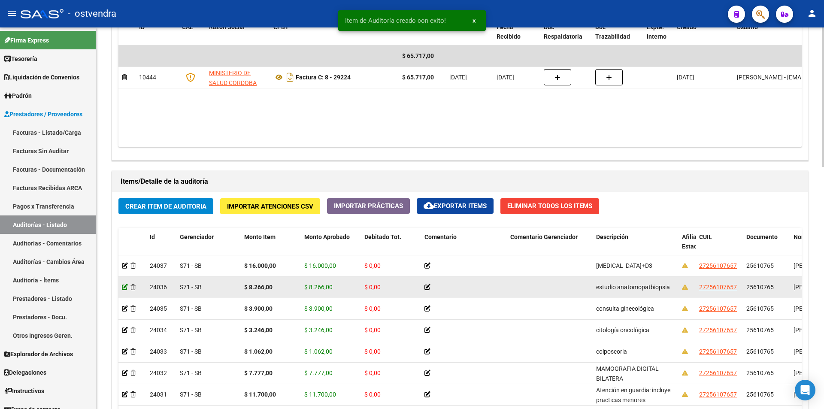
click at [124, 289] on icon at bounding box center [125, 287] width 6 height 6
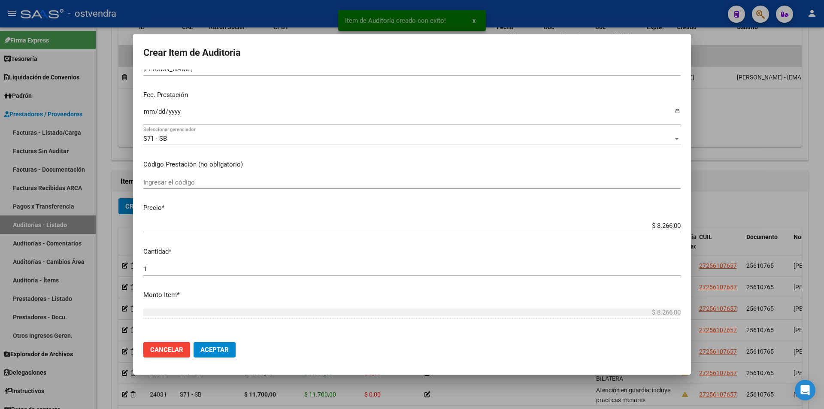
scroll to position [130, 0]
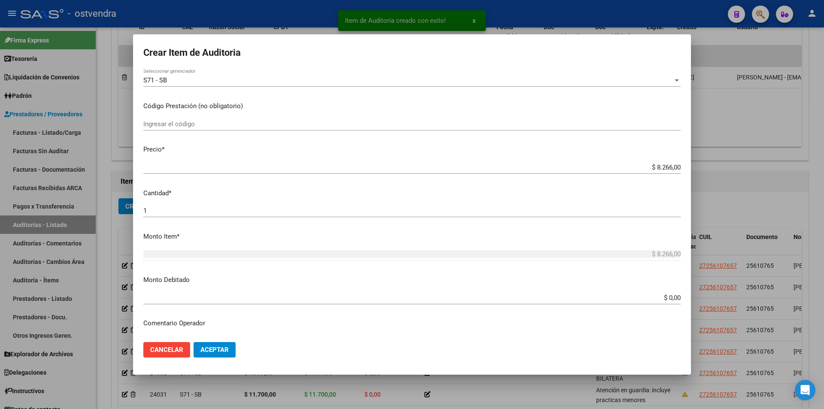
click at [233, 212] on input "1" at bounding box center [411, 211] width 537 height 8
click at [227, 356] on button "Aceptar" at bounding box center [214, 349] width 42 height 15
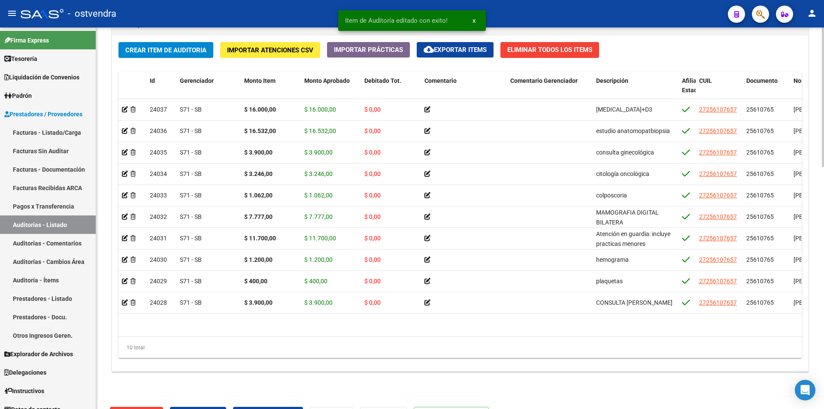
scroll to position [652, 0]
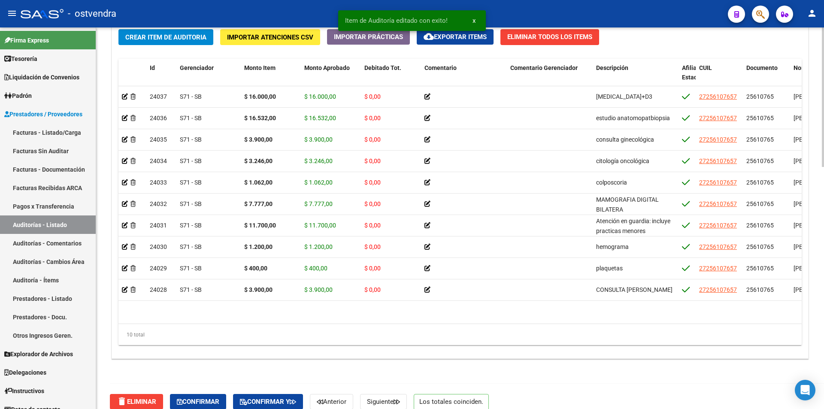
click at [823, 381] on div at bounding box center [823, 335] width 2 height 139
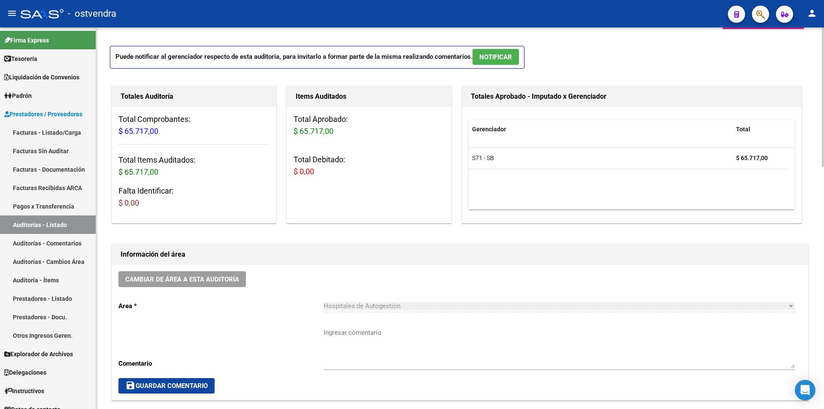
scroll to position [0, 0]
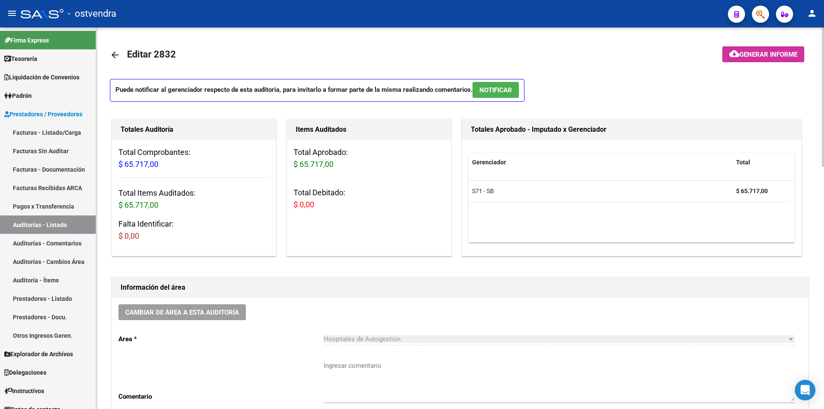
click at [511, 90] on span "NOTIFICAR" at bounding box center [495, 90] width 33 height 8
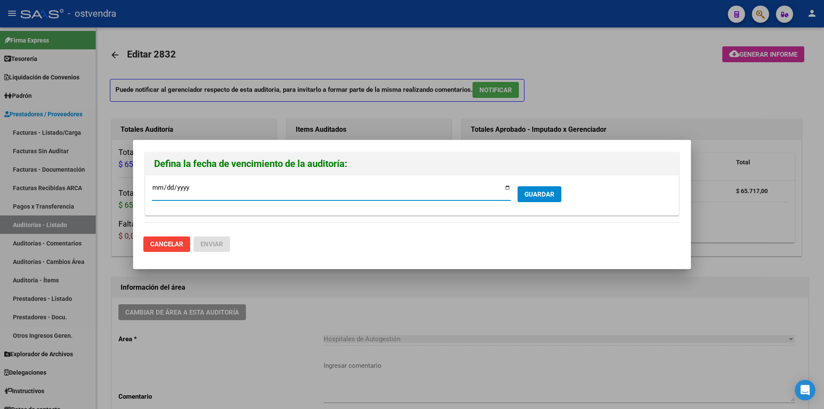
click at [550, 192] on span "GUARDAR" at bounding box center [539, 194] width 30 height 8
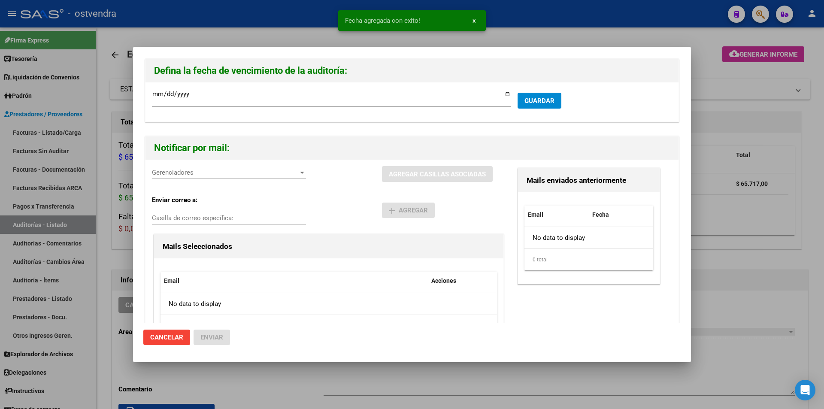
click at [190, 166] on div "Gerenciadores Gerenciadores AGREGAR CASILLAS ASOCIADAS Enviar correo a: Casilla…" at bounding box center [411, 259] width 533 height 199
click at [190, 169] on span "Gerenciadores" at bounding box center [225, 173] width 146 height 8
click at [199, 188] on span "S71 - SB - $ 65.717,00" at bounding box center [230, 191] width 154 height 19
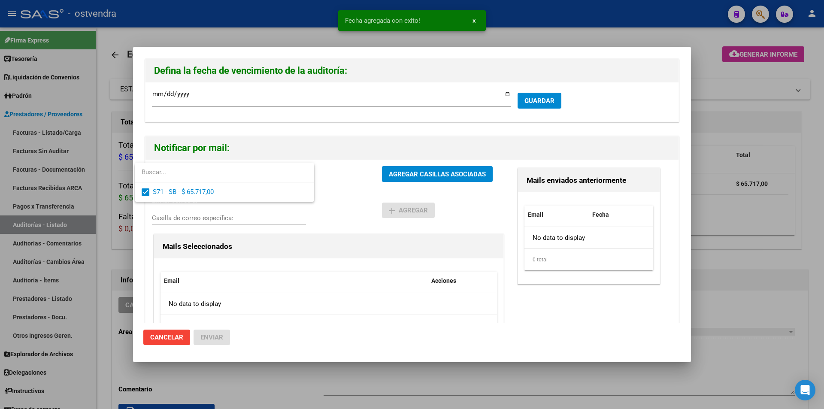
click at [387, 174] on div at bounding box center [412, 204] width 824 height 409
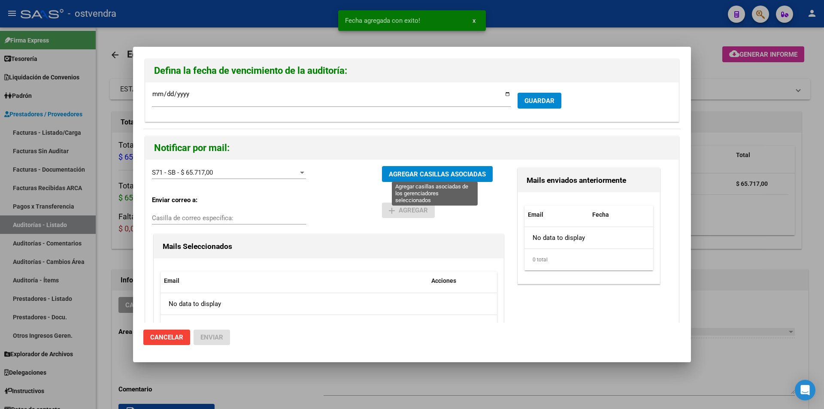
click at [389, 174] on span "AGREGAR CASILLAS ASOCIADAS" at bounding box center [437, 174] width 97 height 8
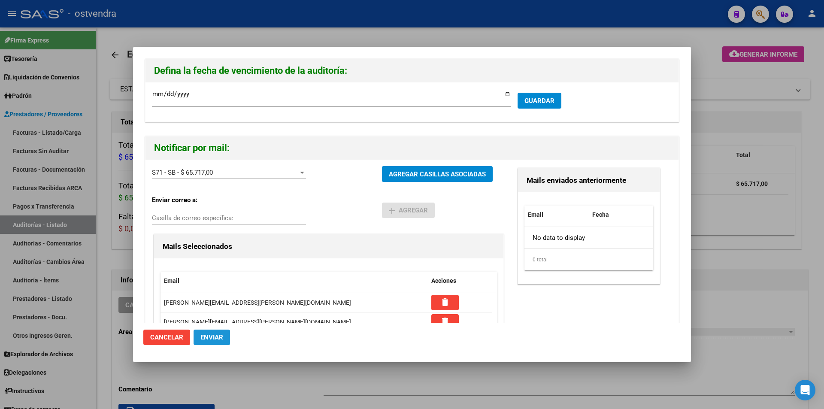
click at [221, 335] on span "Enviar" at bounding box center [211, 337] width 23 height 8
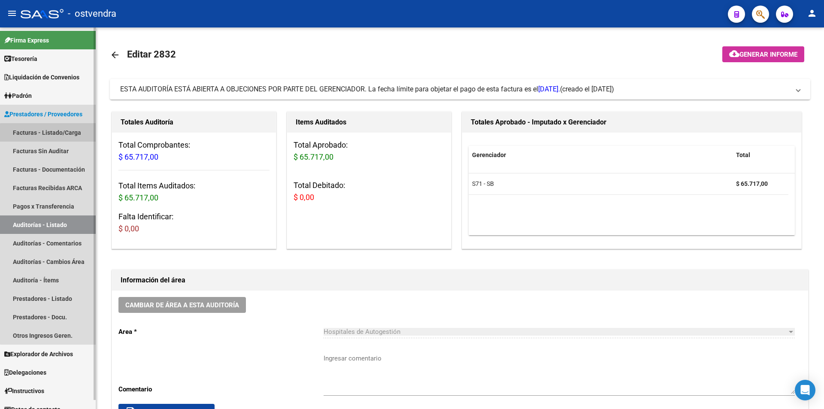
click at [71, 135] on link "Facturas - Listado/Carga" at bounding box center [48, 132] width 96 height 18
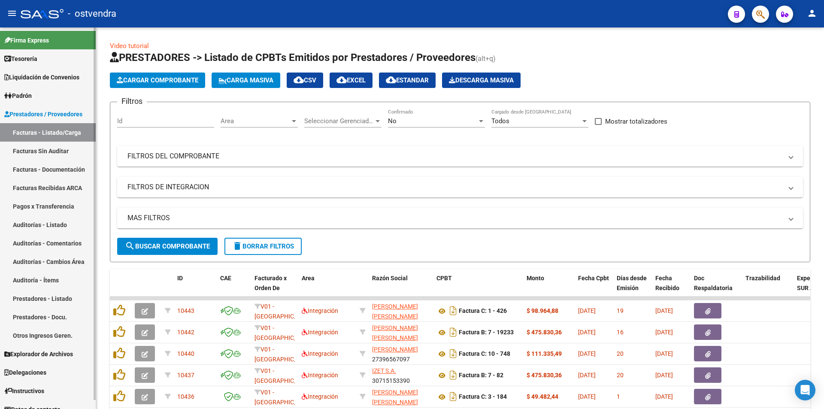
click at [59, 227] on link "Auditorías - Listado" at bounding box center [48, 224] width 96 height 18
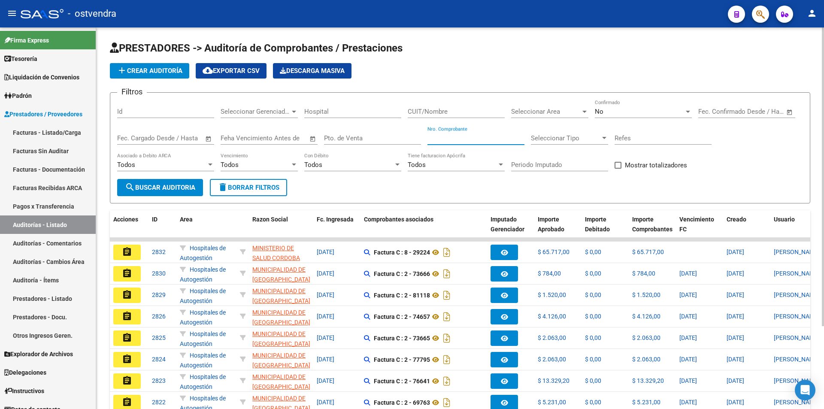
click at [437, 141] on input "Nro. Comprobante" at bounding box center [475, 138] width 97 height 8
click at [602, 112] on span "No" at bounding box center [599, 112] width 9 height 8
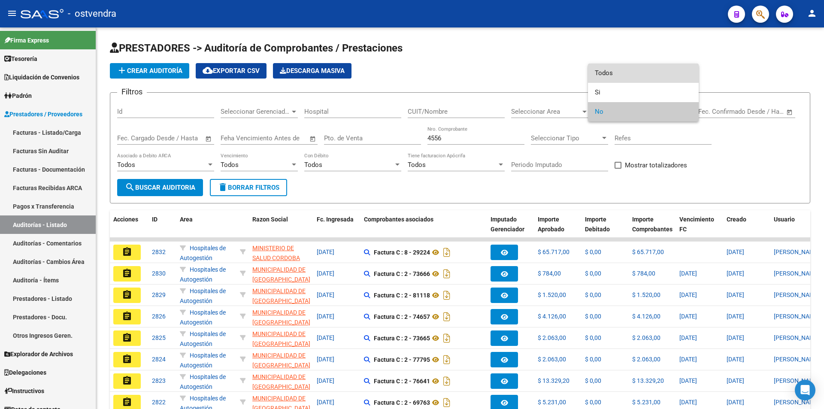
click at [604, 77] on span "Todos" at bounding box center [643, 72] width 97 height 19
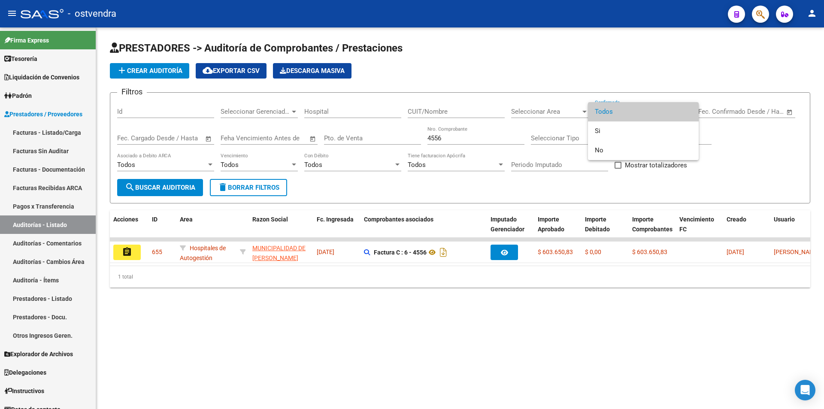
click at [129, 252] on div at bounding box center [412, 204] width 824 height 409
click at [129, 252] on mat-icon "assignment" at bounding box center [127, 252] width 10 height 10
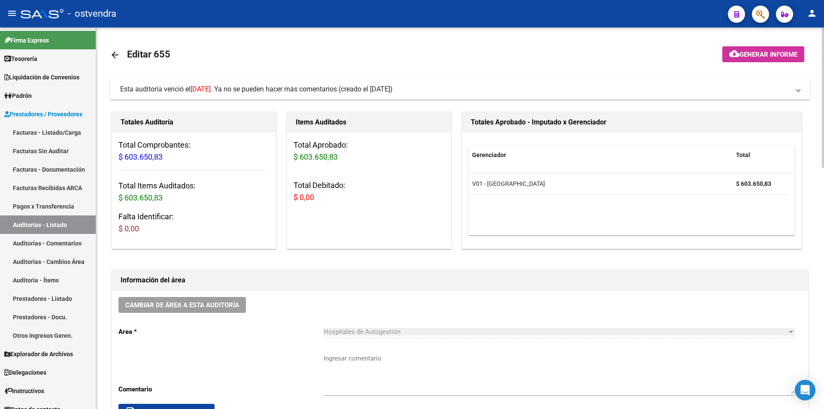
click at [345, 97] on mat-expansion-panel-header "Esta auditoría venció el [DATE] . Ya no se pueden hacer más comentarios. (cread…" at bounding box center [460, 89] width 700 height 21
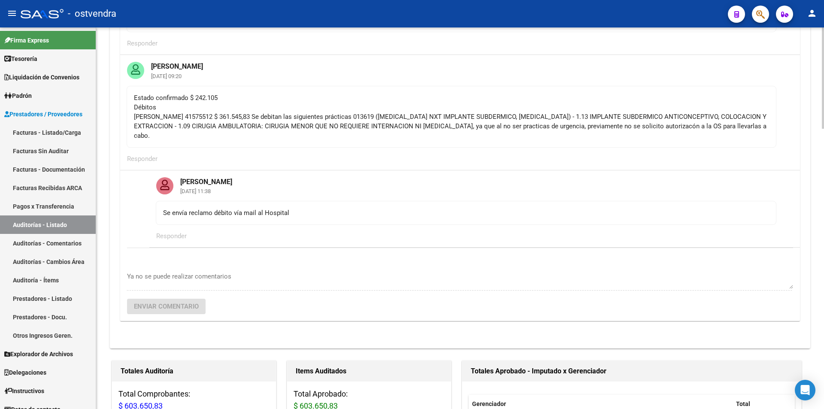
scroll to position [146, 0]
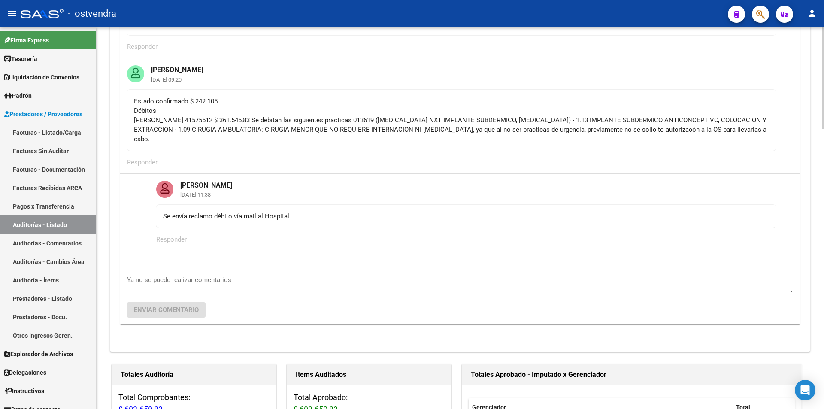
scroll to position [134, 0]
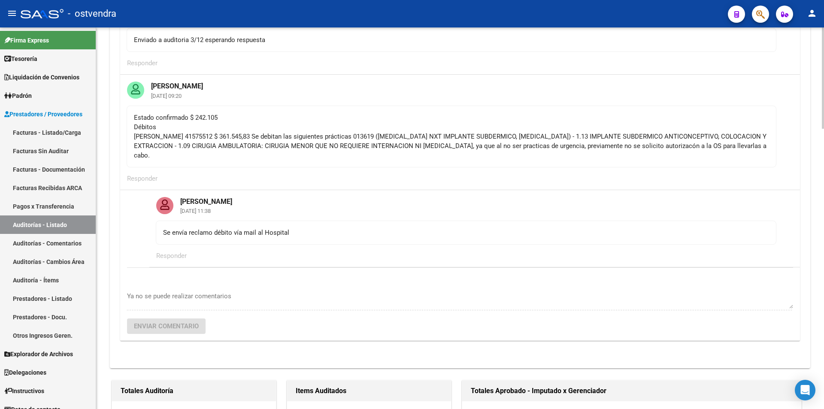
click at [822, 103] on div at bounding box center [823, 113] width 2 height 101
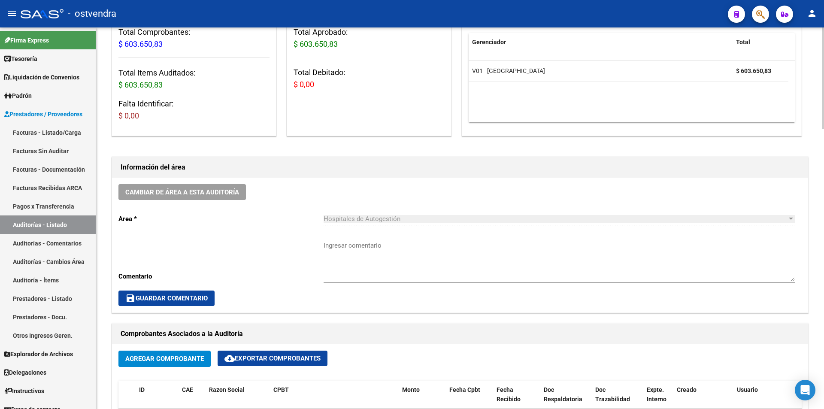
click at [821, 134] on div "arrow_back Editar 655 cloud_download Generar informe Esta auditoría venció el […" at bounding box center [461, 231] width 730 height 1439
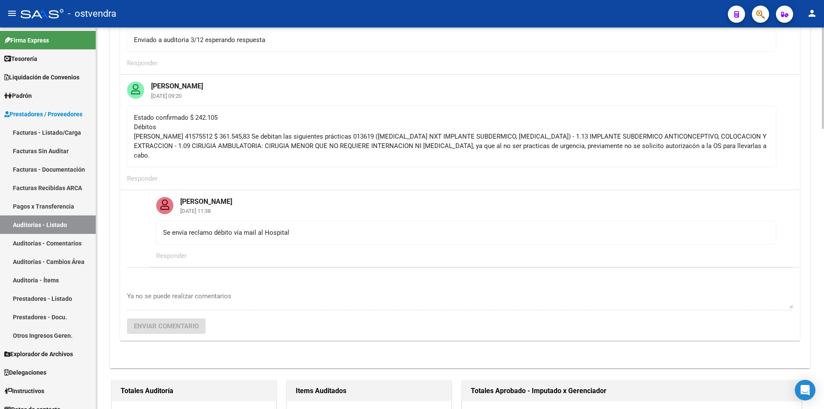
click at [823, 94] on div at bounding box center [823, 217] width 2 height 381
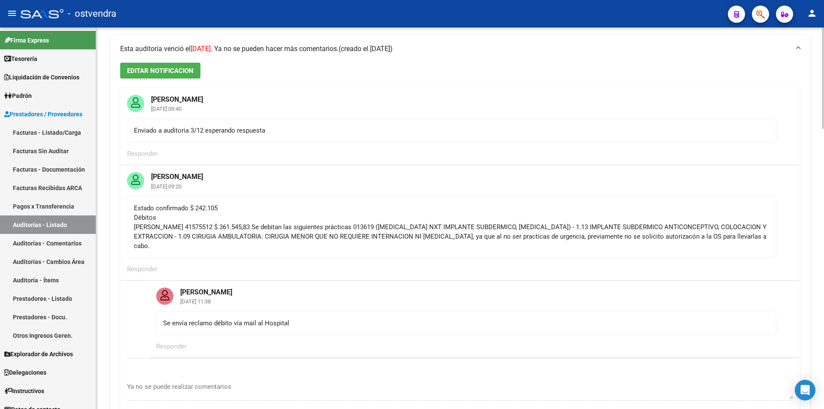
scroll to position [8, 0]
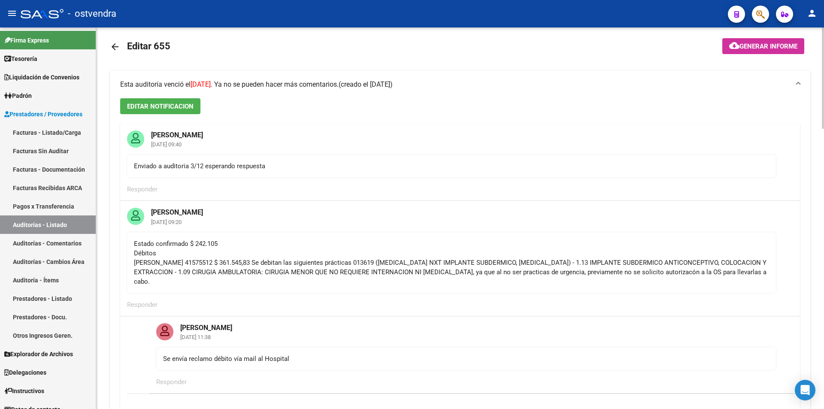
click at [823, 61] on div at bounding box center [823, 80] width 2 height 101
click at [116, 50] on mat-icon "arrow_back" at bounding box center [115, 47] width 10 height 10
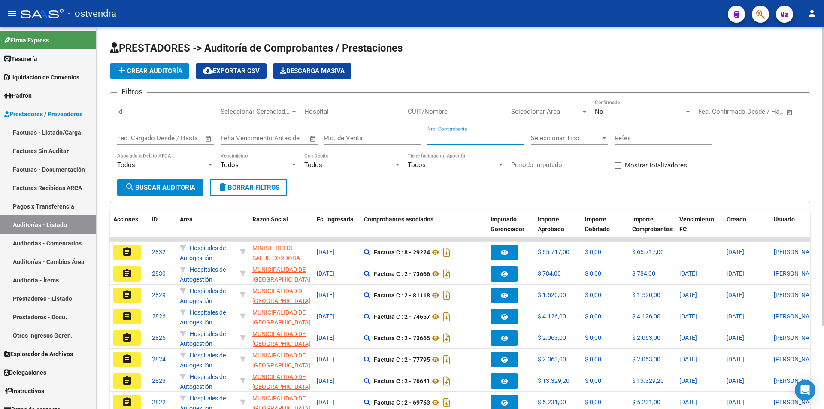
click at [501, 140] on input "Nro. Comprobante" at bounding box center [475, 138] width 97 height 8
click at [595, 112] on span "No" at bounding box center [599, 112] width 9 height 8
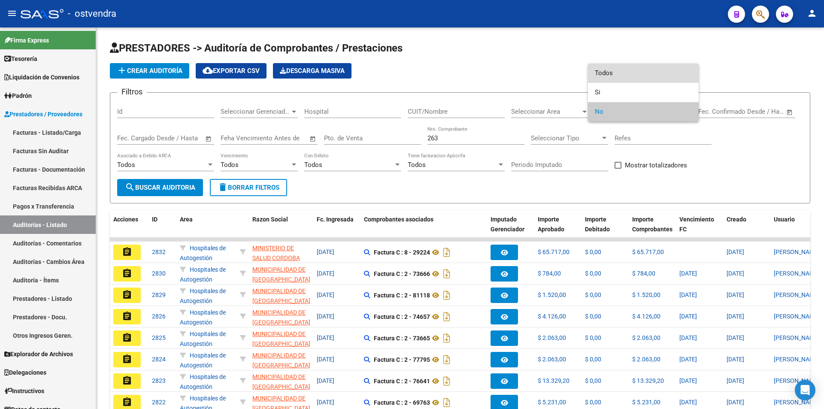
click at [598, 74] on span "Todos" at bounding box center [643, 72] width 97 height 19
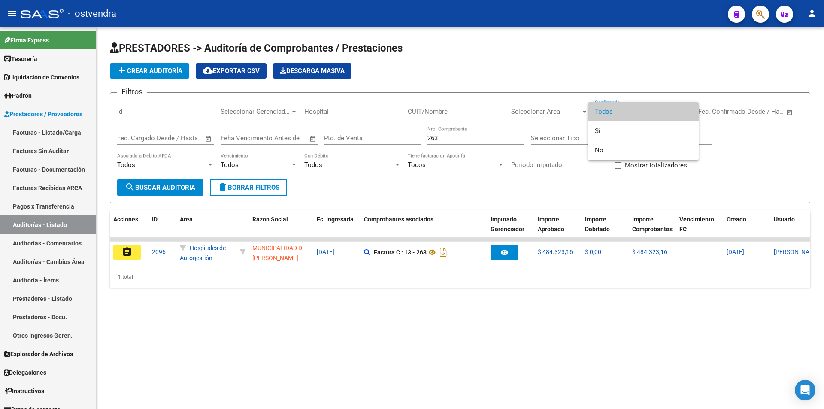
click at [138, 252] on div at bounding box center [412, 204] width 824 height 409
click at [138, 252] on button "assignment" at bounding box center [126, 252] width 27 height 15
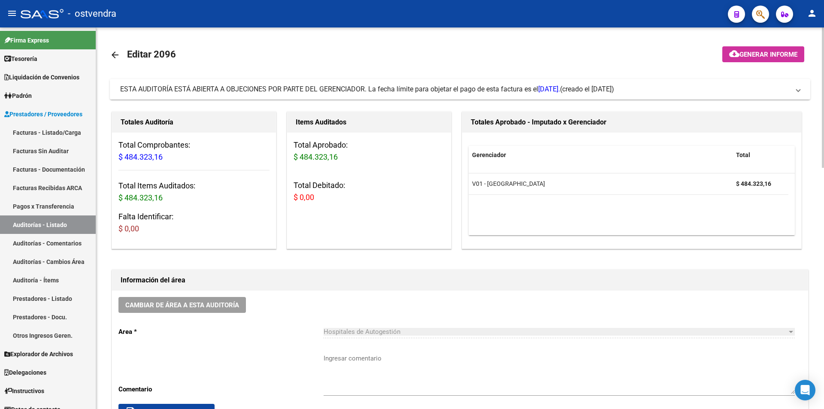
click at [389, 91] on span "ESTA AUDITORÍA ESTÁ ABIERTA A OBJECIONES POR PARTE DEL GERENCIADOR. La fecha lí…" at bounding box center [340, 89] width 440 height 8
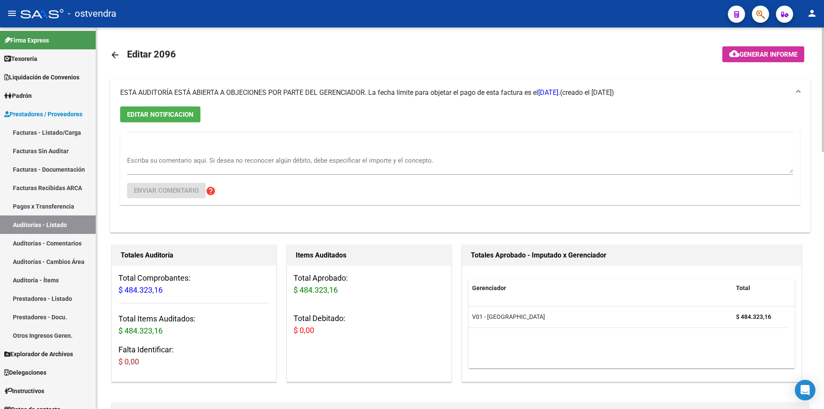
click at [389, 91] on span "ESTA AUDITORÍA ESTÁ ABIERTA A OBJECIONES POR PARTE DEL GERENCIADOR. La fecha lí…" at bounding box center [340, 92] width 440 height 8
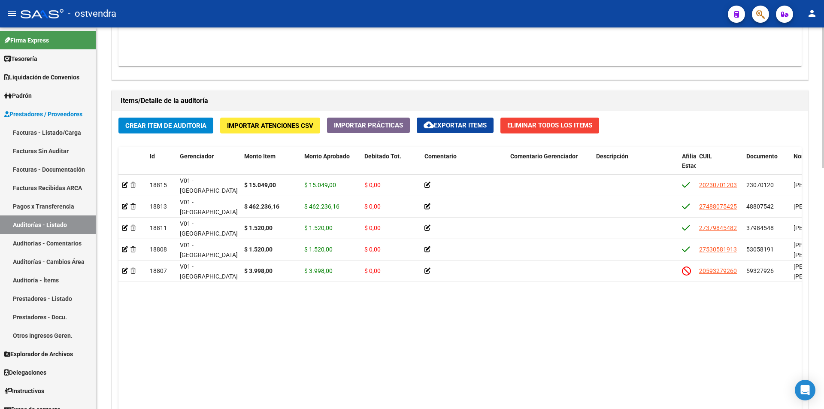
scroll to position [655, 0]
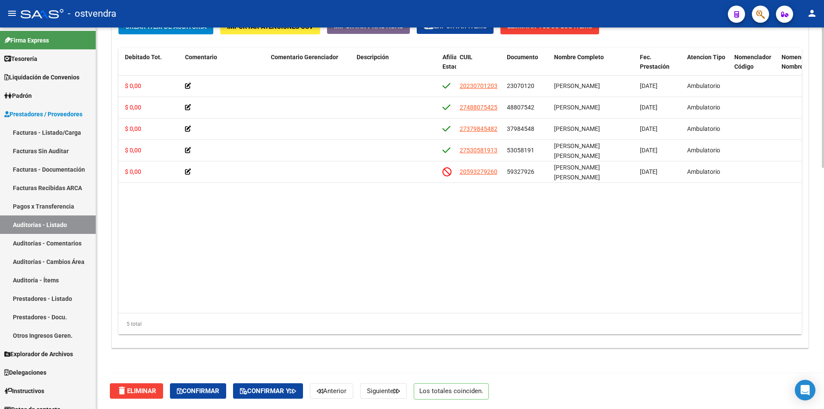
scroll to position [0, 255]
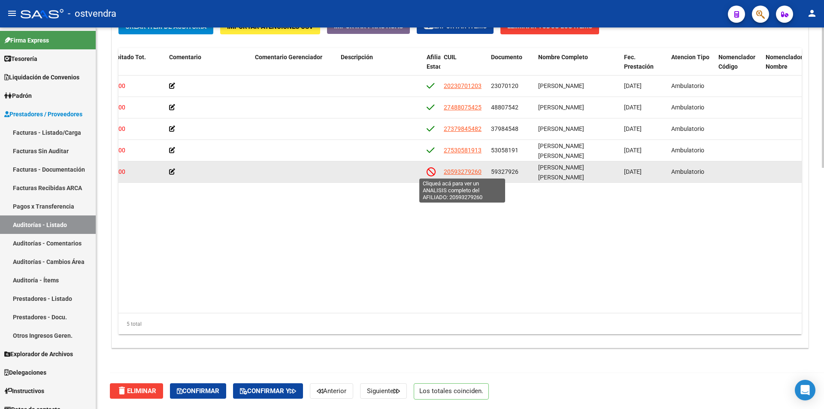
click at [460, 170] on span "20593279260" at bounding box center [463, 171] width 38 height 7
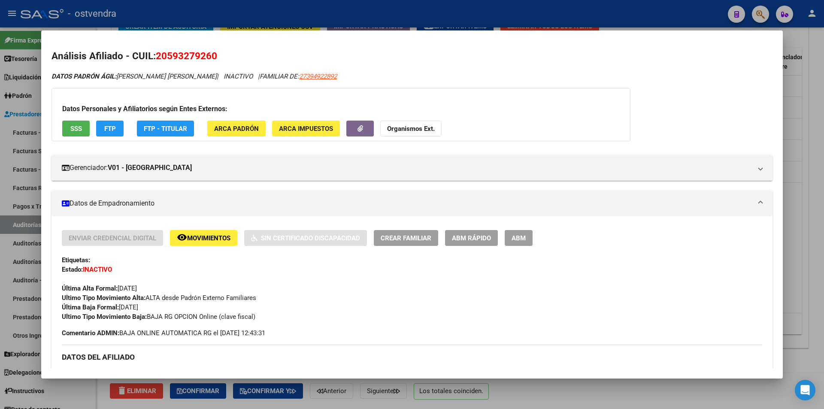
click at [787, 172] on div at bounding box center [412, 204] width 824 height 409
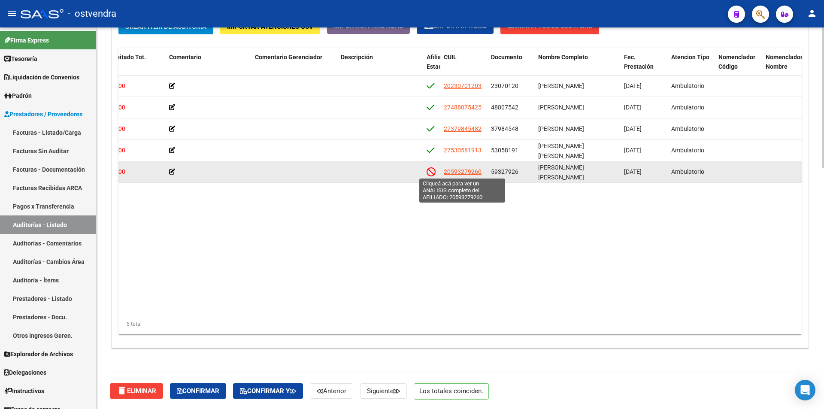
click at [456, 169] on span "20593279260" at bounding box center [463, 171] width 38 height 7
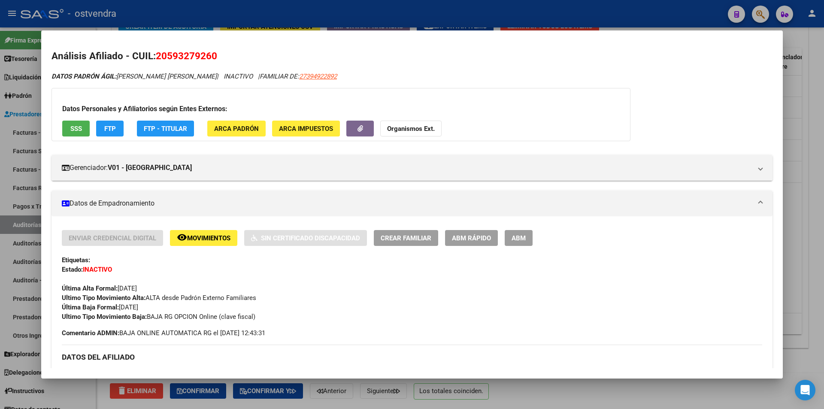
click at [822, 142] on div at bounding box center [412, 204] width 824 height 409
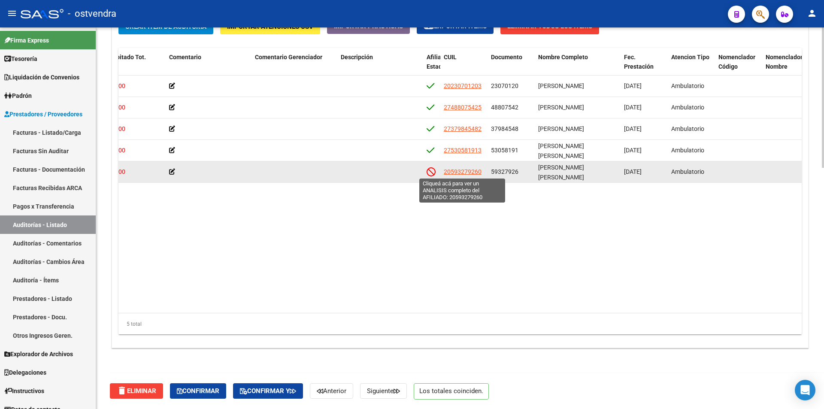
click at [465, 170] on span "20593279260" at bounding box center [463, 171] width 38 height 7
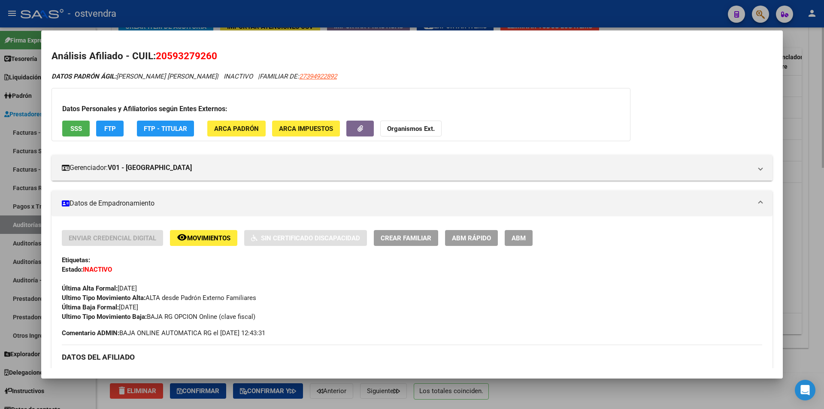
drag, startPoint x: 820, startPoint y: 191, endPoint x: 823, endPoint y: 233, distance: 41.8
click at [821, 194] on div at bounding box center [412, 204] width 824 height 409
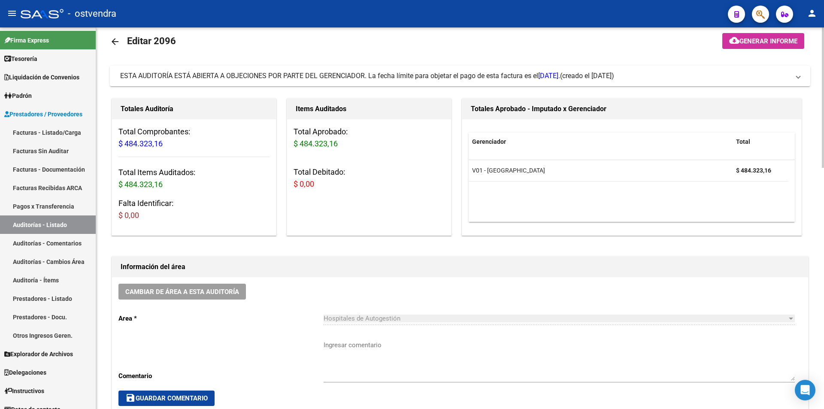
scroll to position [0, 0]
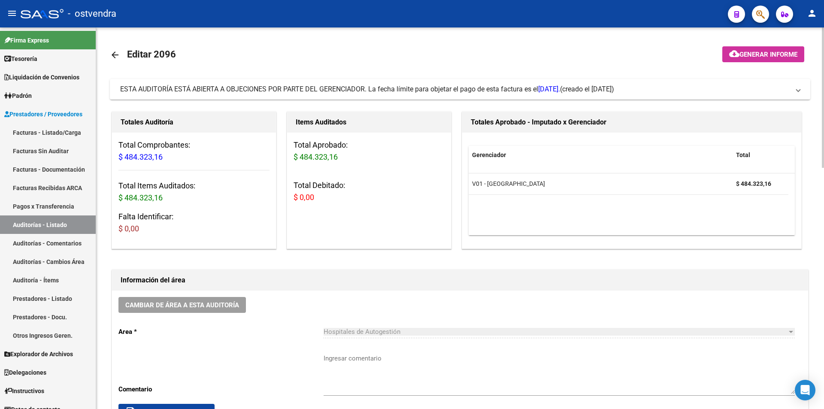
click at [441, 85] on div "ESTA AUDITORÍA ESTÁ ABIERTA A OBJECIONES POR PARTE DEL GERENCIADOR. La fecha lí…" at bounding box center [340, 89] width 440 height 9
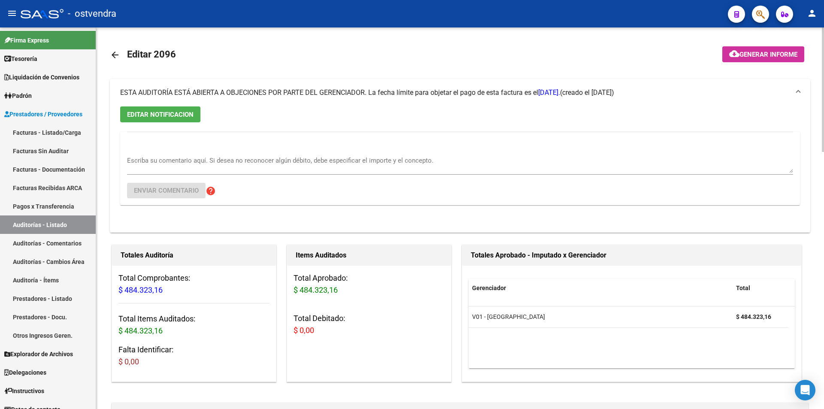
click at [153, 122] on button "EDITAR NOTIFICACION" at bounding box center [160, 114] width 80 height 16
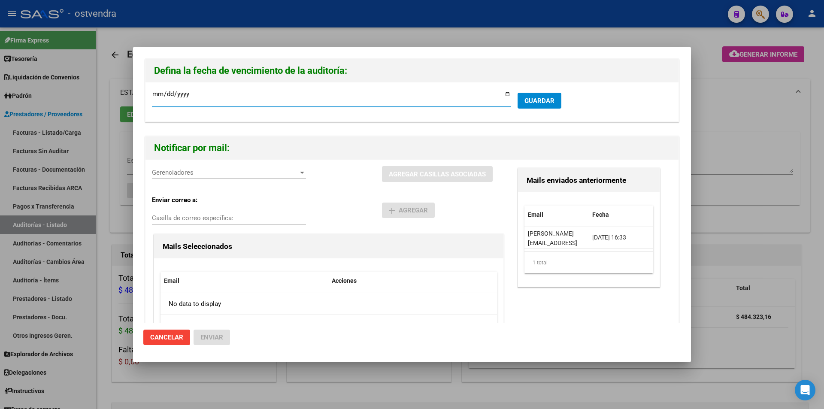
click at [181, 181] on div "Gerenciadores Gerenciadores" at bounding box center [229, 176] width 154 height 21
click at [181, 180] on div "Gerenciadores Gerenciadores" at bounding box center [229, 176] width 154 height 21
click at [180, 179] on div "Gerenciadores Gerenciadores" at bounding box center [229, 176] width 154 height 21
click at [179, 178] on div "Gerenciadores Gerenciadores" at bounding box center [229, 172] width 154 height 13
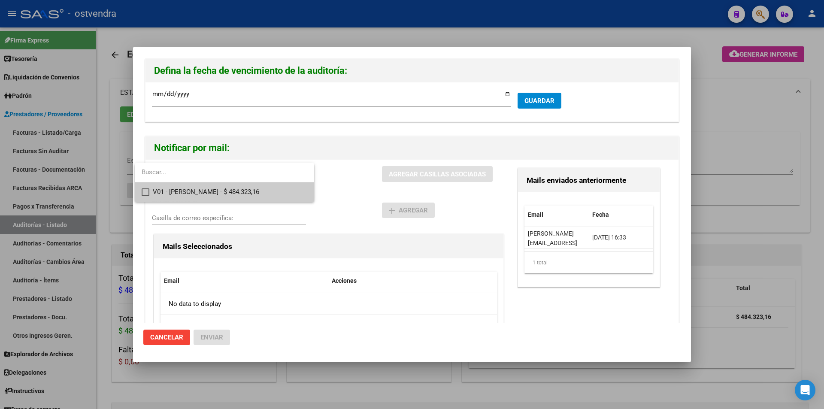
click at [183, 187] on span "V01 - [PERSON_NAME] - $ 484.323,16" at bounding box center [230, 191] width 154 height 19
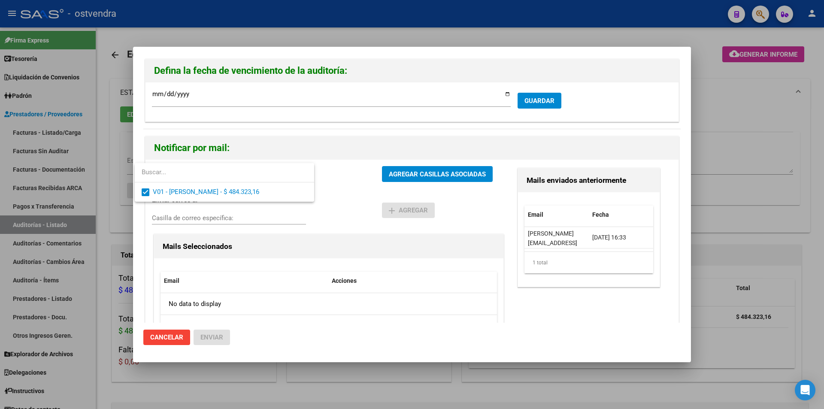
click at [409, 172] on div at bounding box center [412, 204] width 824 height 409
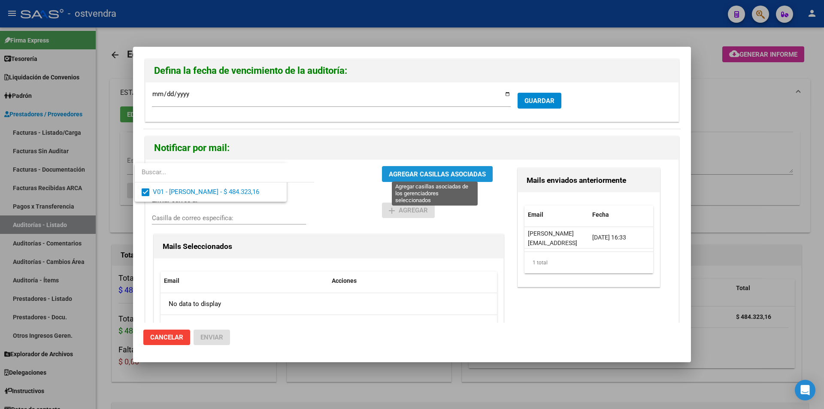
click at [409, 172] on span "AGREGAR CASILLAS ASOCIADAS" at bounding box center [437, 174] width 97 height 8
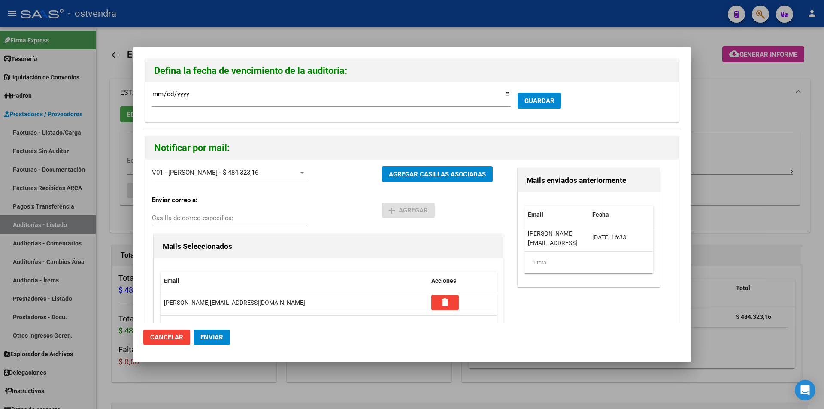
click at [216, 338] on span "Enviar" at bounding box center [211, 337] width 23 height 8
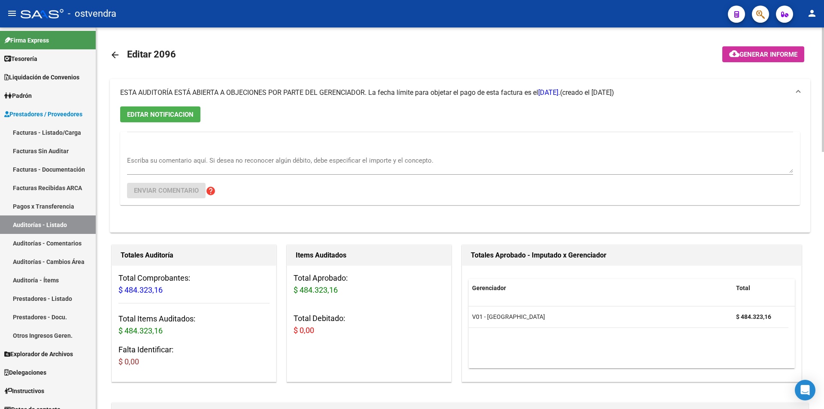
click at [115, 48] on link "arrow_back" at bounding box center [118, 55] width 17 height 20
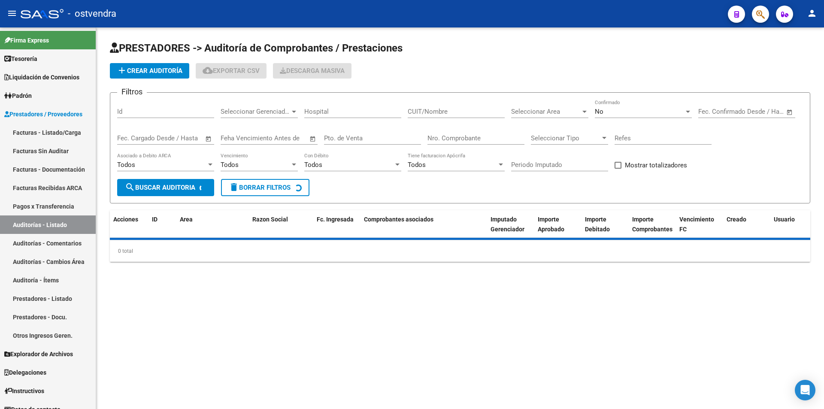
click at [454, 135] on input "Nro. Comprobante" at bounding box center [475, 138] width 97 height 8
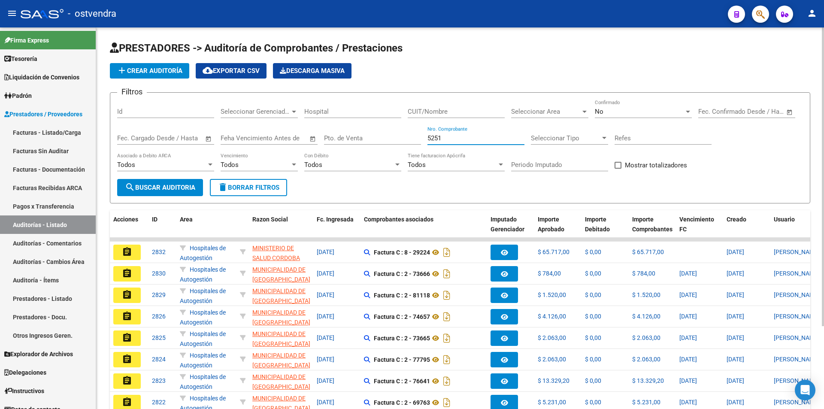
click at [659, 116] on div "No Confirmado" at bounding box center [643, 109] width 97 height 18
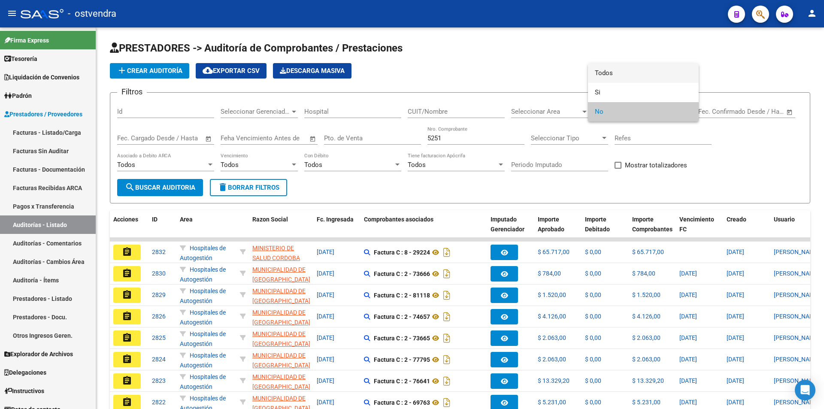
click at [656, 79] on span "Todos" at bounding box center [643, 72] width 97 height 19
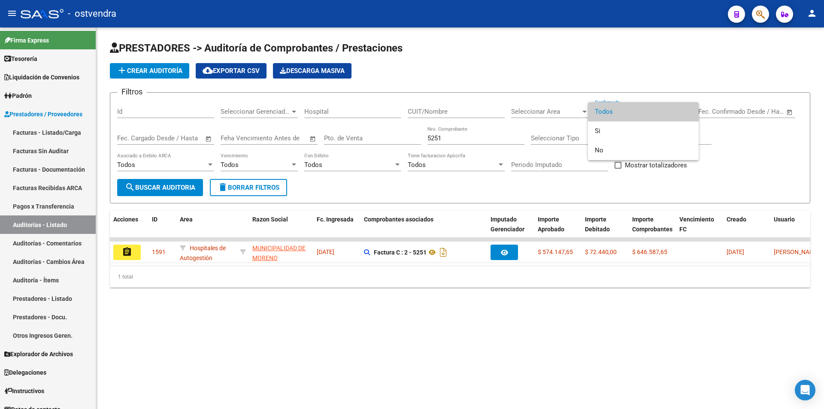
click at [121, 246] on div at bounding box center [412, 204] width 824 height 409
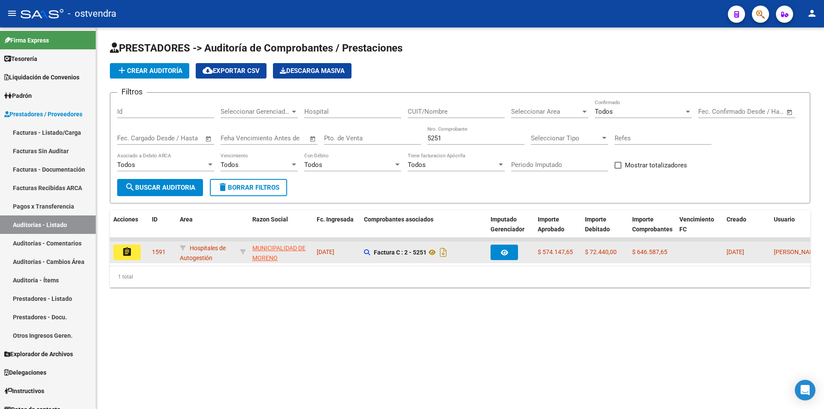
click at [123, 248] on mat-icon "assignment" at bounding box center [127, 252] width 10 height 10
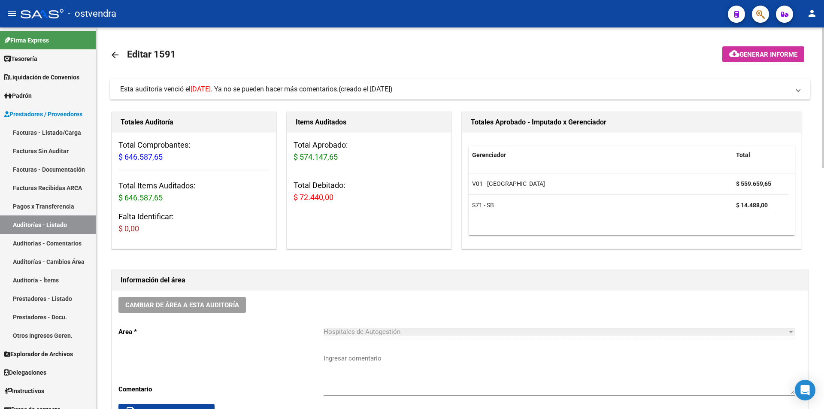
click at [265, 90] on span "Esta auditoría venció el [DATE] . Ya no se pueden hacer más comentarios." at bounding box center [229, 89] width 218 height 8
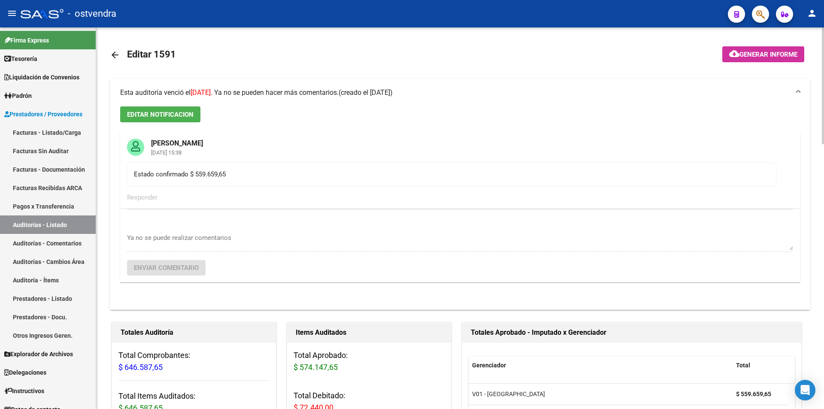
click at [265, 90] on span "Esta auditoría venció el [DATE] . Ya no se pueden hacer más comentarios." at bounding box center [229, 92] width 218 height 8
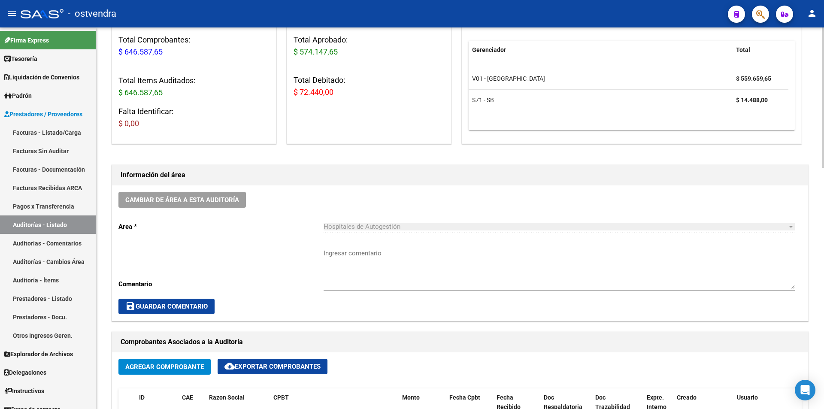
scroll to position [63, 0]
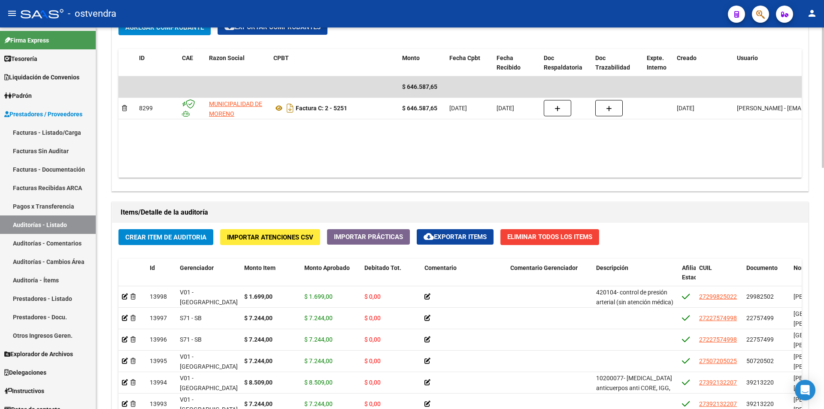
click at [823, 189] on div at bounding box center [823, 217] width 2 height 381
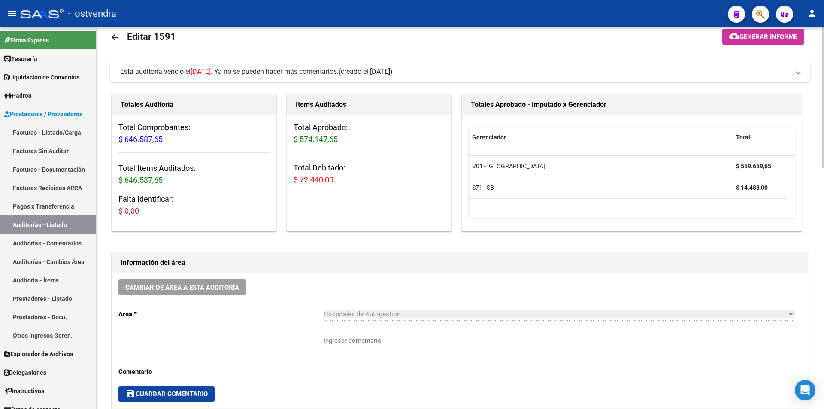
scroll to position [0, 0]
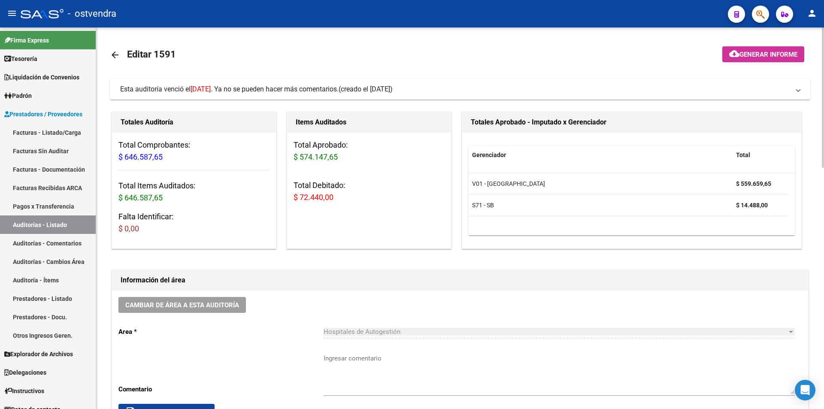
click at [823, 37] on div at bounding box center [823, 97] width 2 height 140
click at [112, 55] on mat-icon "arrow_back" at bounding box center [115, 55] width 10 height 10
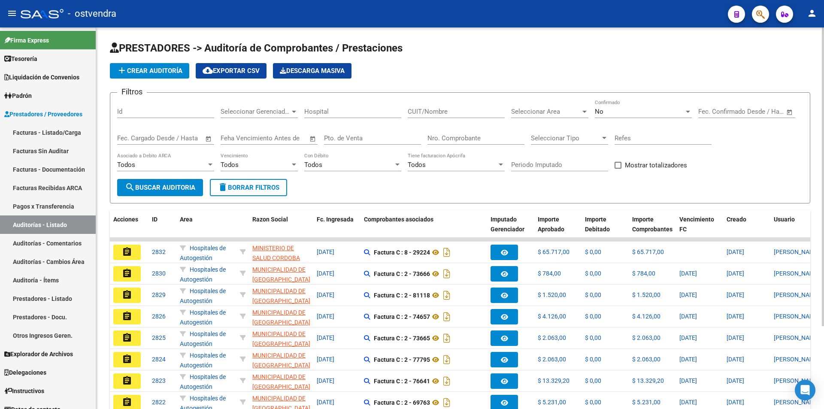
click at [429, 141] on input "Nro. Comprobante" at bounding box center [475, 138] width 97 height 8
click at [659, 111] on div "No" at bounding box center [639, 112] width 89 height 8
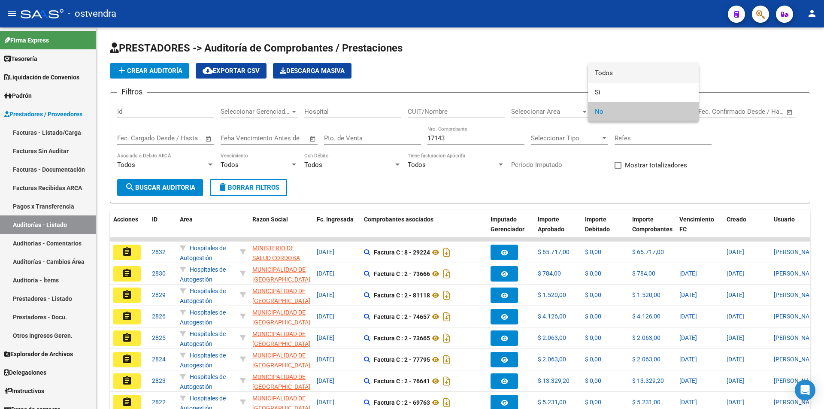
click at [643, 73] on span "Todos" at bounding box center [643, 72] width 97 height 19
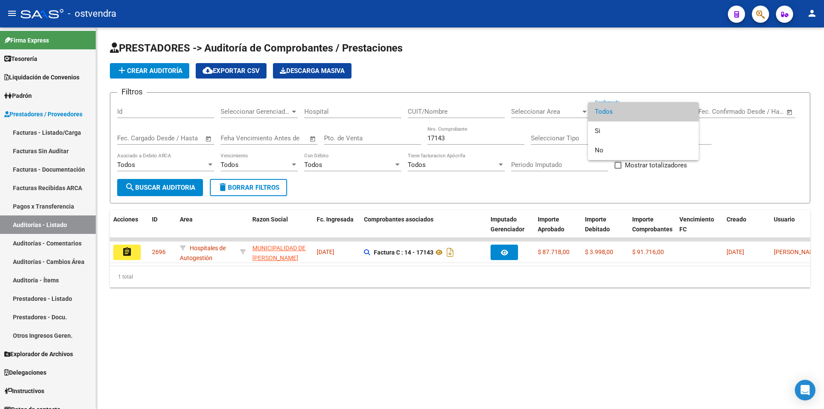
click at [130, 251] on div at bounding box center [412, 204] width 824 height 409
click at [130, 251] on mat-icon "assignment" at bounding box center [127, 252] width 10 height 10
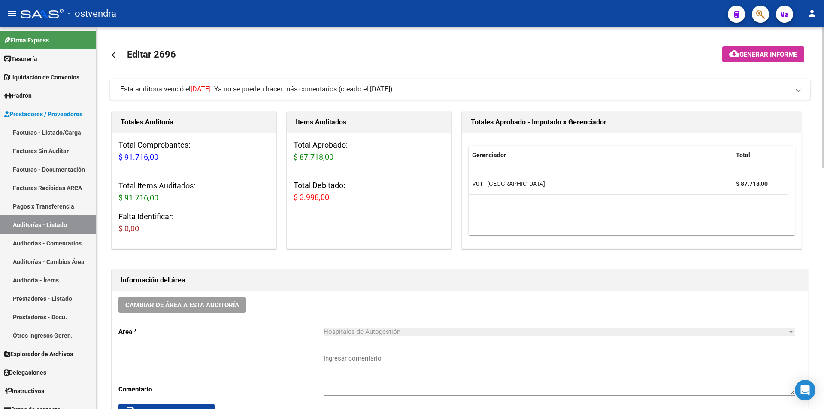
click at [349, 99] on mat-expansion-panel-header "Esta auditoría venció el [DATE] . Ya no se pueden hacer más comentarios. (cread…" at bounding box center [460, 89] width 700 height 21
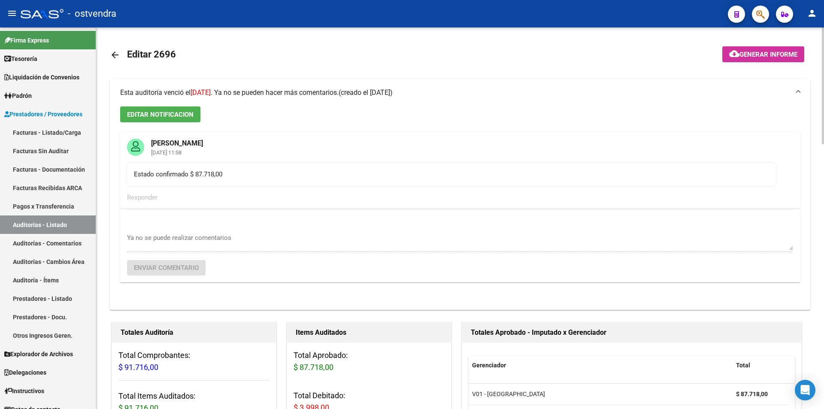
click at [349, 99] on mat-expansion-panel-header "Esta auditoría venció el [DATE] . Ya no se pueden hacer más comentarios. (cread…" at bounding box center [460, 92] width 700 height 27
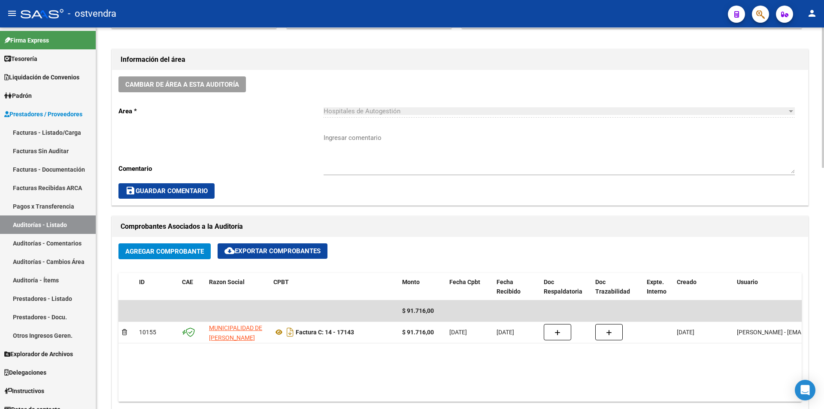
scroll to position [223, 0]
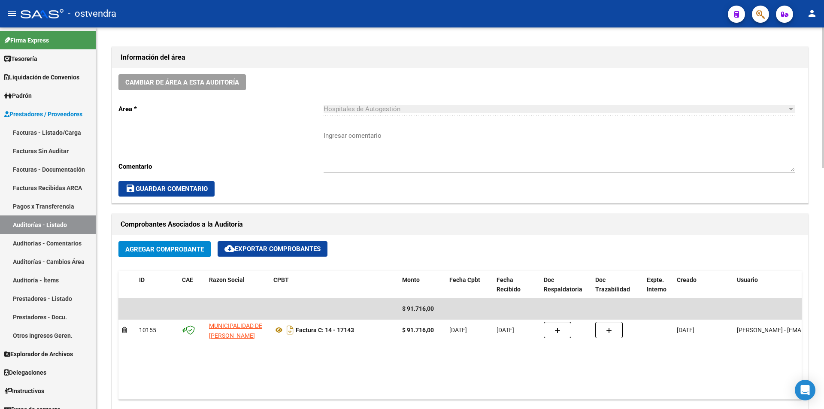
click at [823, 167] on div at bounding box center [823, 179] width 2 height 140
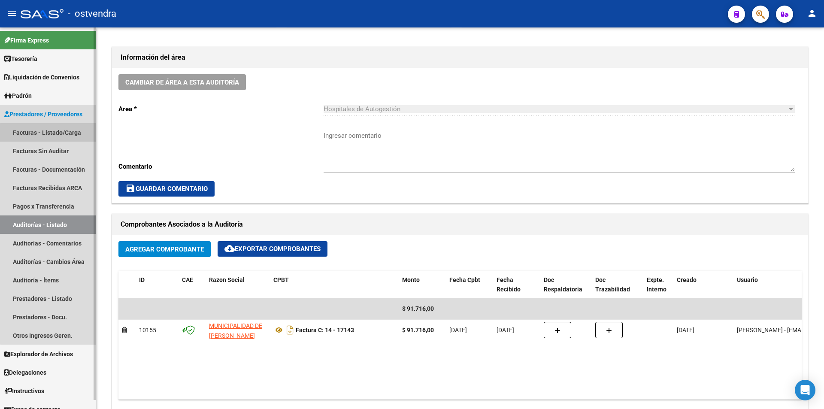
click at [74, 135] on link "Facturas - Listado/Carga" at bounding box center [48, 132] width 96 height 18
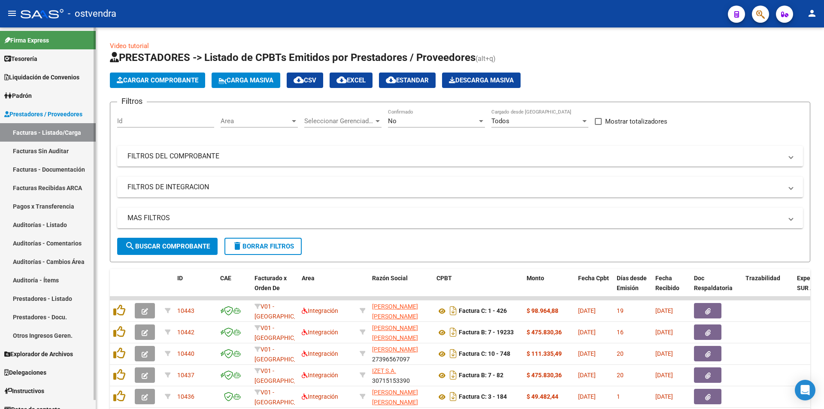
click at [78, 157] on link "Facturas Sin Auditar" at bounding box center [48, 151] width 96 height 18
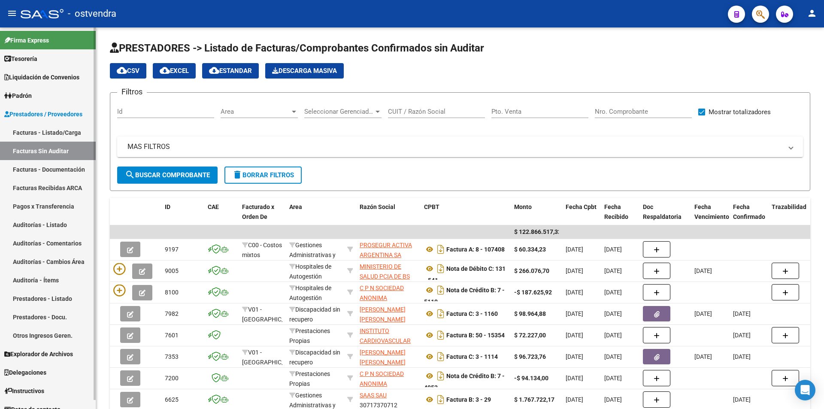
click at [61, 221] on link "Auditorías - Listado" at bounding box center [48, 224] width 96 height 18
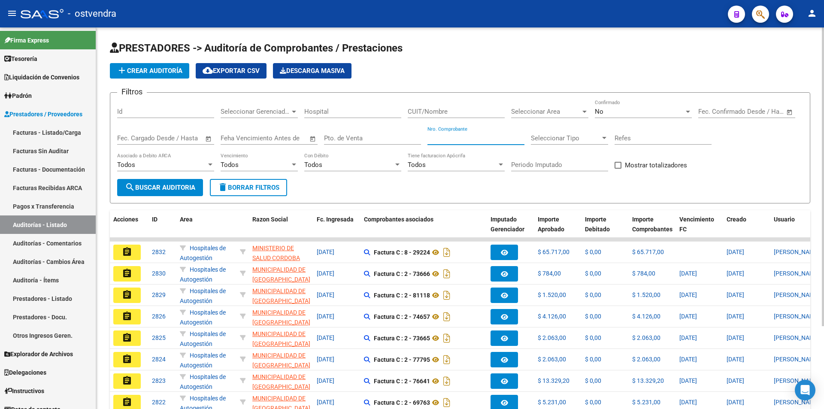
click at [458, 139] on input "Nro. Comprobante" at bounding box center [475, 138] width 97 height 8
click at [614, 108] on div "No" at bounding box center [639, 112] width 89 height 8
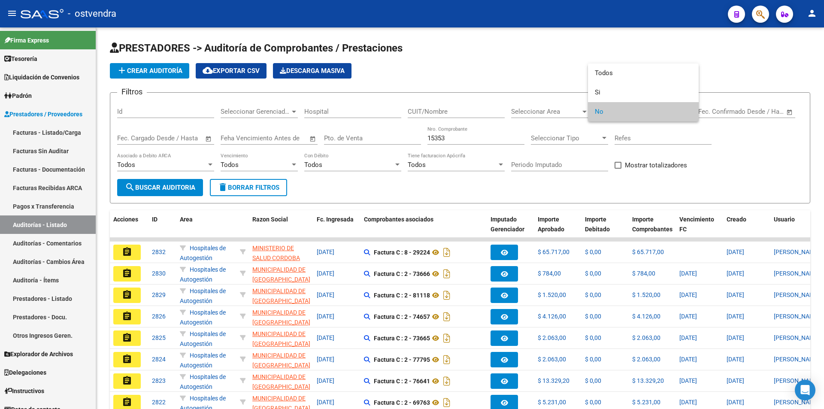
click at [534, 136] on div at bounding box center [412, 204] width 824 height 409
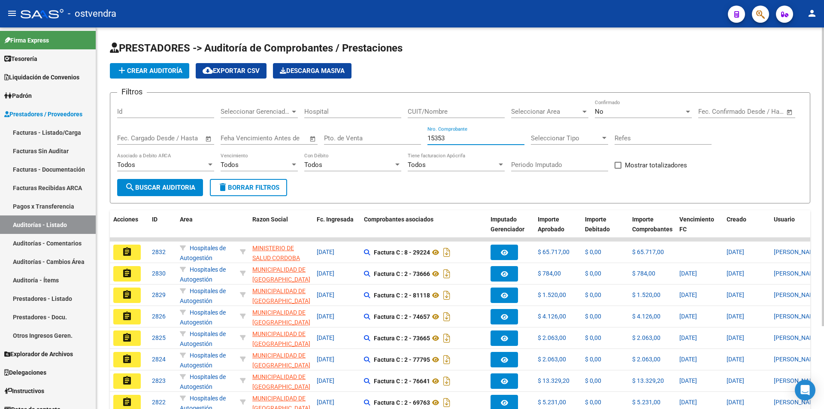
click at [476, 137] on input "15353" at bounding box center [475, 138] width 97 height 8
click at [605, 112] on div "No" at bounding box center [639, 112] width 89 height 8
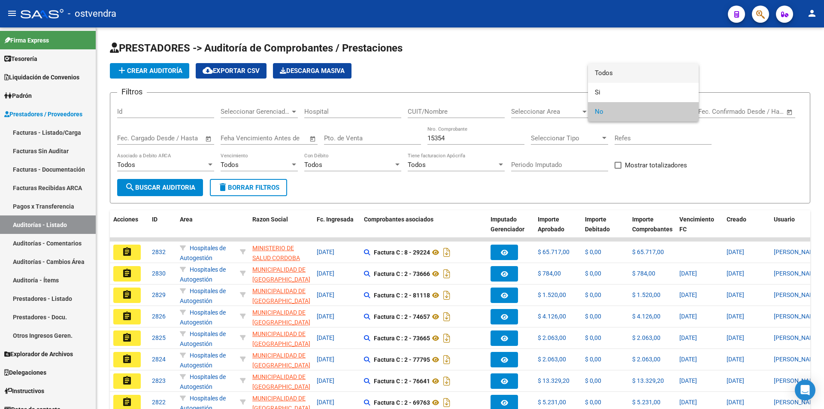
click at [608, 78] on span "Todos" at bounding box center [643, 72] width 97 height 19
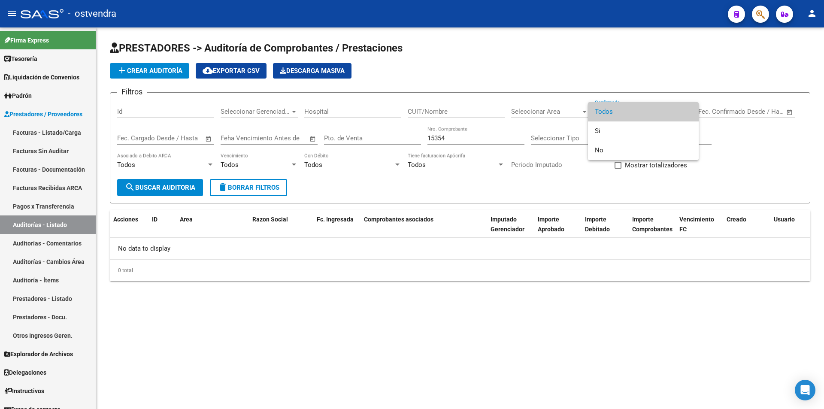
click at [303, 327] on div at bounding box center [412, 204] width 824 height 409
click at [89, 150] on link "Facturas Sin Auditar" at bounding box center [48, 151] width 96 height 18
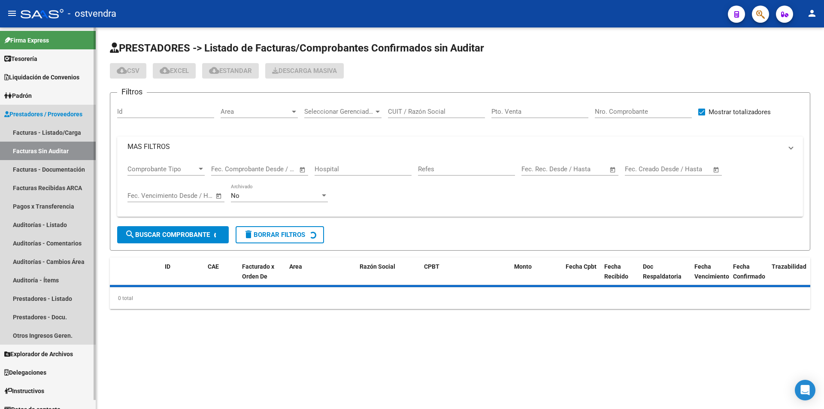
click at [83, 132] on link "Facturas - Listado/Carga" at bounding box center [48, 132] width 96 height 18
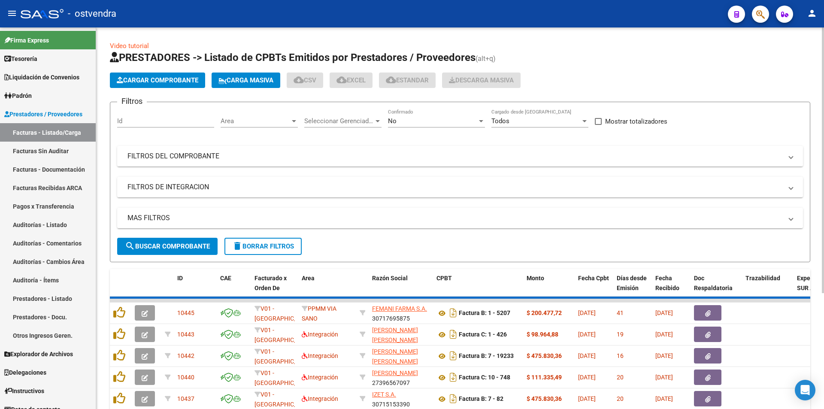
click at [134, 86] on button "Cargar Comprobante" at bounding box center [157, 80] width 95 height 15
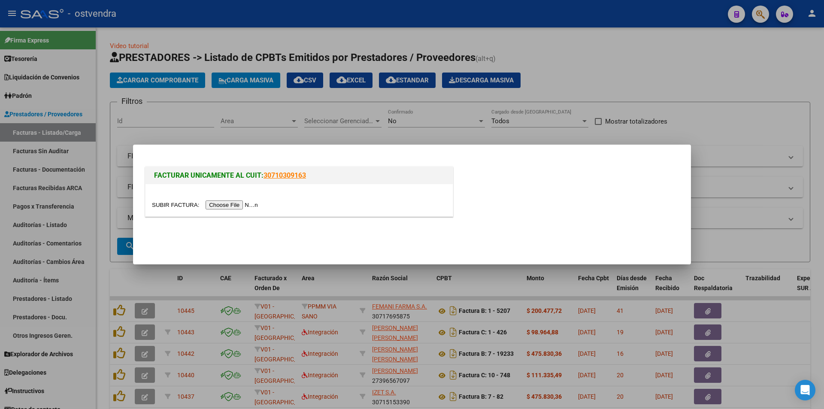
click at [227, 205] on input "file" at bounding box center [206, 204] width 109 height 9
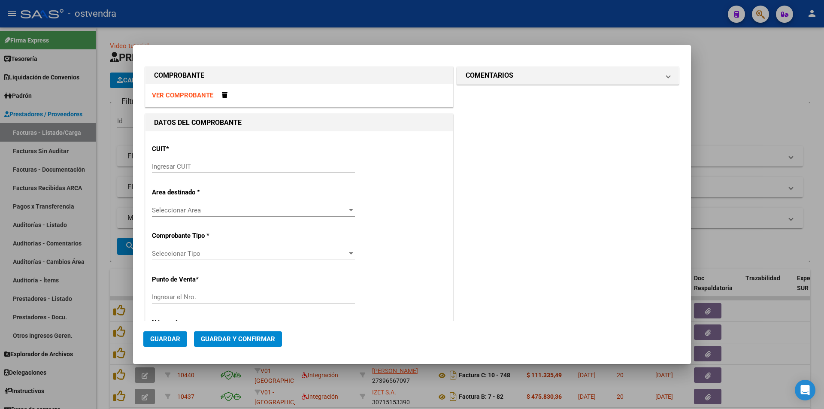
click at [173, 92] on strong "VER COMPROBANTE" at bounding box center [182, 95] width 61 height 8
click at [240, 165] on input "Ingresar CUIT" at bounding box center [253, 167] width 203 height 8
paste input "30-59873954-0"
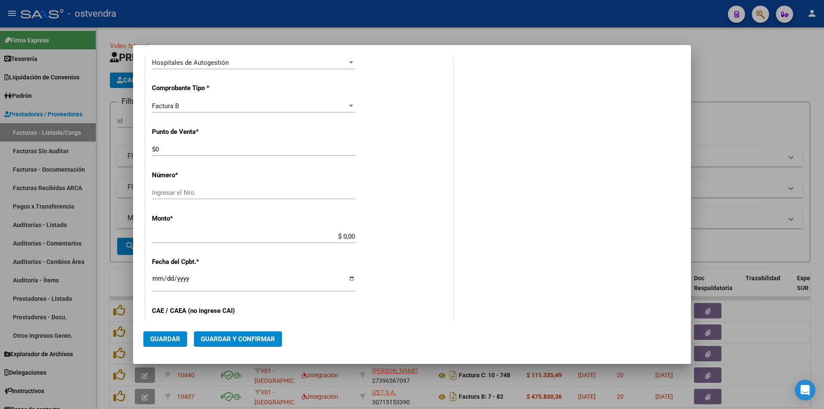
scroll to position [199, 0]
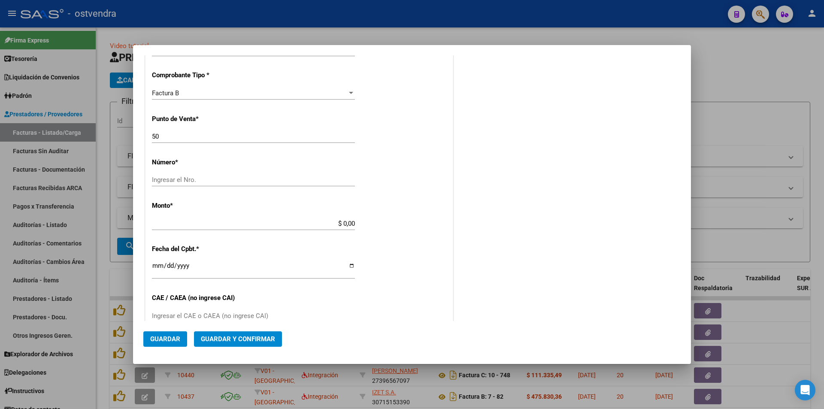
click at [195, 180] on input "Ingresar el Nro." at bounding box center [253, 180] width 203 height 8
paste input "15354"
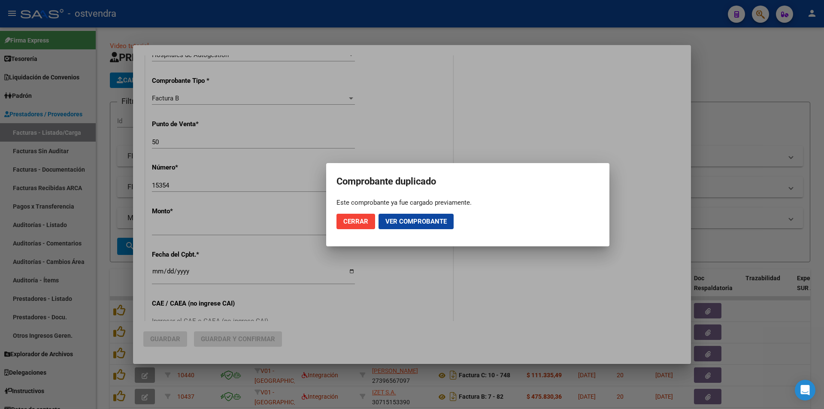
scroll to position [205, 0]
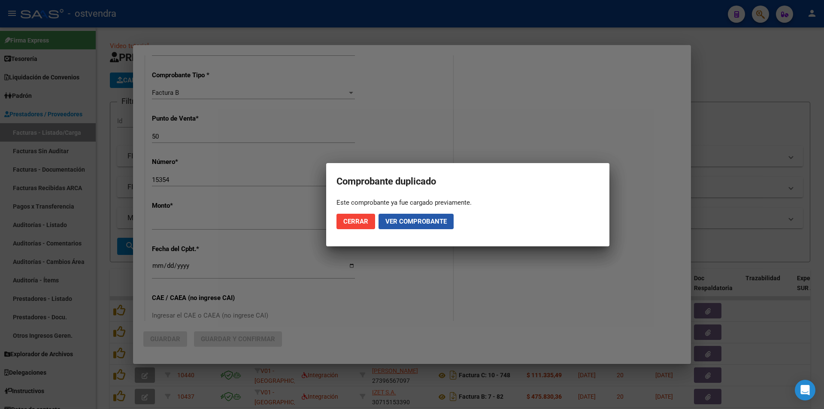
click at [402, 220] on span "Ver comprobante" at bounding box center [415, 222] width 61 height 8
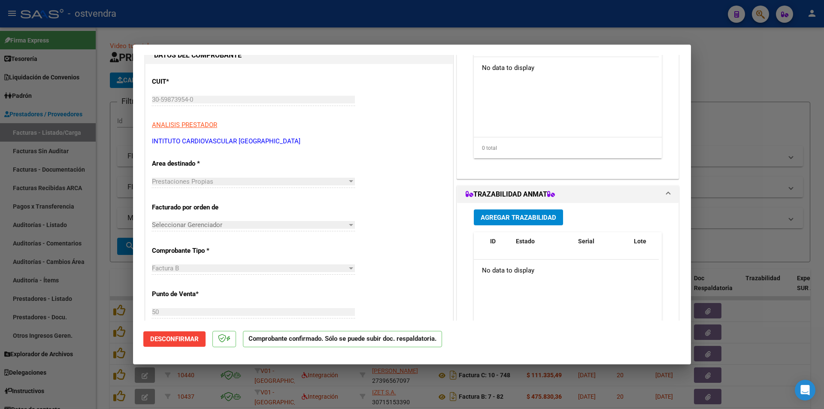
scroll to position [197, 0]
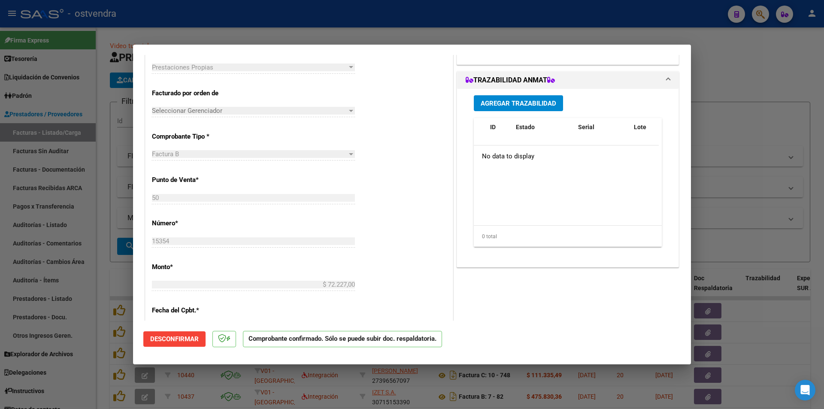
click at [764, 119] on div at bounding box center [412, 204] width 824 height 409
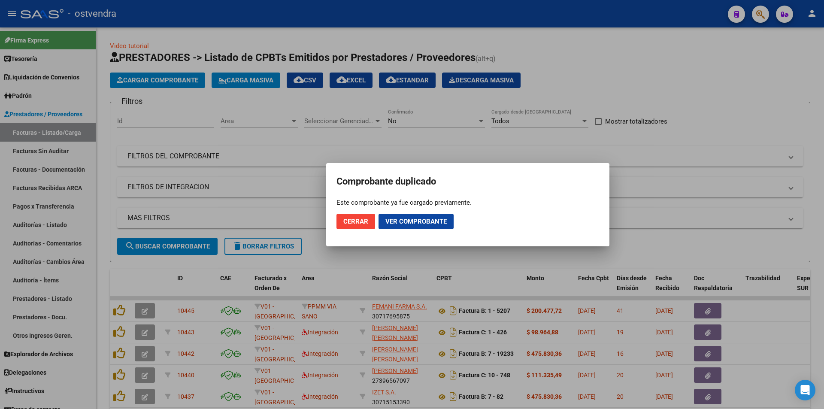
click at [760, 119] on div at bounding box center [412, 204] width 824 height 409
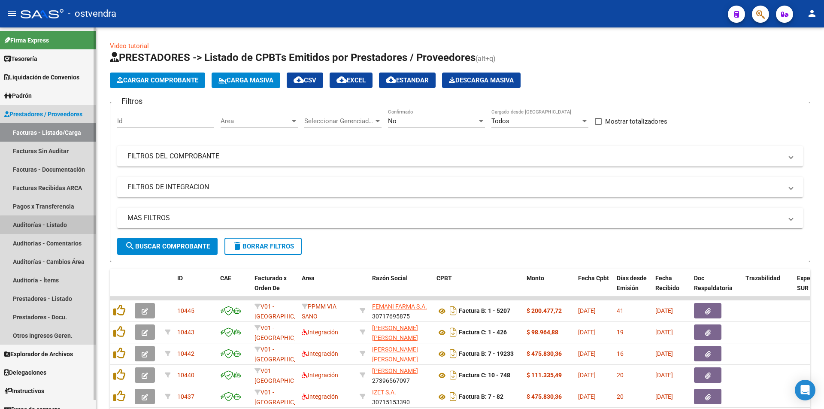
click at [71, 227] on link "Auditorías - Listado" at bounding box center [48, 224] width 96 height 18
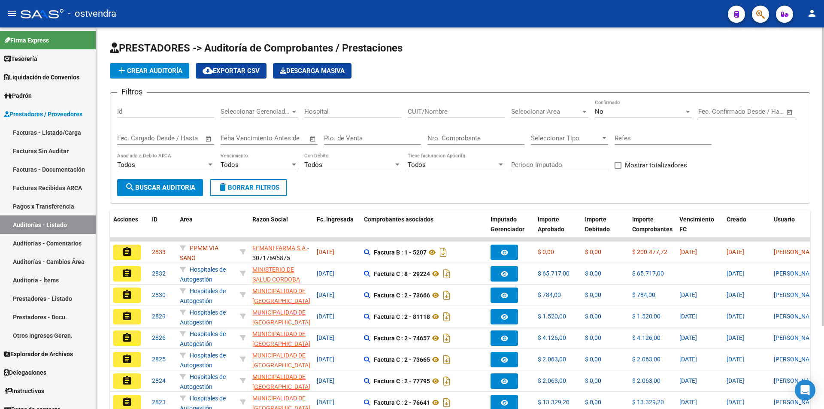
click at [507, 134] on input "Nro. Comprobante" at bounding box center [475, 138] width 97 height 8
click at [621, 112] on div "No" at bounding box center [639, 112] width 89 height 8
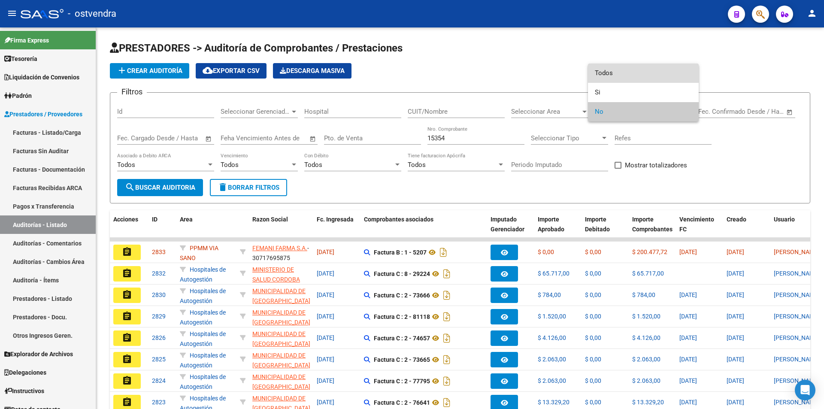
click at [610, 80] on span "Todos" at bounding box center [643, 72] width 97 height 19
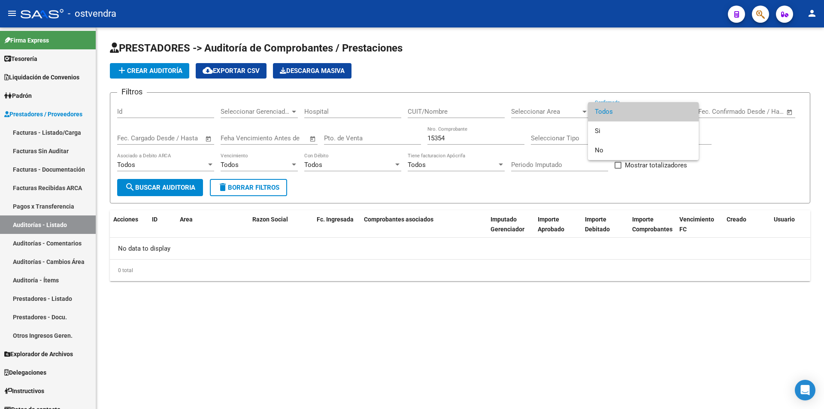
click at [175, 246] on div at bounding box center [412, 204] width 824 height 409
click at [174, 246] on div "No data to display" at bounding box center [460, 248] width 700 height 21
click at [171, 245] on div "No data to display" at bounding box center [460, 248] width 700 height 21
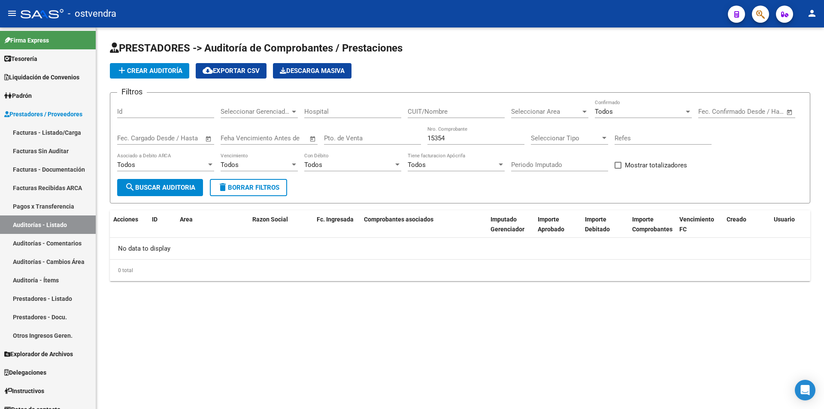
click at [283, 365] on mat-sidenav-content "PRESTADORES -> Auditoría de Comprobantes / Prestaciones add Crear Auditoría clo…" at bounding box center [460, 217] width 728 height 381
click at [491, 142] on div "15354 Nro. Comprobante" at bounding box center [475, 135] width 97 height 18
click at [489, 140] on input "15354" at bounding box center [475, 138] width 97 height 8
paste input "20890"
paste input "20891"
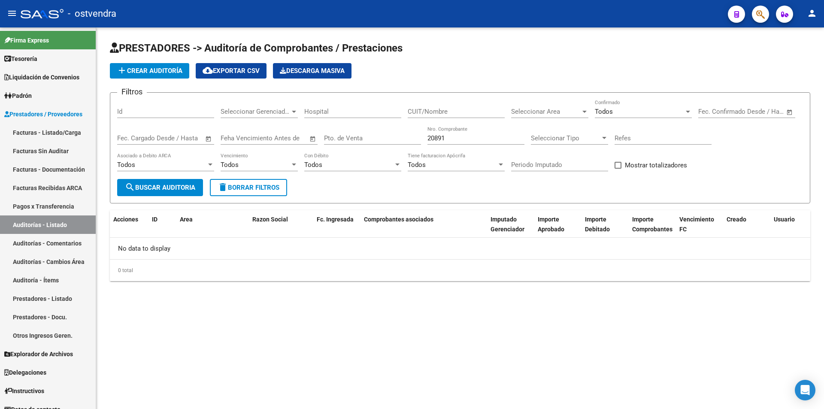
click at [459, 134] on input "20891" at bounding box center [475, 138] width 97 height 8
paste input "20892"
click at [456, 134] on input "20892" at bounding box center [475, 138] width 97 height 8
paste input "22707"
click at [447, 141] on input "22707" at bounding box center [475, 138] width 97 height 8
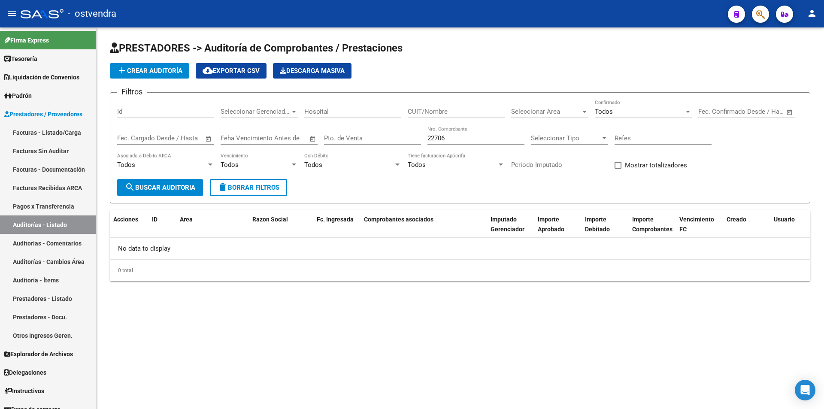
drag, startPoint x: 426, startPoint y: 121, endPoint x: 434, endPoint y: 125, distance: 9.2
click at [427, 121] on div "CUIT/Nombre" at bounding box center [456, 113] width 97 height 27
click at [447, 135] on input "22706" at bounding box center [475, 138] width 97 height 8
paste input "23771"
click at [382, 136] on input "Pto. de Venta" at bounding box center [372, 138] width 97 height 8
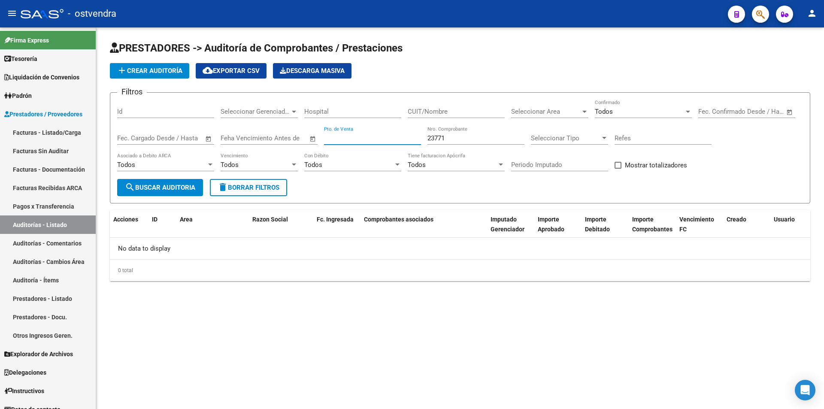
click at [464, 136] on input "23771" at bounding box center [475, 138] width 97 height 8
paste input "23772"
click at [452, 134] on input "23772" at bounding box center [475, 138] width 97 height 8
click at [485, 118] on div "CUIT/Nombre" at bounding box center [456, 113] width 97 height 27
click at [478, 133] on div "23773 Nro. Comprobante" at bounding box center [475, 135] width 97 height 18
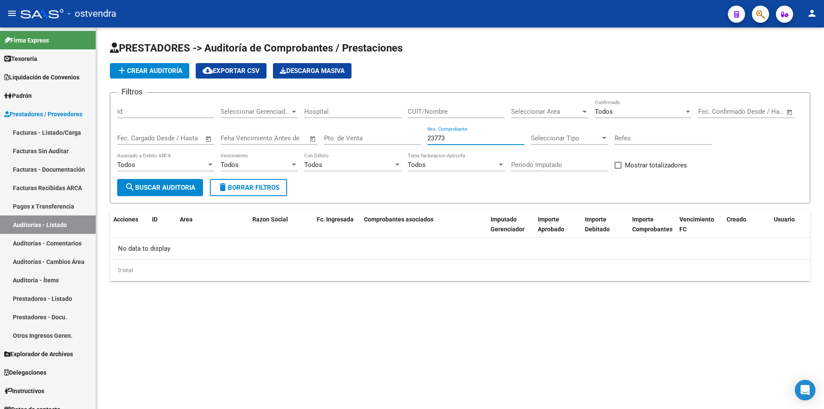
click at [478, 135] on input "23773" at bounding box center [475, 138] width 97 height 8
paste input "24589"
click at [412, 119] on div "CUIT/Nombre" at bounding box center [456, 113] width 97 height 27
click at [456, 140] on input "24589" at bounding box center [475, 138] width 97 height 8
paste input "24590"
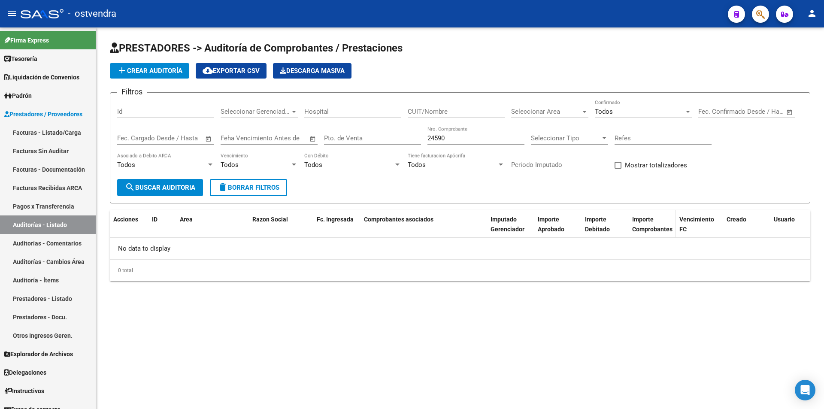
click at [650, 231] on span "Importe Comprobantes" at bounding box center [652, 224] width 40 height 17
click at [456, 144] on div "24590 Nro. Comprobante" at bounding box center [475, 135] width 97 height 18
click at [456, 141] on input "24590" at bounding box center [475, 138] width 97 height 8
paste input "24591"
click at [439, 128] on div "24591 Nro. Comprobante" at bounding box center [475, 135] width 97 height 18
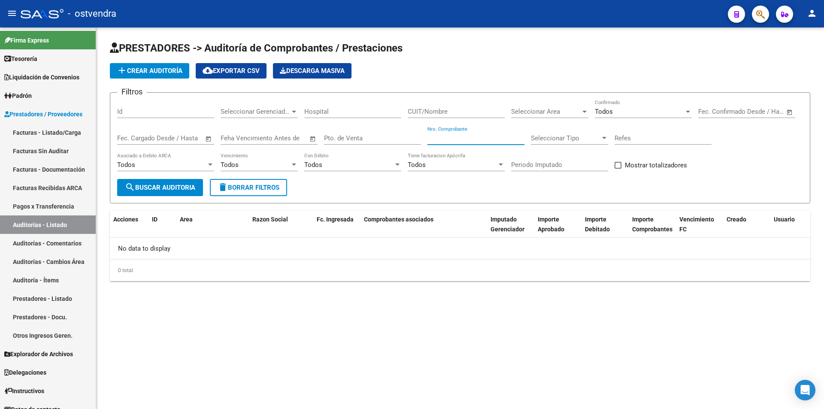
paste input "32090"
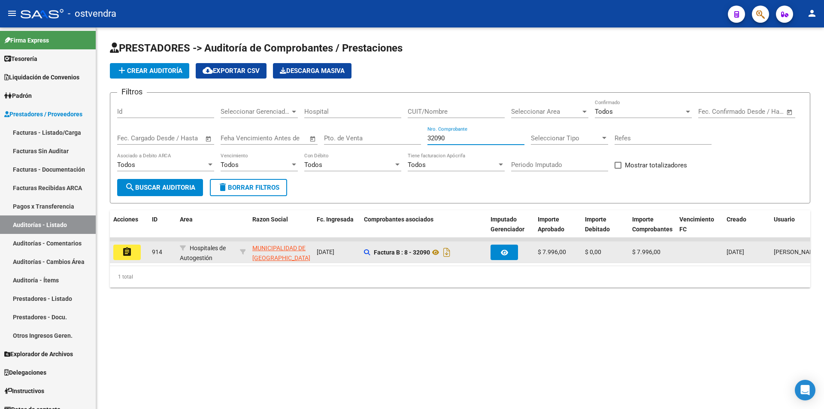
click at [129, 252] on mat-icon "assignment" at bounding box center [127, 252] width 10 height 10
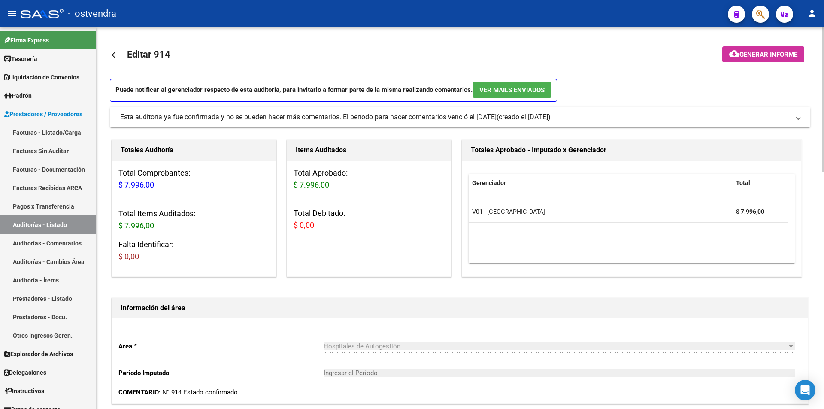
click at [239, 123] on mat-expansion-panel-header "Esta auditoría ya fue confirmada y no se pueden hacer más comentarios. El perío…" at bounding box center [460, 117] width 700 height 21
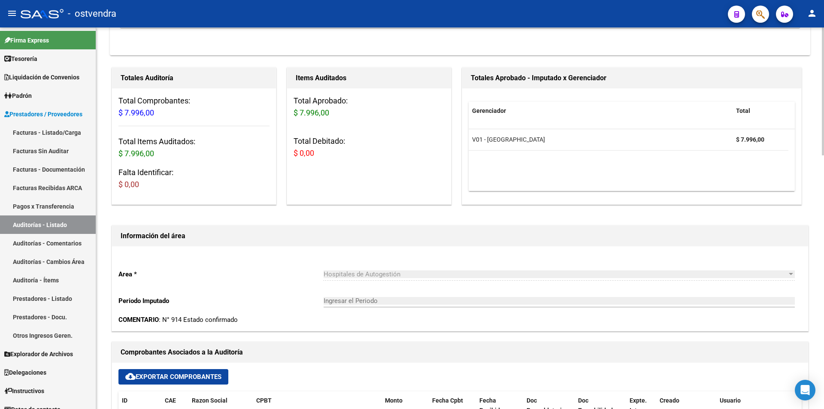
scroll to position [178, 0]
